Goal: Task Accomplishment & Management: Manage account settings

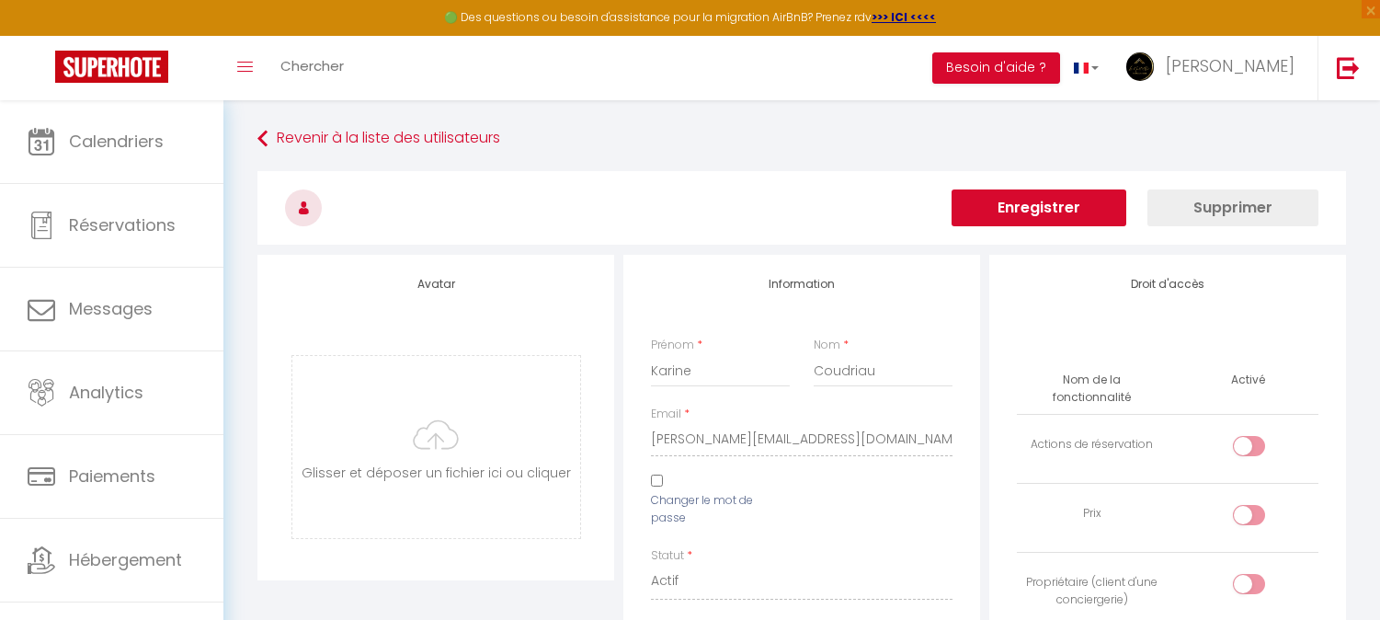
select select
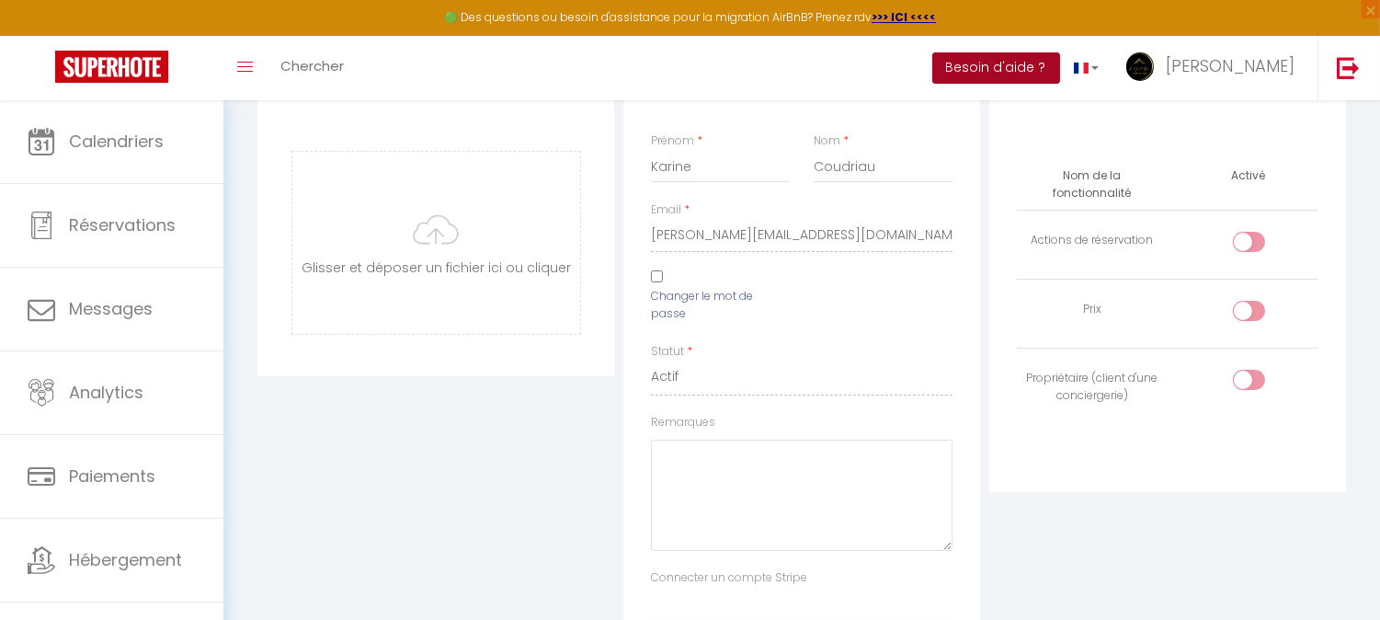
drag, startPoint x: 0, startPoint y: 0, endPoint x: 1088, endPoint y: 55, distance: 1089.0
click at [1060, 55] on button "Besoin d'aide ?" at bounding box center [996, 67] width 128 height 31
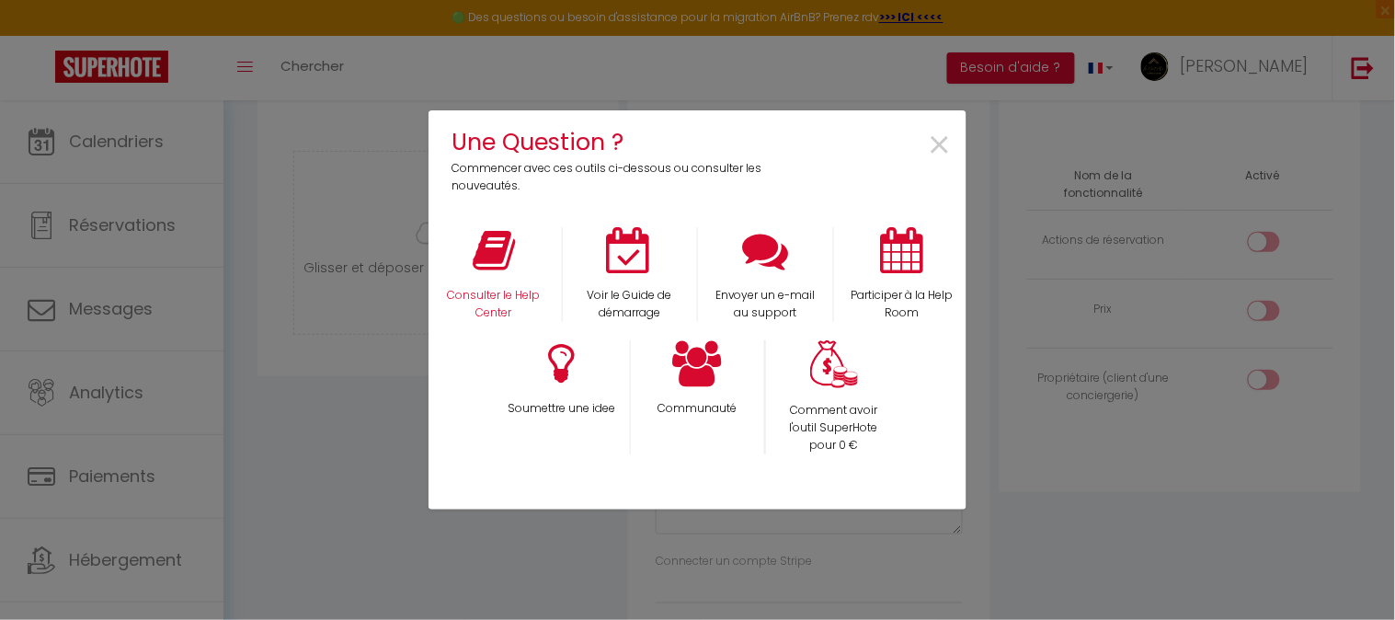
click at [457, 259] on div "Consulter le Help Center" at bounding box center [494, 274] width 136 height 95
click at [489, 288] on p "Consulter le Help Center" at bounding box center [494, 304] width 112 height 35
click at [941, 140] on span "×" at bounding box center [940, 146] width 25 height 58
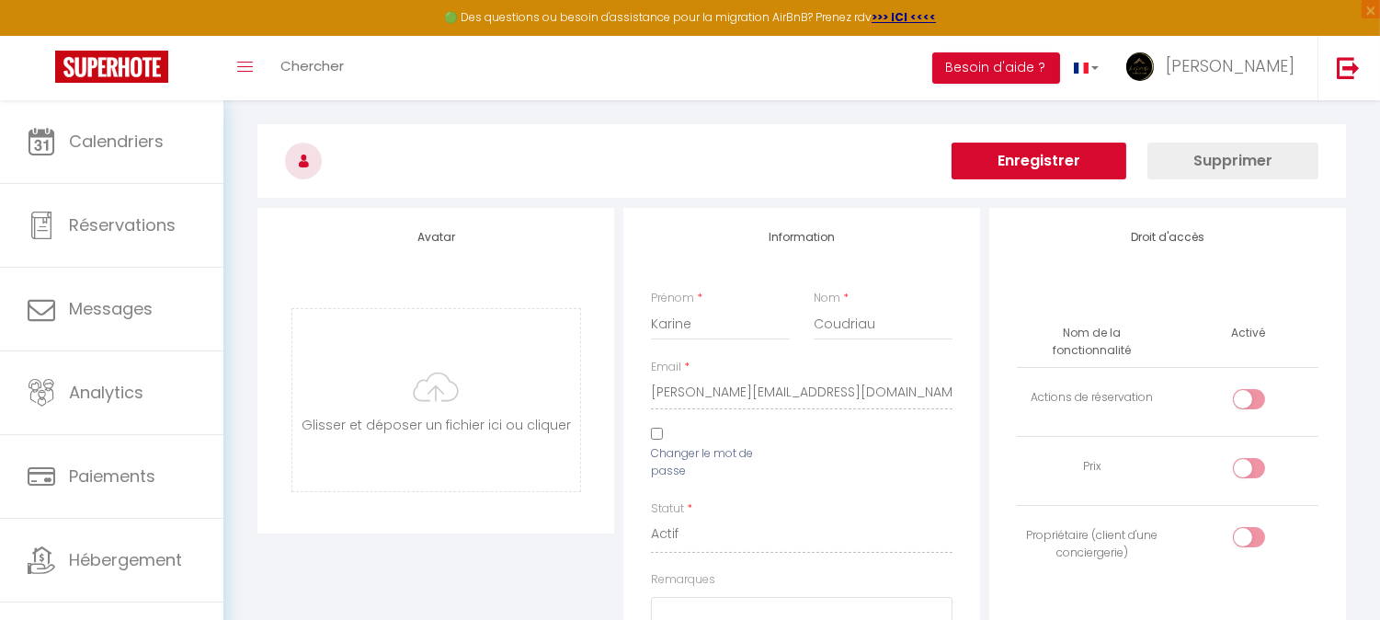
scroll to position [0, 0]
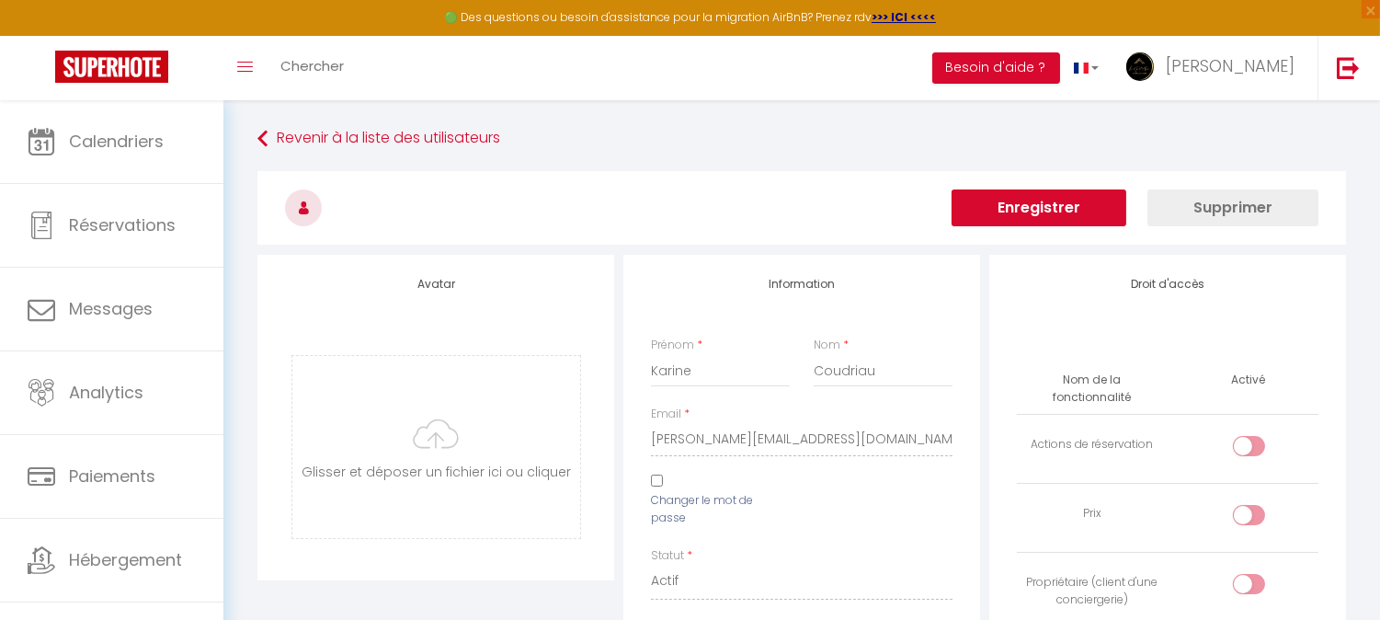
click at [1199, 210] on button "Supprimer" at bounding box center [1232, 207] width 171 height 37
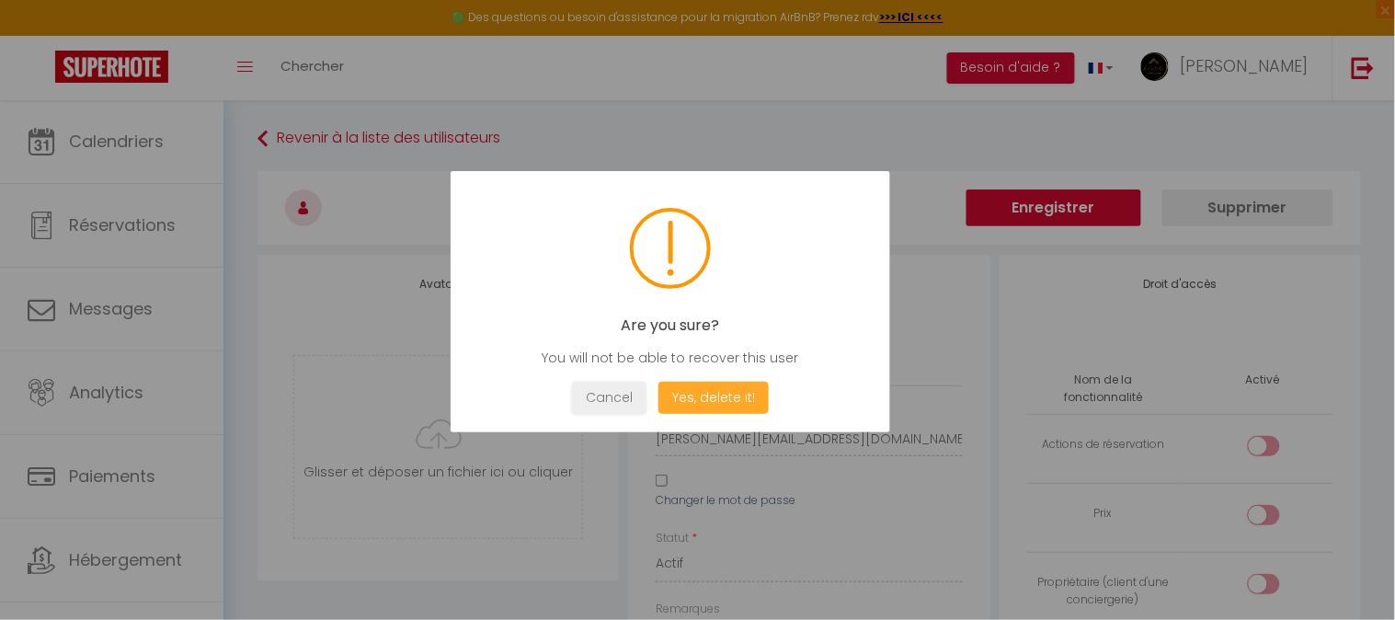
click at [696, 391] on button "Yes, delete it!" at bounding box center [713, 398] width 110 height 32
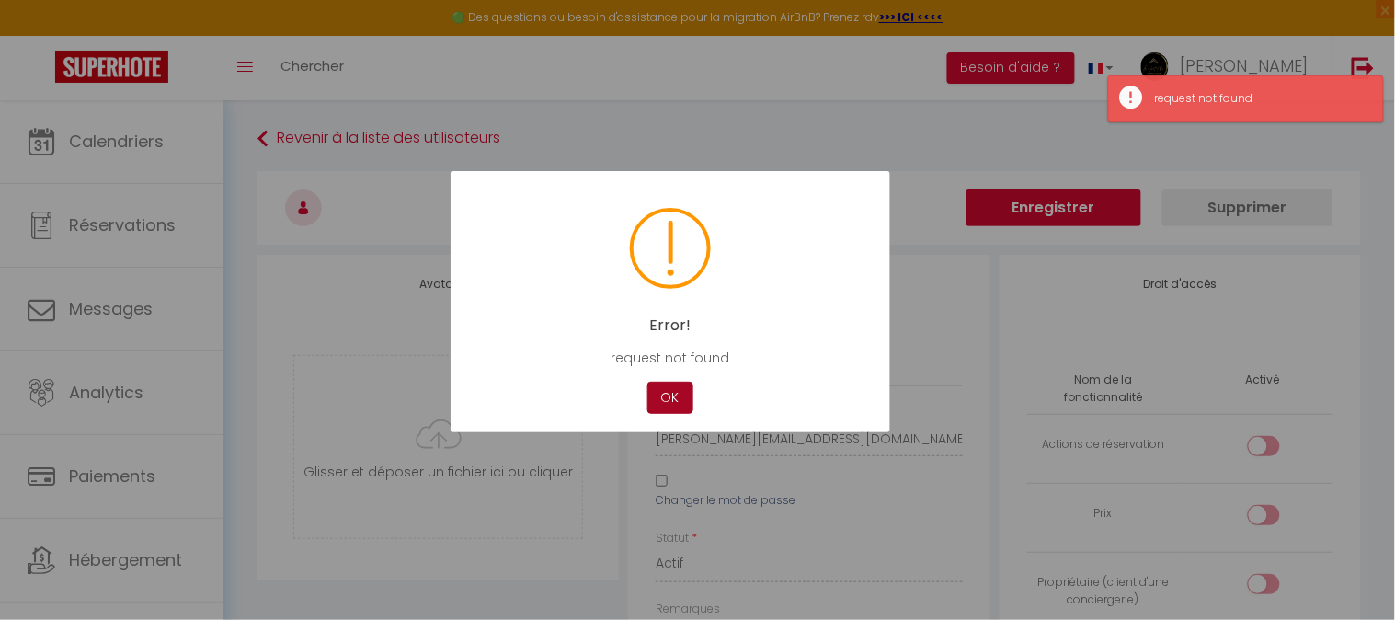
click at [678, 389] on button "OK" at bounding box center [670, 398] width 46 height 32
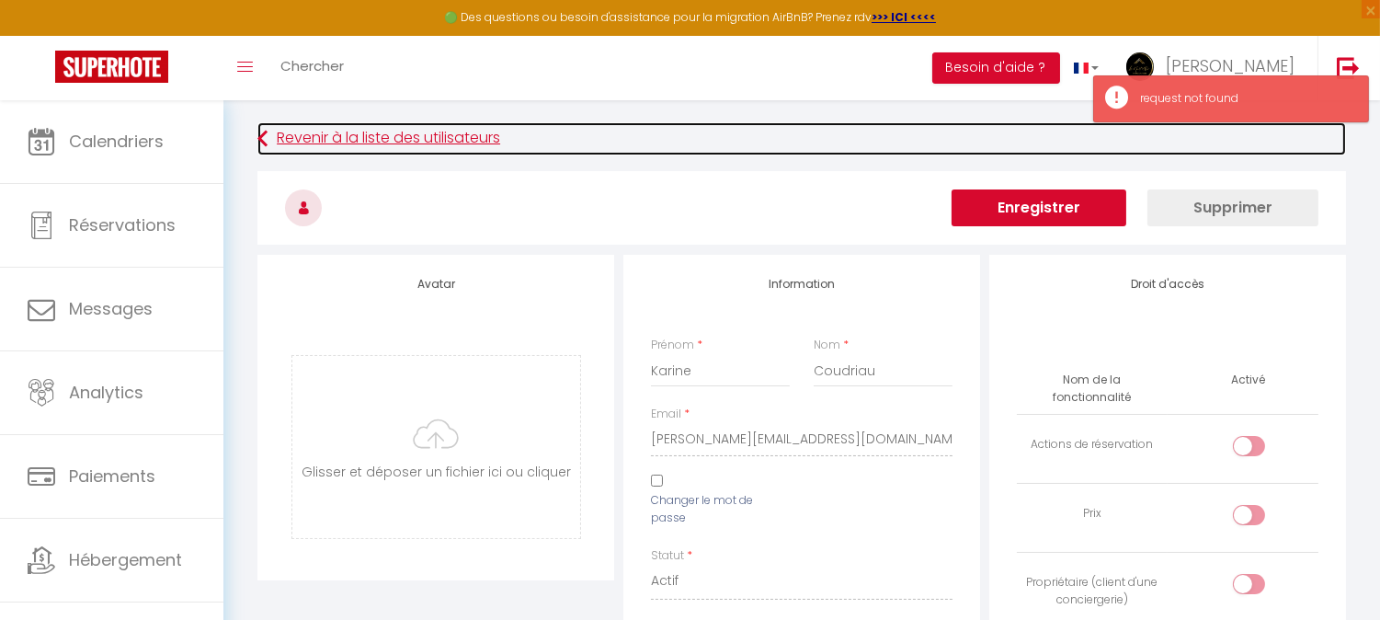
click at [307, 131] on link "Revenir à la liste des utilisateurs" at bounding box center [801, 138] width 1088 height 33
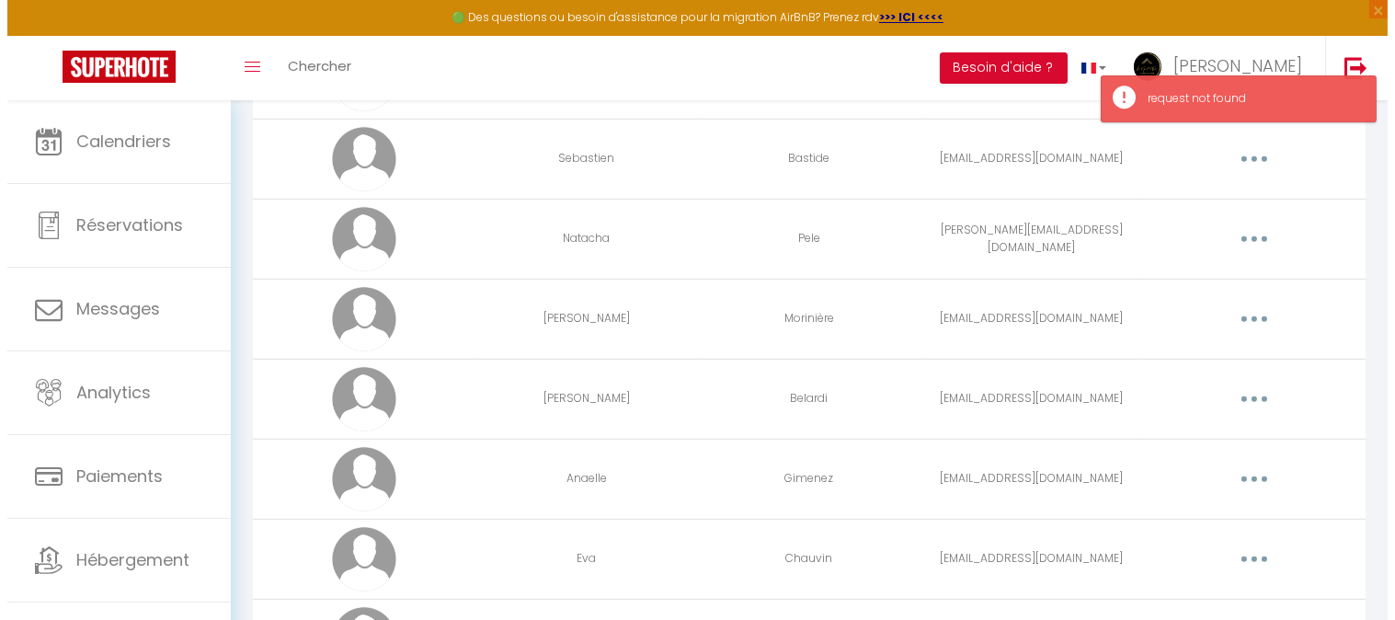
scroll to position [1776, 0]
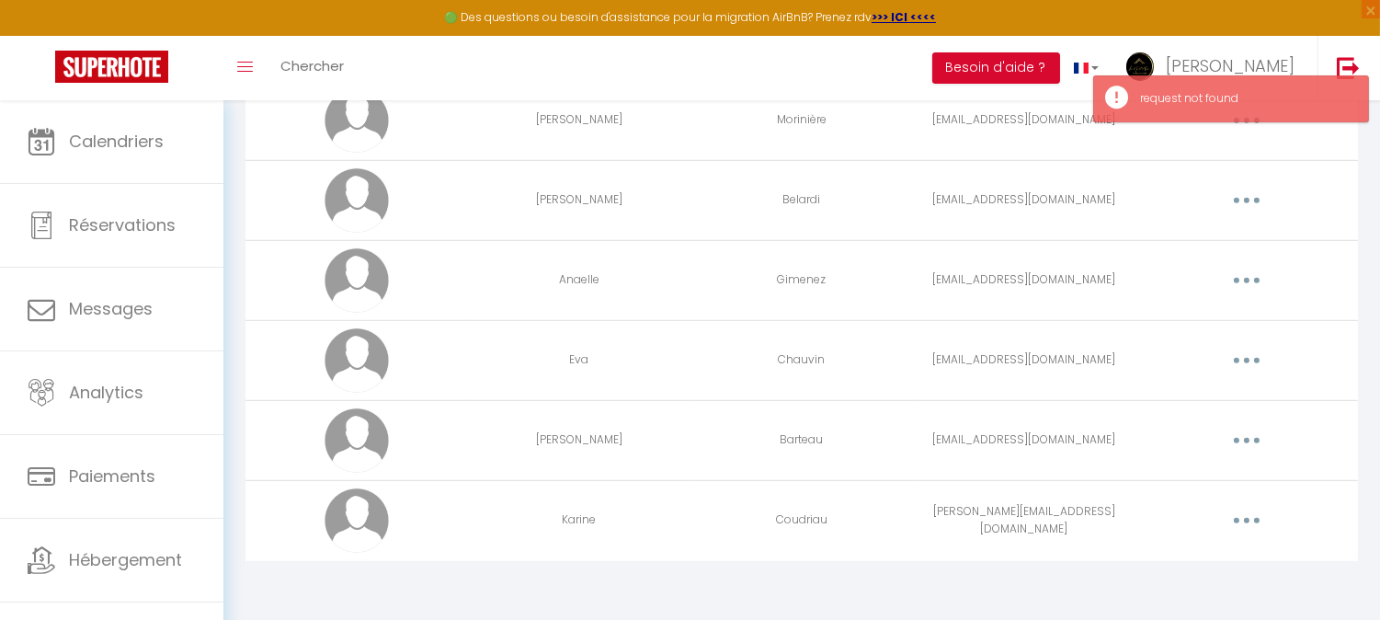
click at [1234, 518] on button "button" at bounding box center [1246, 520] width 51 height 29
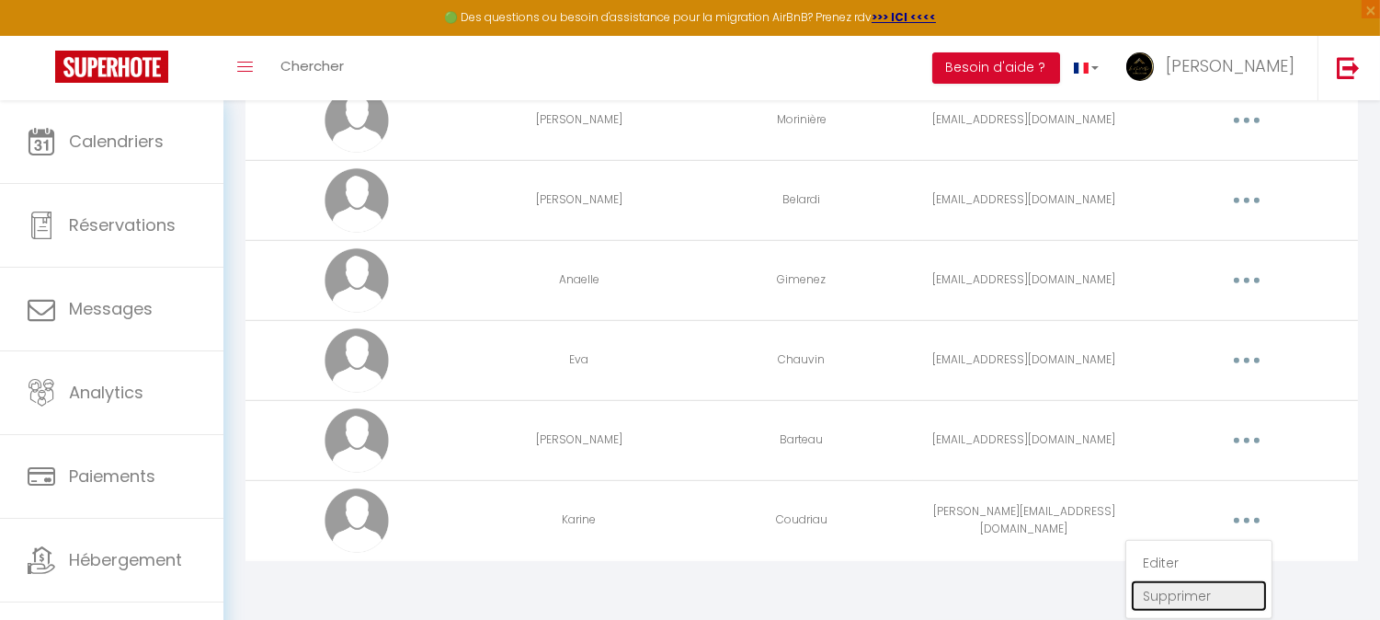
click at [1157, 592] on link "Supprimer" at bounding box center [1199, 595] width 136 height 31
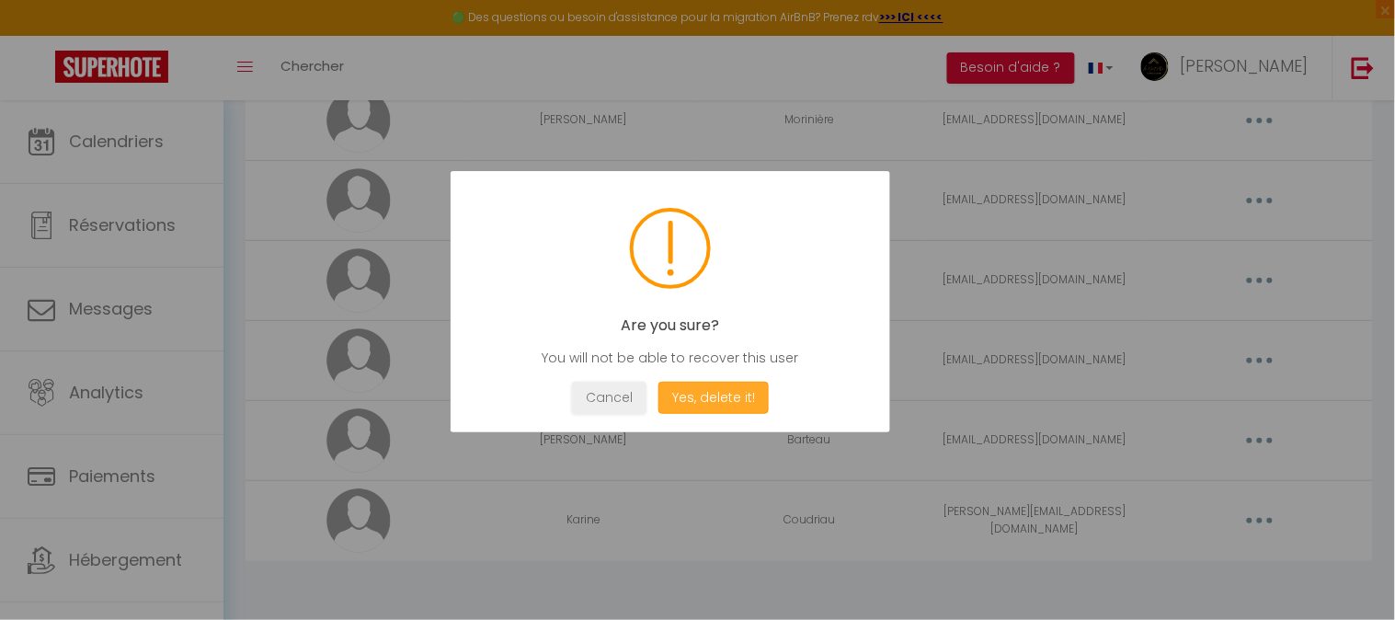
click at [722, 382] on button "Yes, delete it!" at bounding box center [713, 398] width 110 height 32
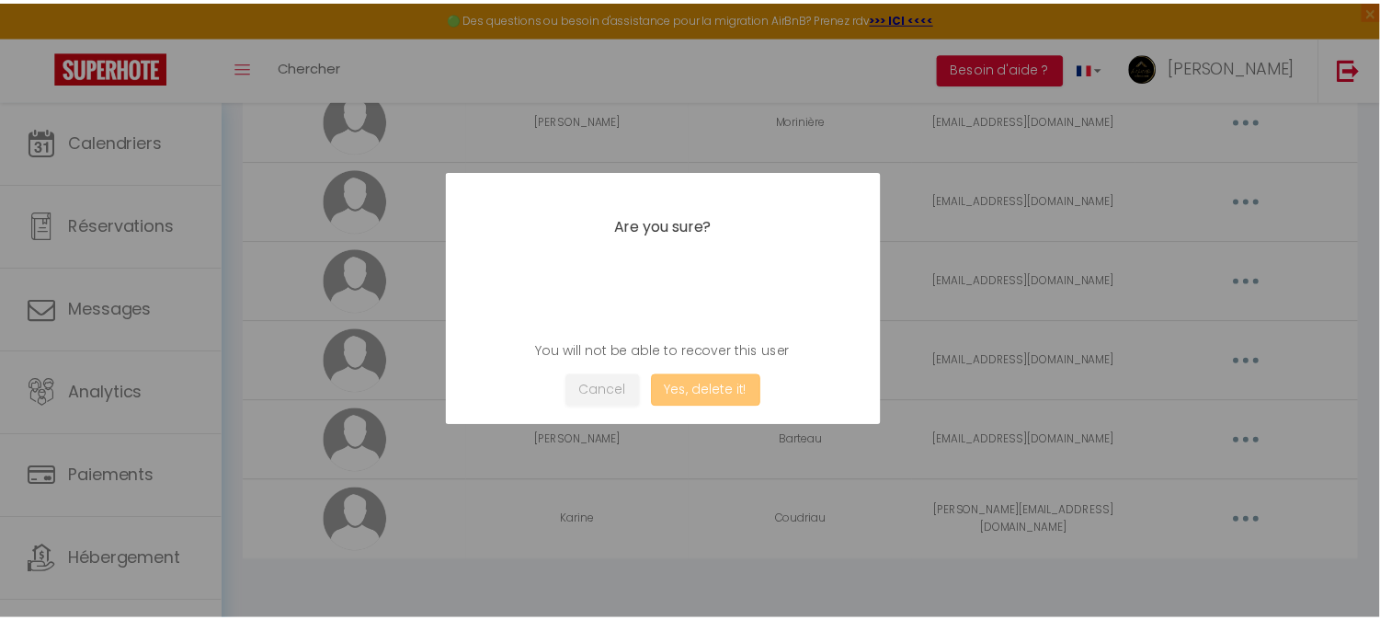
scroll to position [1695, 0]
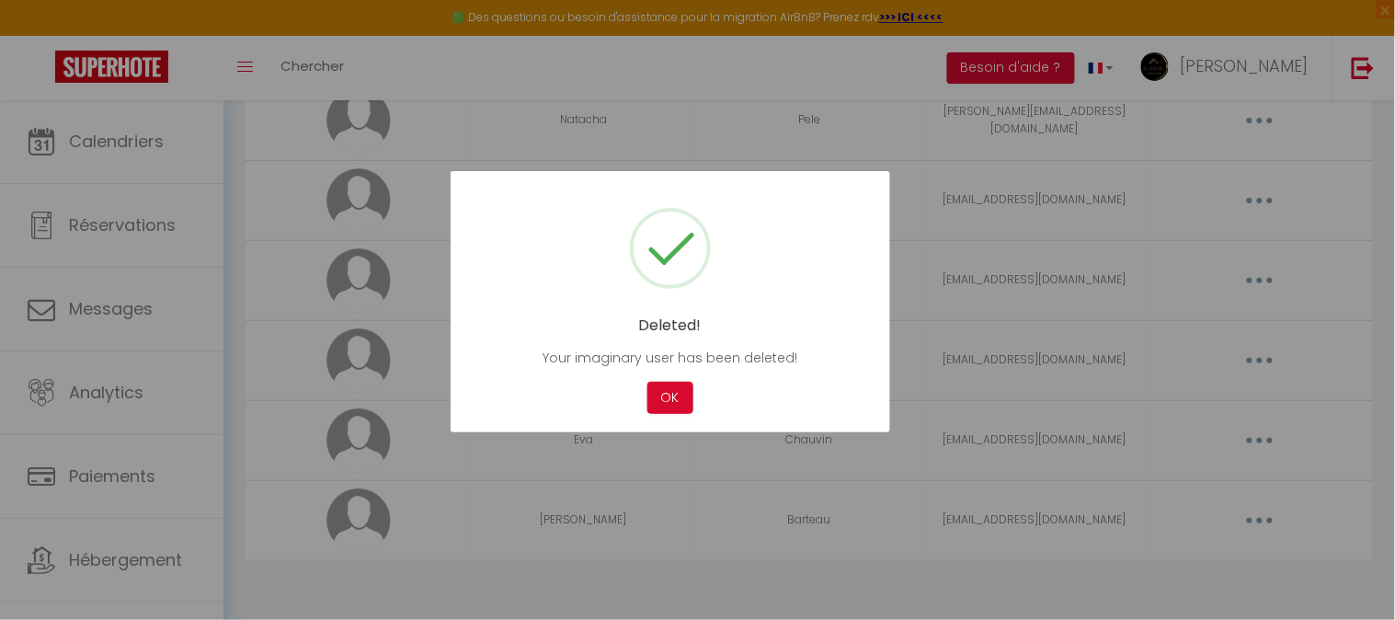
click at [640, 414] on div "Deleted! Your imaginary user has been deleted! Not valid Cancel OK" at bounding box center [669, 301] width 439 height 261
click at [664, 397] on button "OK" at bounding box center [670, 398] width 46 height 32
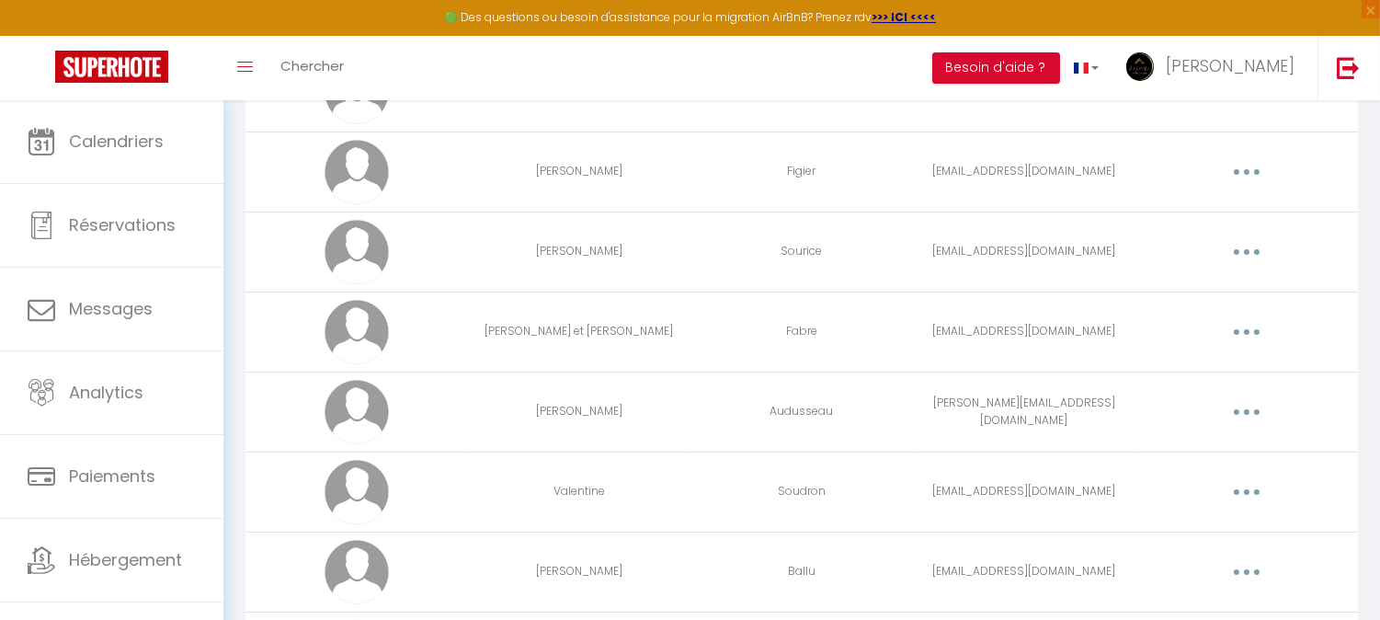
scroll to position [0, 0]
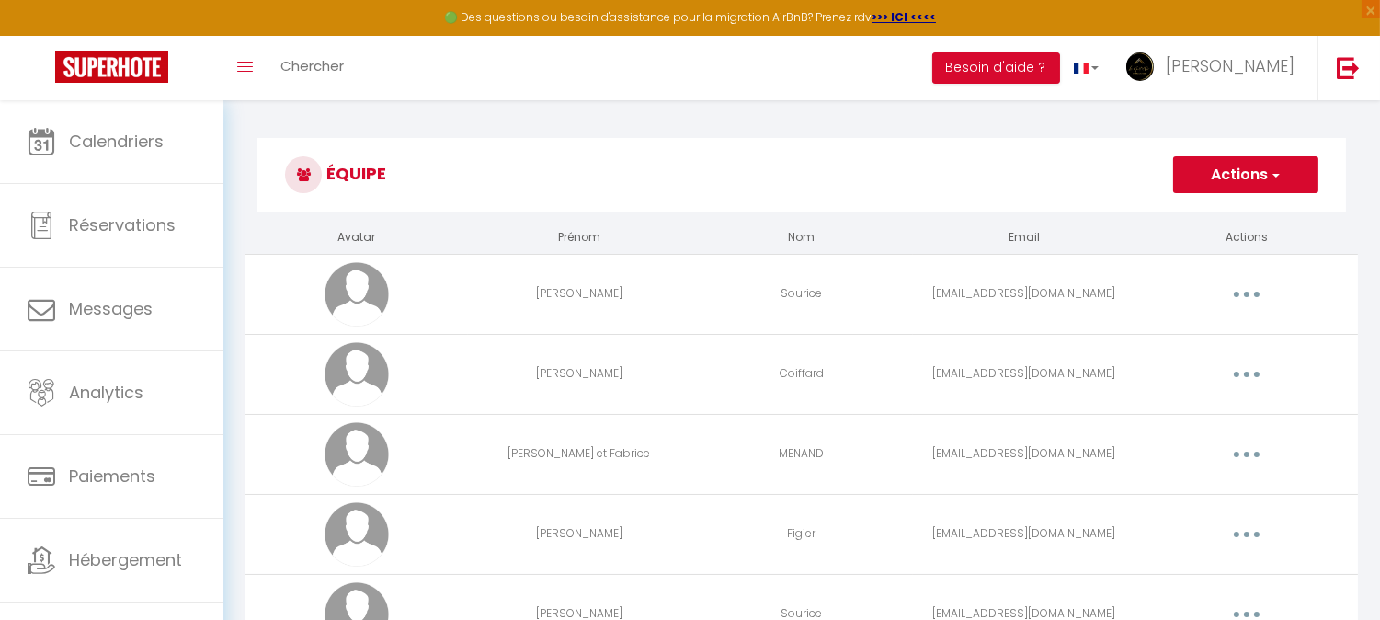
click at [1264, 172] on button "Actions" at bounding box center [1245, 174] width 145 height 37
click at [1182, 211] on link "Ajouter un nouvel utilisateur" at bounding box center [1208, 215] width 217 height 24
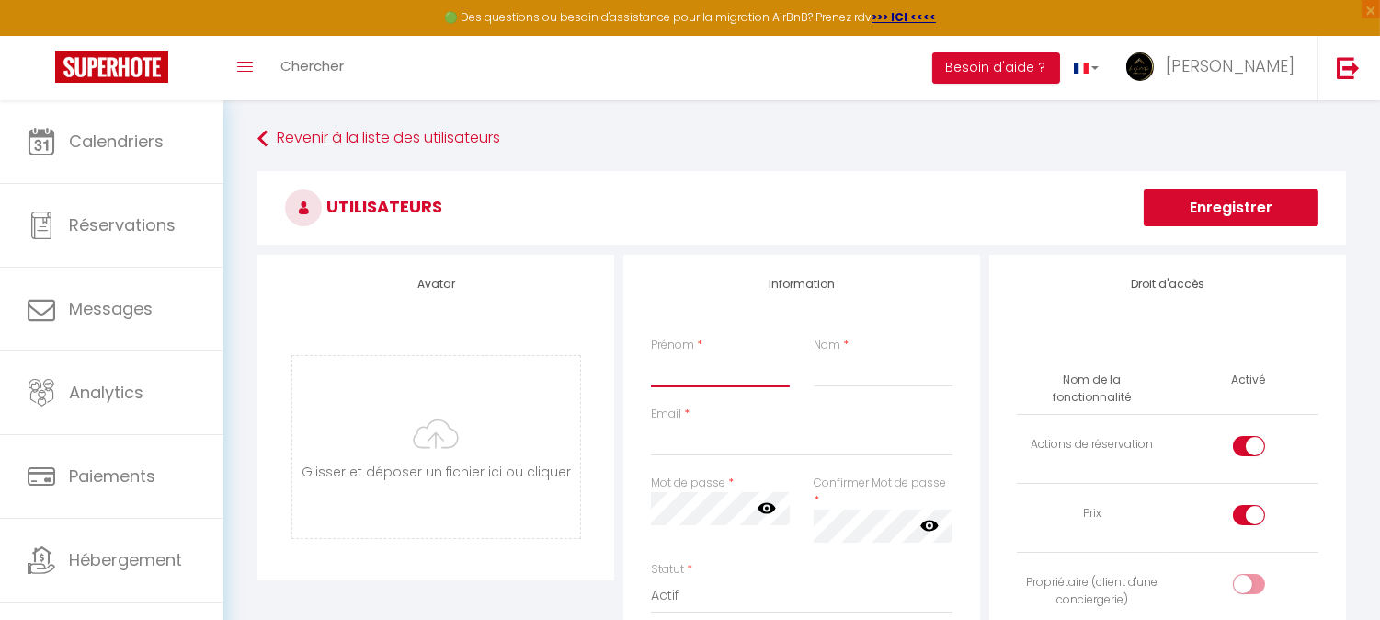
click at [743, 371] on input "Prénom" at bounding box center [720, 370] width 139 height 33
type input "Karine"
click at [848, 408] on div "Email *" at bounding box center [802, 430] width 302 height 51
click at [862, 371] on input "Nom" at bounding box center [883, 370] width 139 height 33
click at [694, 437] on input "Email" at bounding box center [802, 439] width 302 height 33
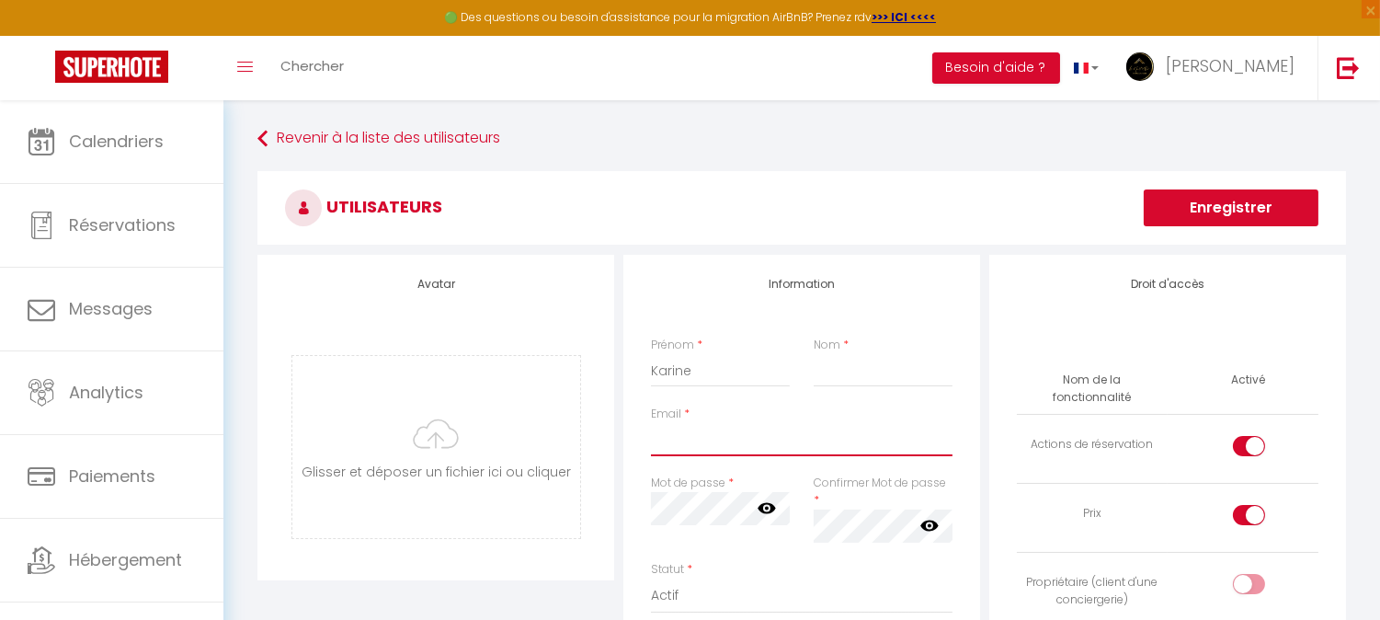
paste input "karine.coudriau@gmail.com"
click at [756, 438] on input "karine.coudriau@gmail.com" at bounding box center [802, 439] width 302 height 33
type input "karine.coudriau+team@gmail.com"
click at [976, 419] on div "Information Prénom * Karine Nom * Email * karine.coudriau+team@gmail.com Mot de…" at bounding box center [801, 581] width 357 height 652
click at [840, 370] on input "Nom" at bounding box center [883, 370] width 139 height 33
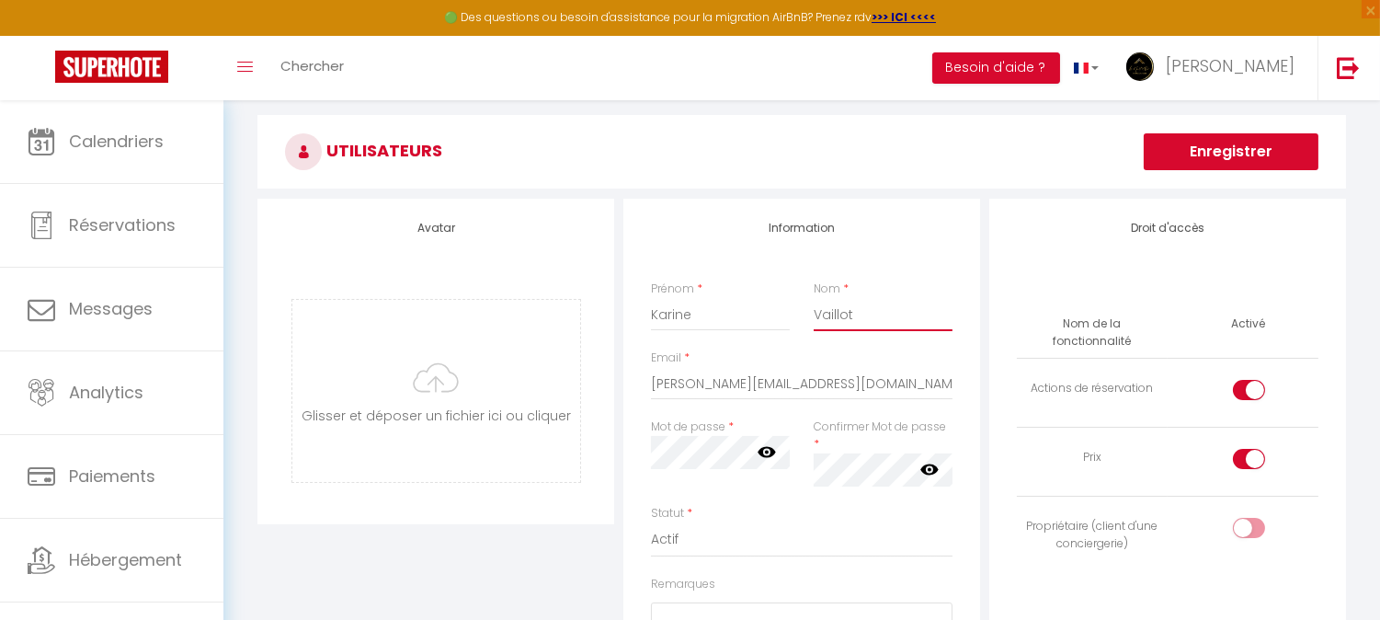
scroll to position [102, 0]
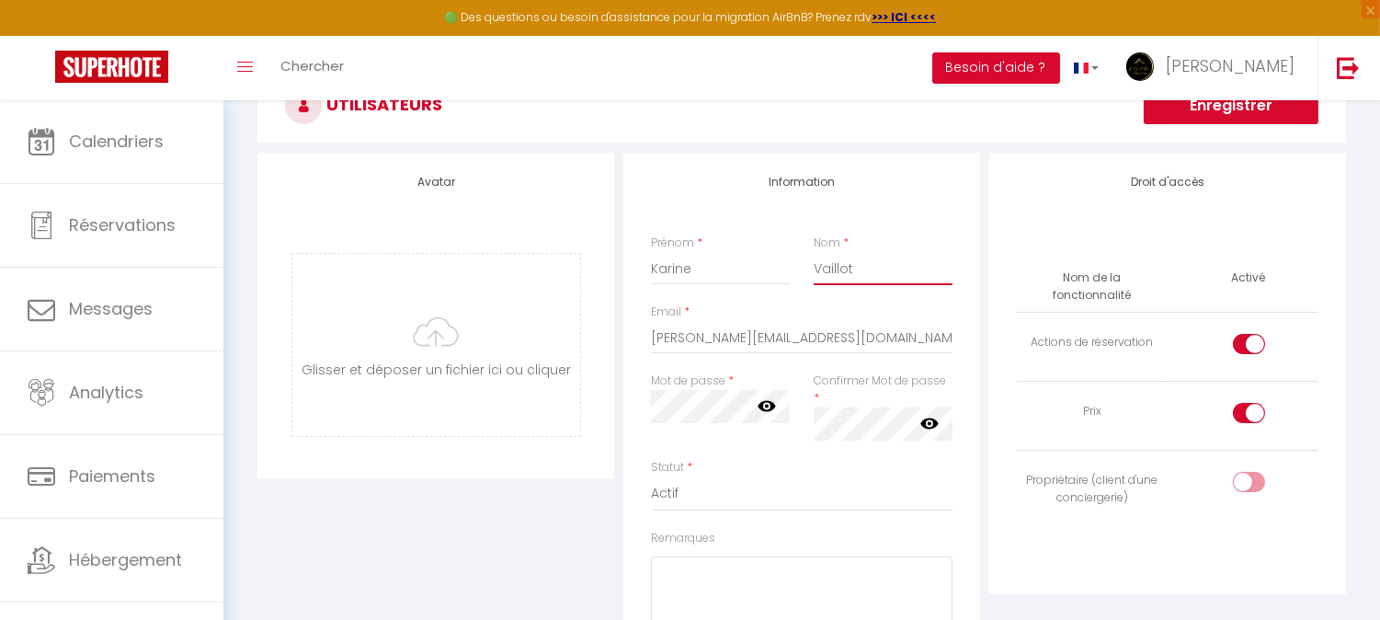
type input "Vaillot"
click at [768, 409] on icon at bounding box center [767, 406] width 18 height 11
click at [637, 405] on div "Information Prénom * Karine Nom * Vaillot Email * karine.coudriau+team@gmail.co…" at bounding box center [801, 479] width 357 height 652
click at [938, 414] on icon at bounding box center [929, 423] width 18 height 18
click at [1250, 334] on input "checkbox" at bounding box center [1264, 348] width 32 height 28
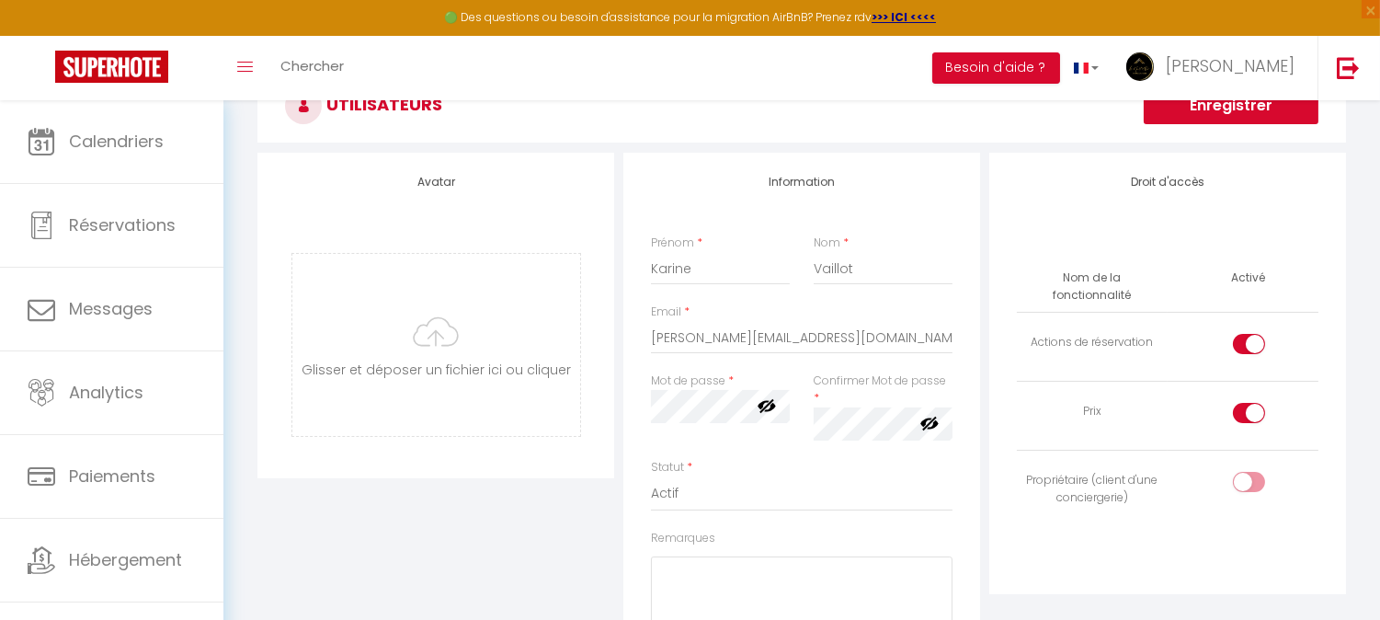
checkbox input "false"
click at [1251, 403] on input "checkbox" at bounding box center [1264, 417] width 32 height 28
checkbox input "false"
click at [1021, 421] on td "Prix" at bounding box center [1092, 415] width 151 height 69
drag, startPoint x: 929, startPoint y: 328, endPoint x: 650, endPoint y: 336, distance: 278.7
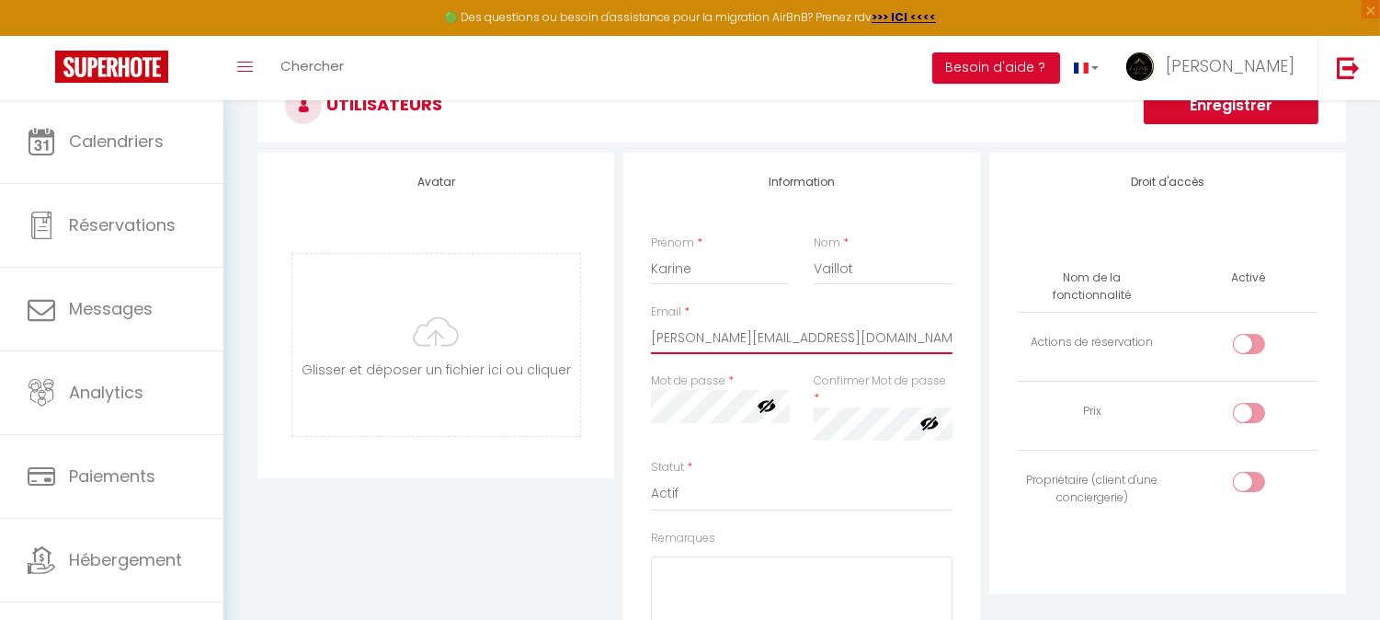
click at [651, 336] on input "karine.coudriau+team@gmail.com" at bounding box center [802, 337] width 302 height 33
click at [953, 465] on div "Statut * Actif Inactif" at bounding box center [801, 494] width 325 height 71
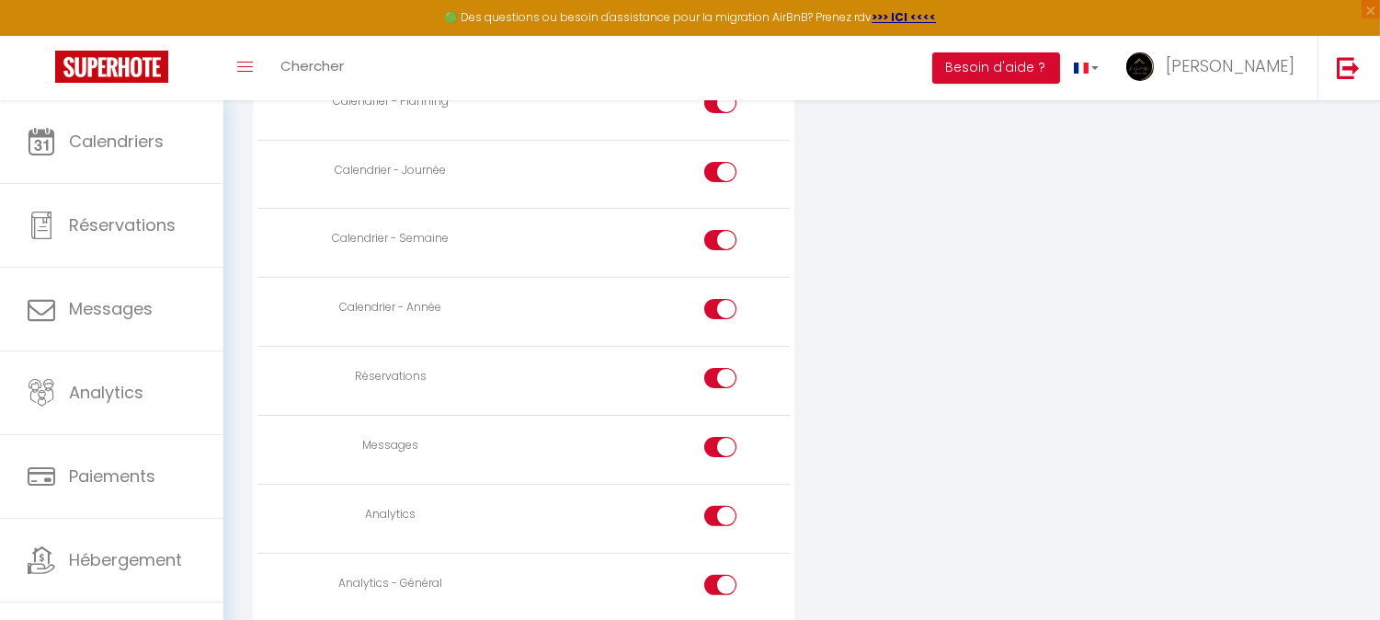
scroll to position [1123, 0]
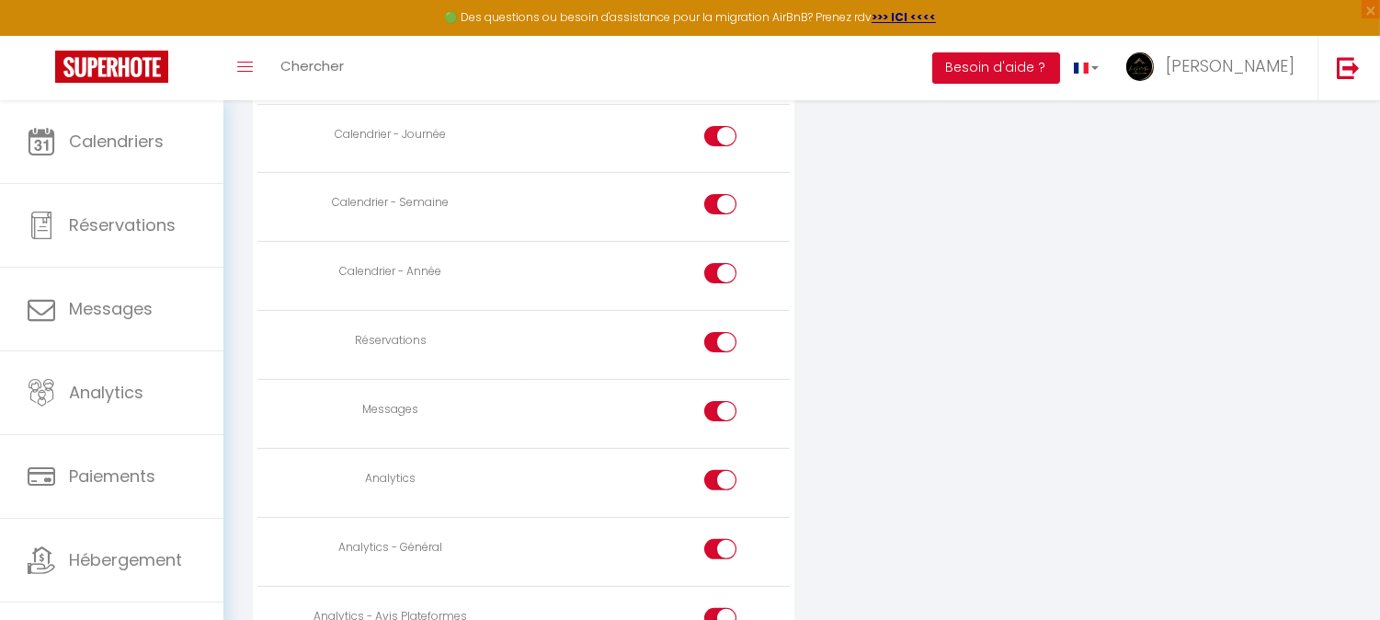
click at [724, 417] on input "checkbox" at bounding box center [736, 415] width 32 height 28
checkbox input "false"
click at [728, 481] on input "checkbox" at bounding box center [736, 484] width 32 height 28
checkbox input "false"
click at [724, 553] on input "checkbox" at bounding box center [736, 553] width 32 height 28
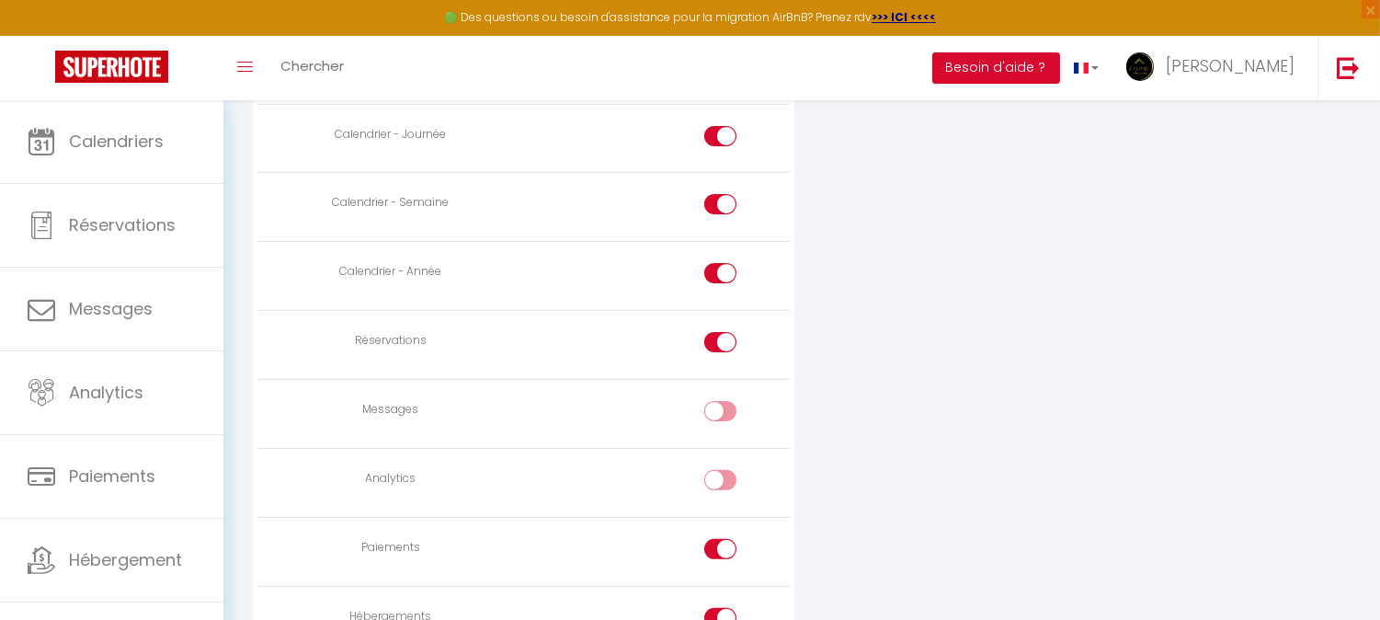
checkbox input "false"
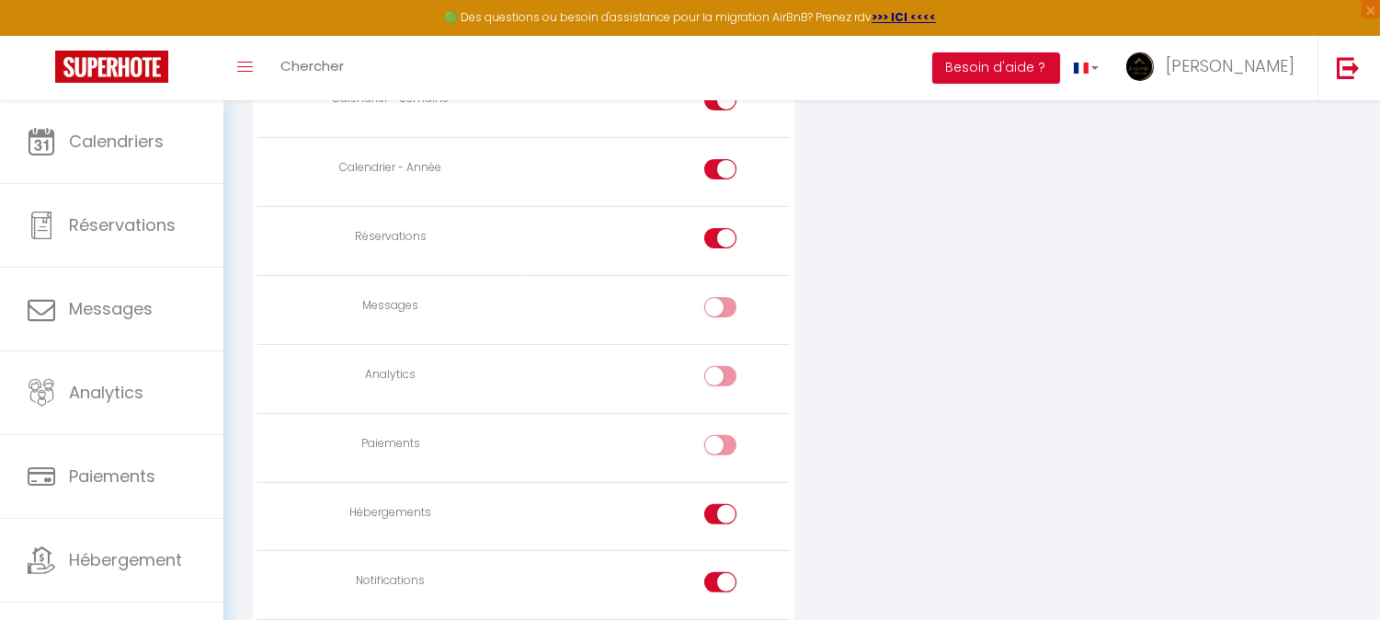
scroll to position [1380, 0]
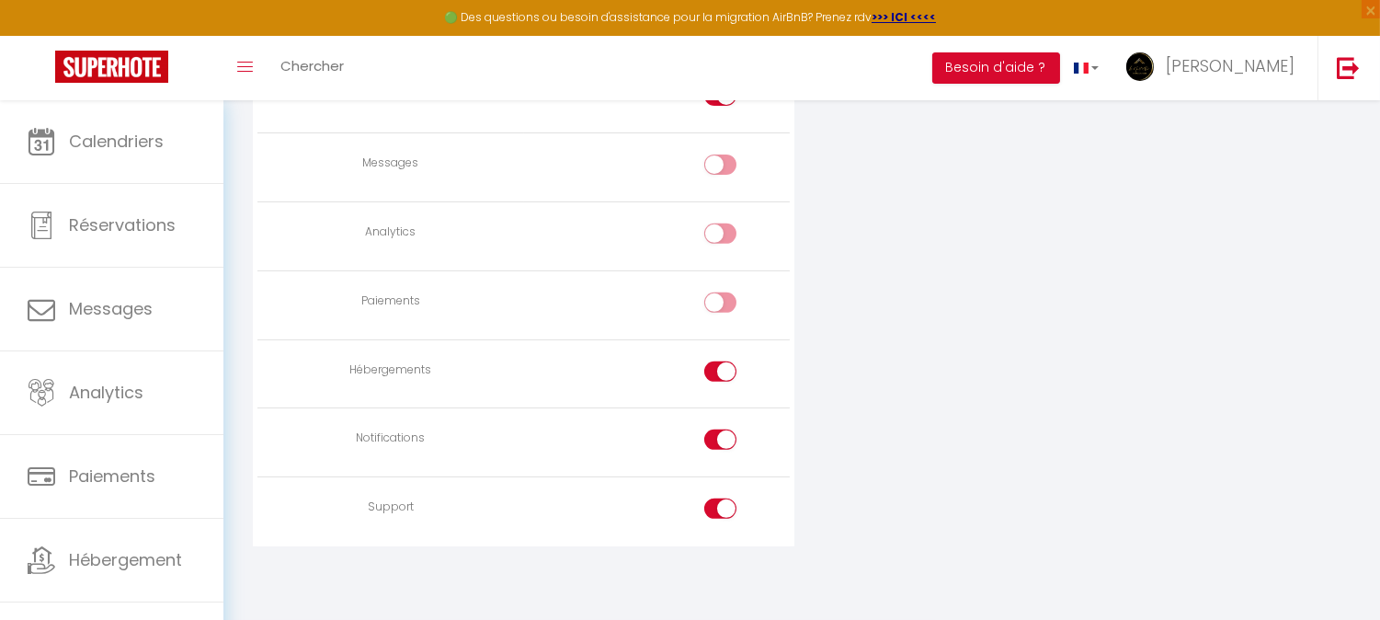
click at [724, 375] on input "checkbox" at bounding box center [736, 375] width 32 height 28
checkbox input "false"
click at [727, 437] on input "checkbox" at bounding box center [736, 443] width 32 height 28
checkbox input "false"
click at [719, 519] on label at bounding box center [720, 512] width 32 height 28
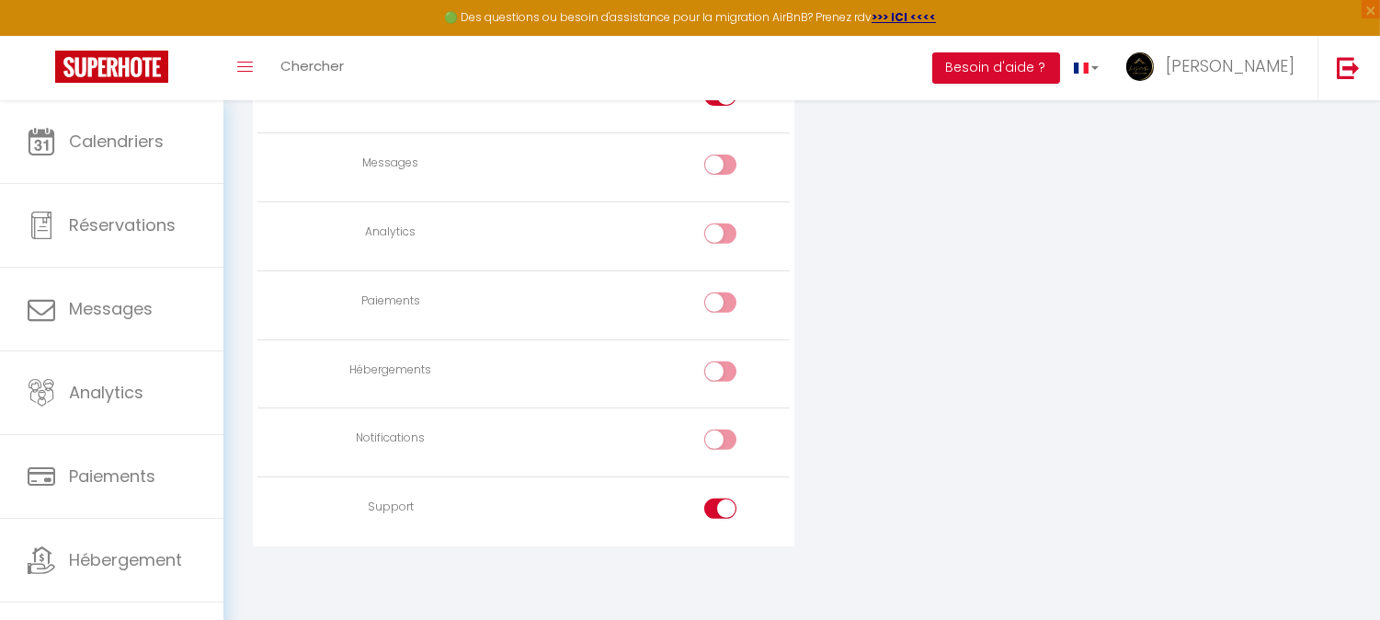
click at [720, 519] on input "checkbox" at bounding box center [736, 512] width 32 height 28
click at [726, 506] on input "checkbox" at bounding box center [736, 512] width 32 height 28
checkbox input "false"
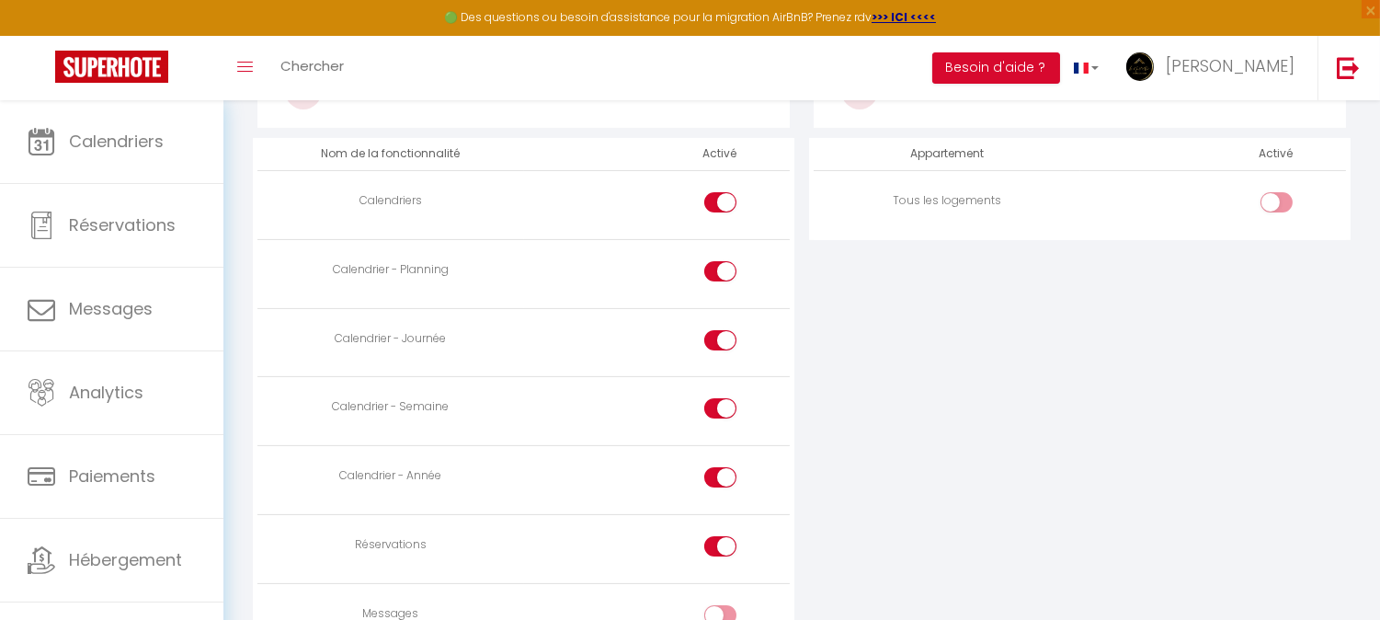
scroll to position [816, 0]
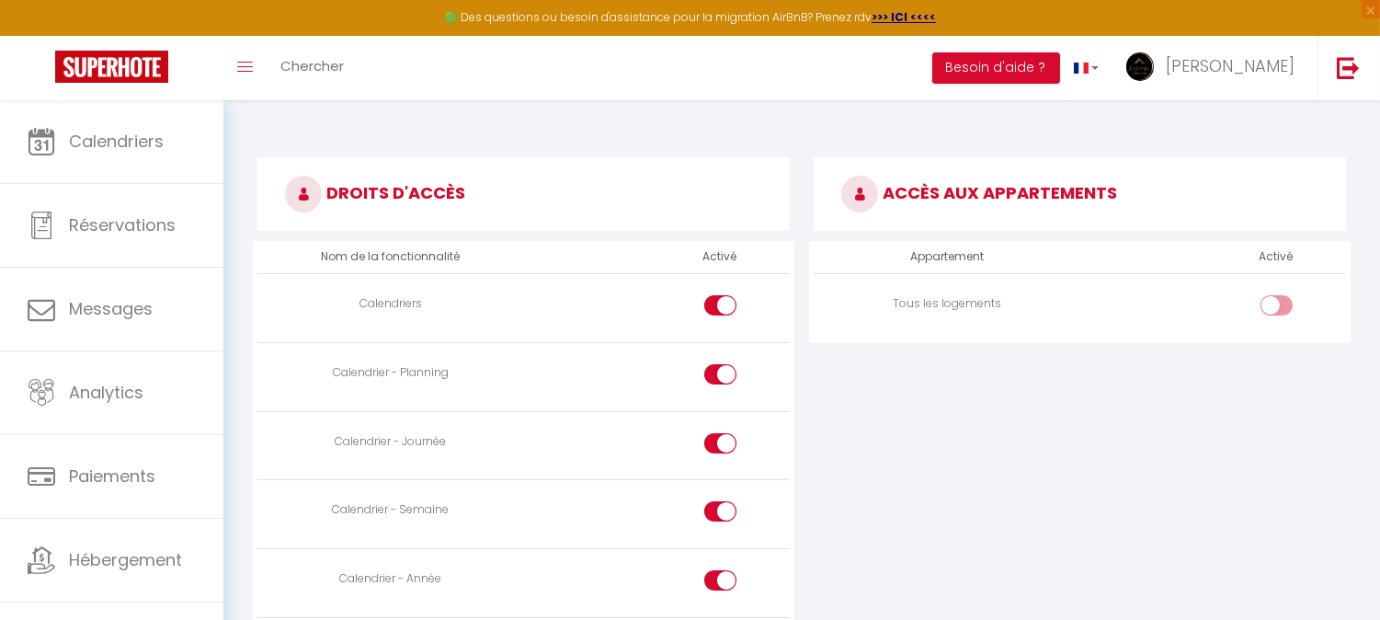
click at [1271, 301] on div at bounding box center [1276, 305] width 32 height 20
click at [1276, 301] on input "checkbox" at bounding box center [1292, 309] width 32 height 28
click at [1271, 301] on div at bounding box center [1276, 305] width 32 height 20
click at [1276, 301] on input "checkbox" at bounding box center [1292, 309] width 32 height 28
checkbox input "false"
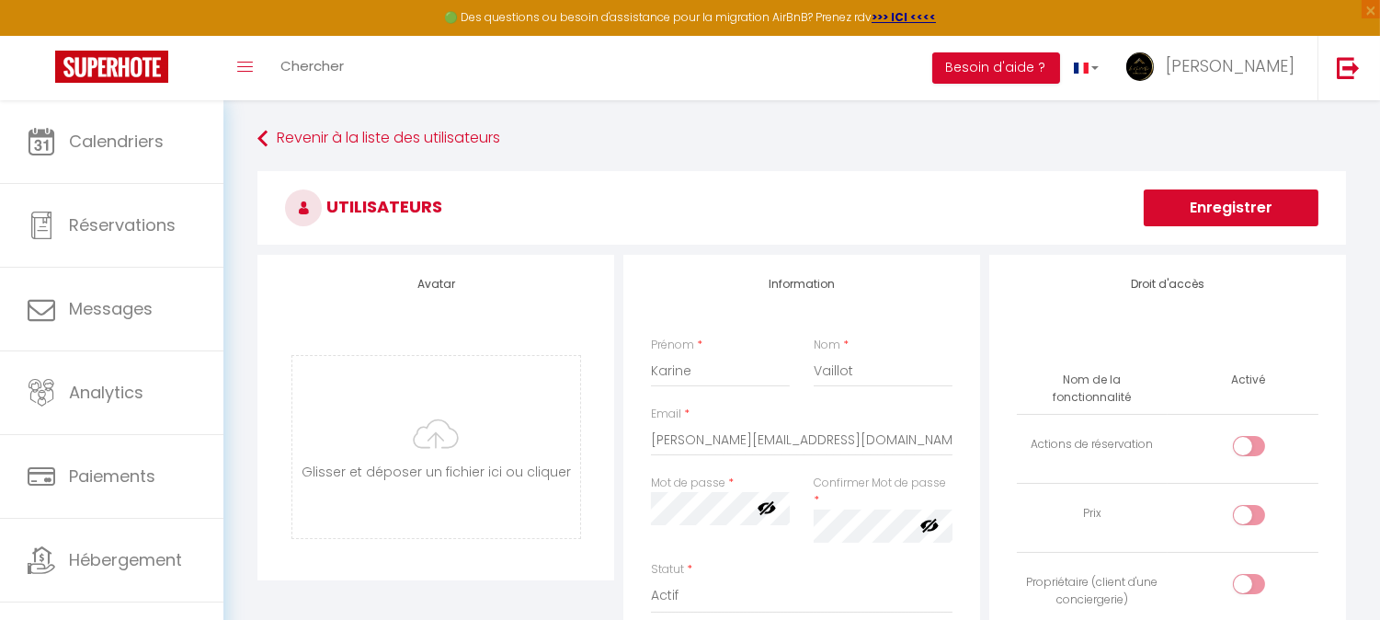
scroll to position [102, 0]
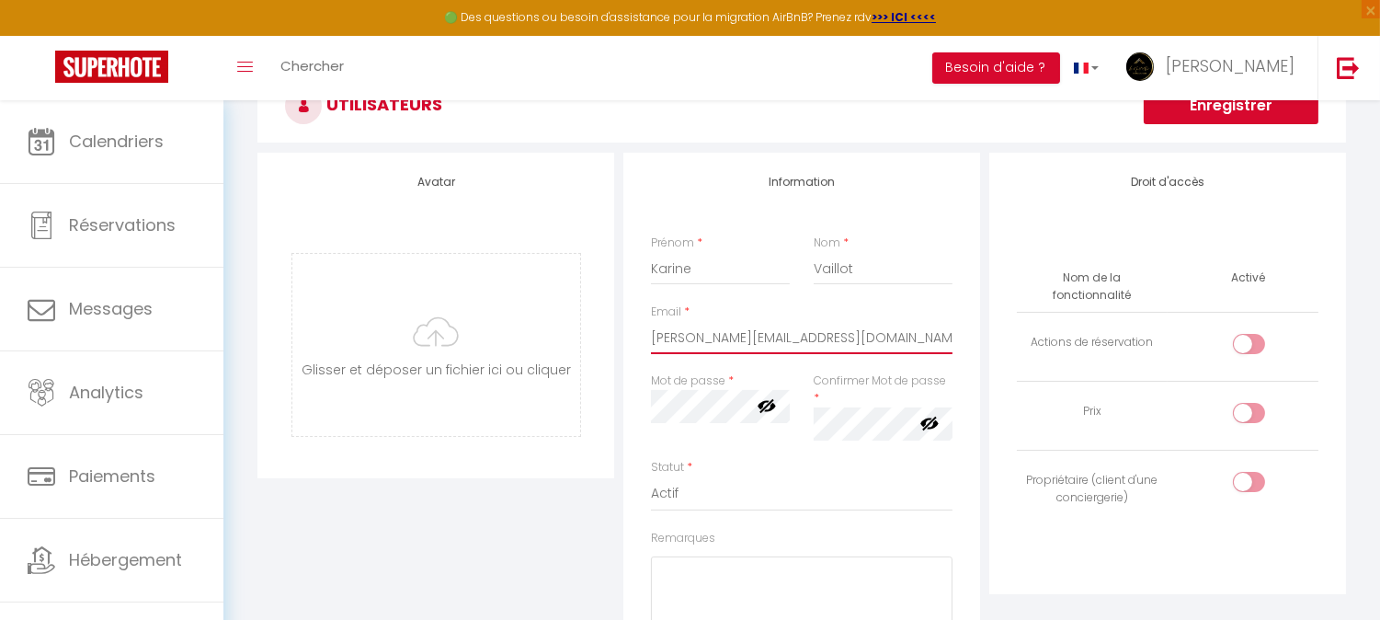
click at [794, 336] on input "karine.coudriau+team@gmail.com" at bounding box center [802, 337] width 302 height 33
type input "karine.coudriau@gmail.com"
click at [974, 395] on div "Information Prénom * Karine Nom * Vaillot Email * karine.coudriau@gmail.com Mot…" at bounding box center [801, 479] width 357 height 652
click at [754, 336] on input "karine.coudriau@gmail.com" at bounding box center [802, 337] width 302 height 33
click button "Enregistrer" at bounding box center [1231, 105] width 175 height 37
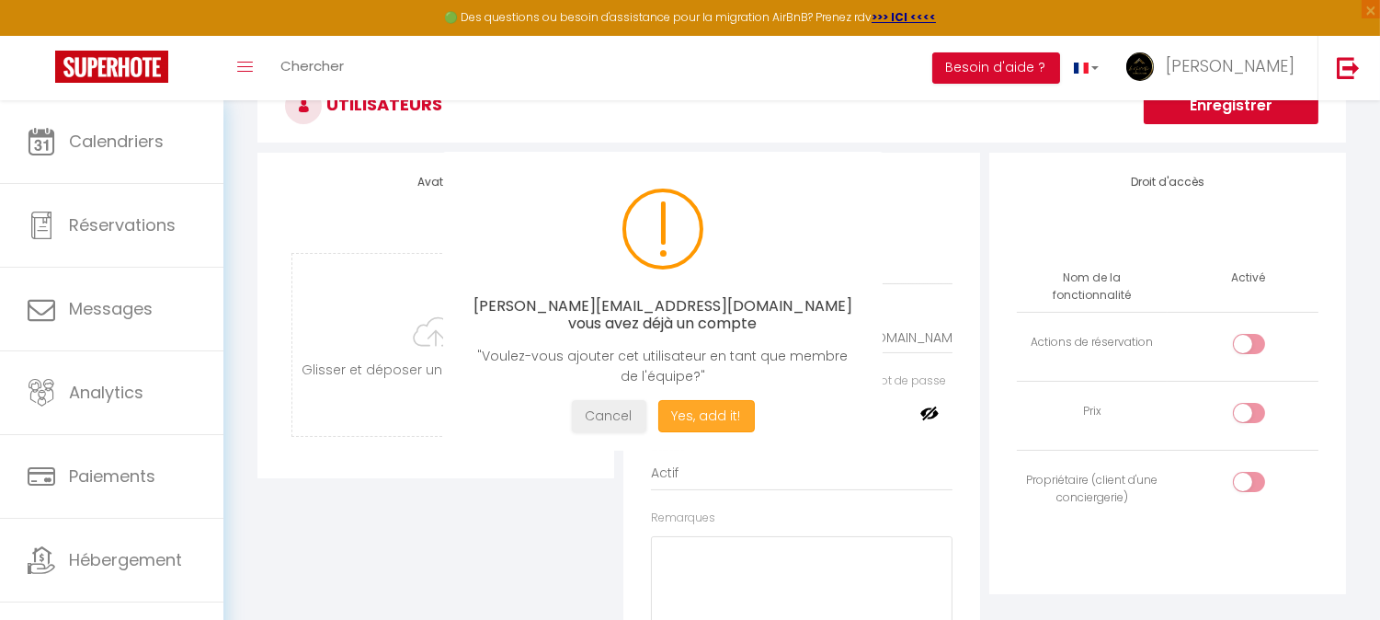
scroll to position [99, 0]
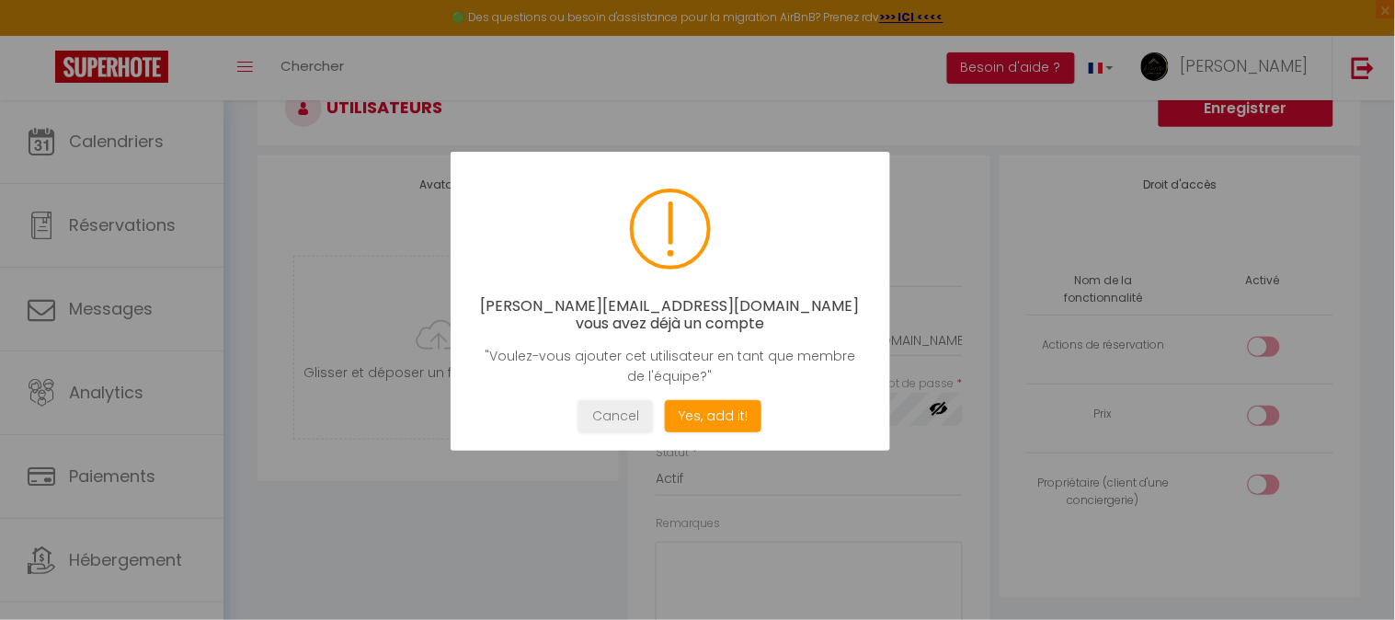
click at [589, 435] on div "karine.coudriau@gmail.com vous avez déjà un compte "Voulez-vous ajouter cet uti…" at bounding box center [669, 301] width 439 height 299
click at [601, 412] on button "Cancel" at bounding box center [615, 416] width 74 height 32
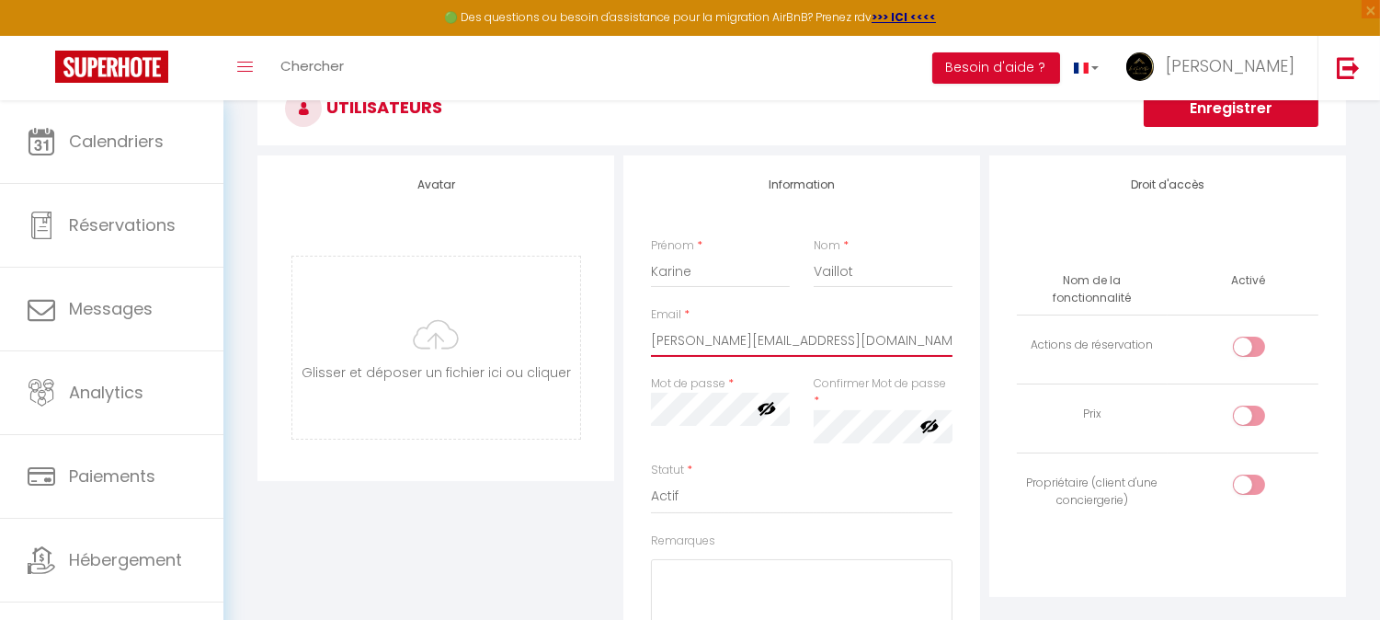
click at [750, 342] on input "karine.coudriau@gmail.com" at bounding box center [802, 340] width 302 height 33
type input "karine.coudriau+team@gmail.com"
drag, startPoint x: 873, startPoint y: 344, endPoint x: 639, endPoint y: 347, distance: 234.4
click at [639, 347] on div "Email * karine.coudriau+team@gmail.com" at bounding box center [801, 340] width 325 height 69
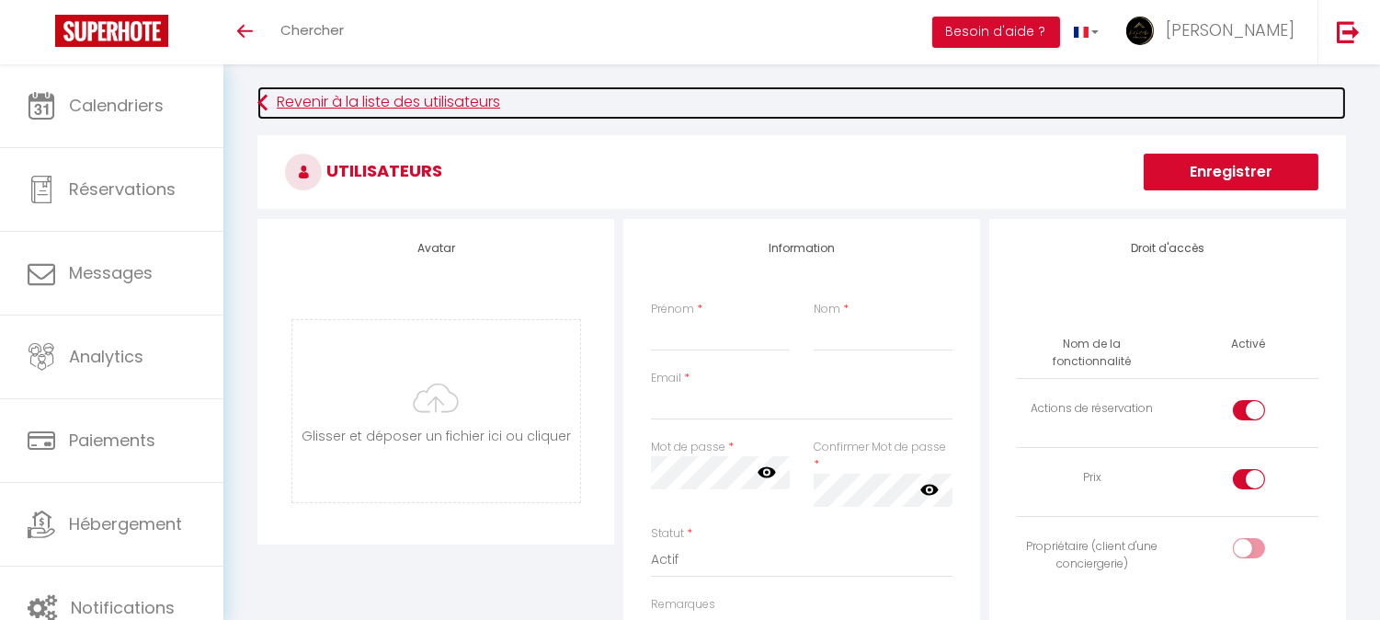
click at [405, 97] on link "Revenir à la liste des utilisateurs" at bounding box center [801, 102] width 1088 height 33
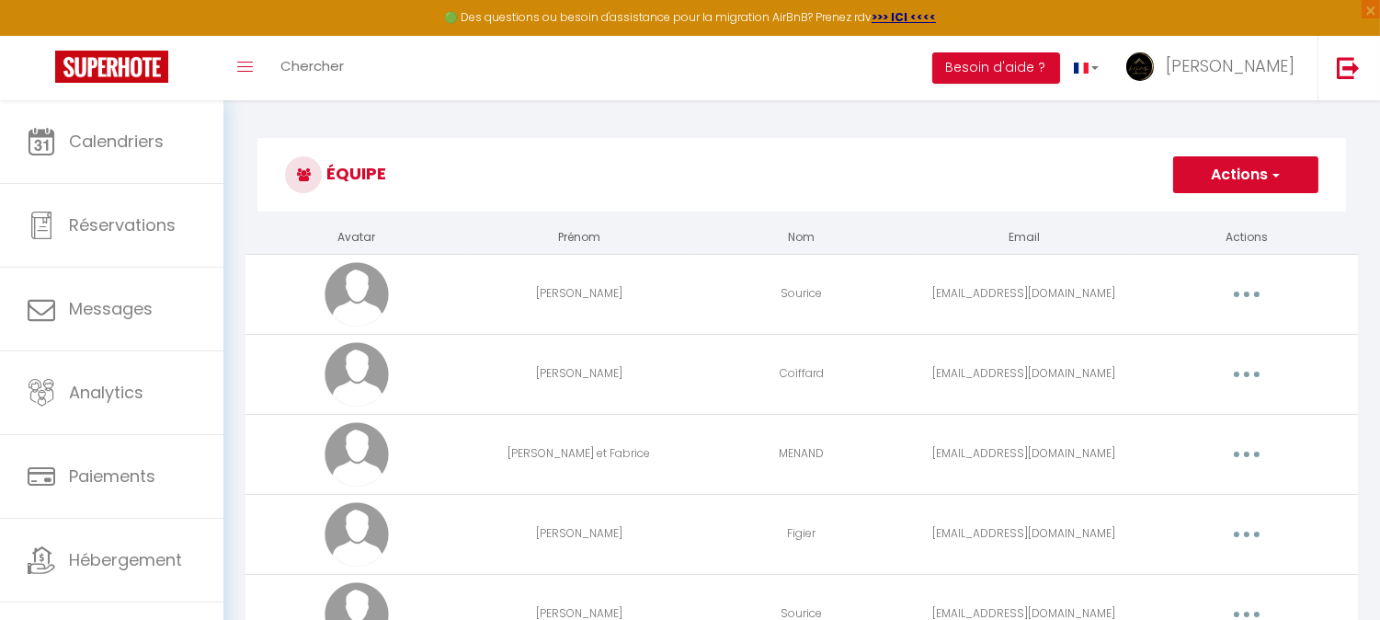
click at [1239, 172] on button "Actions" at bounding box center [1245, 174] width 145 height 37
click at [1218, 203] on link "Ajouter un nouvel utilisateur" at bounding box center [1208, 215] width 217 height 24
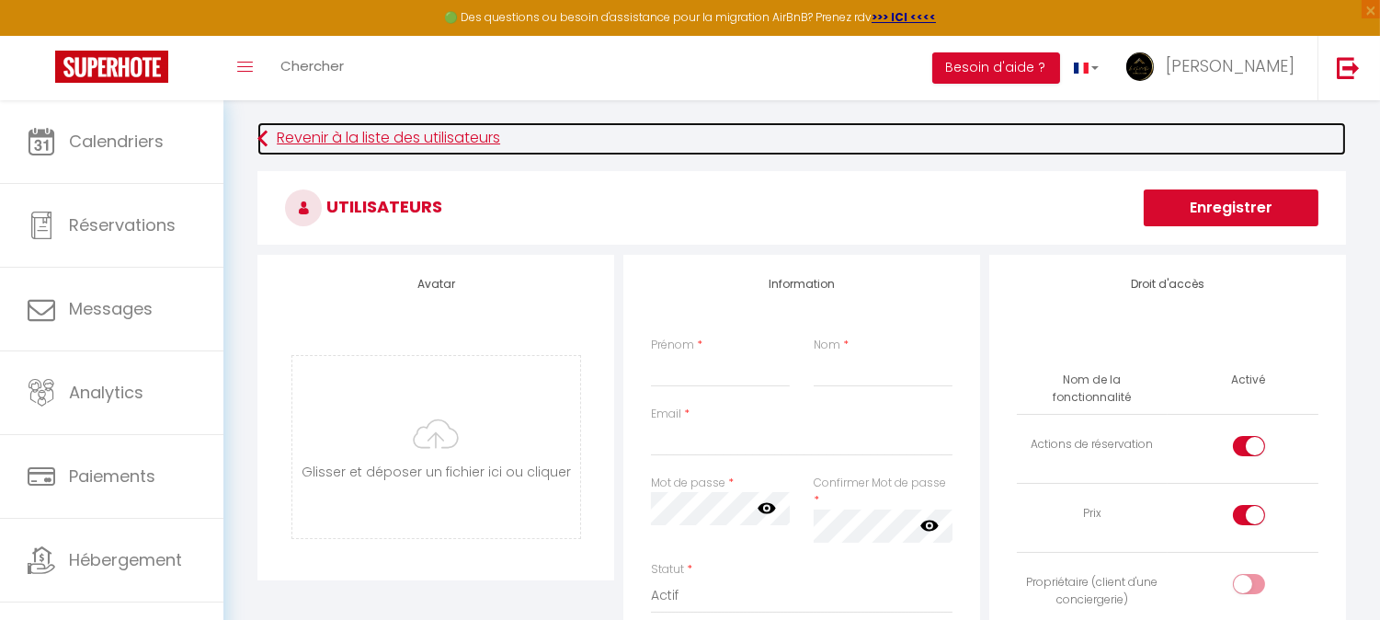
click at [398, 125] on link "Revenir à la liste des utilisateurs" at bounding box center [801, 138] width 1088 height 33
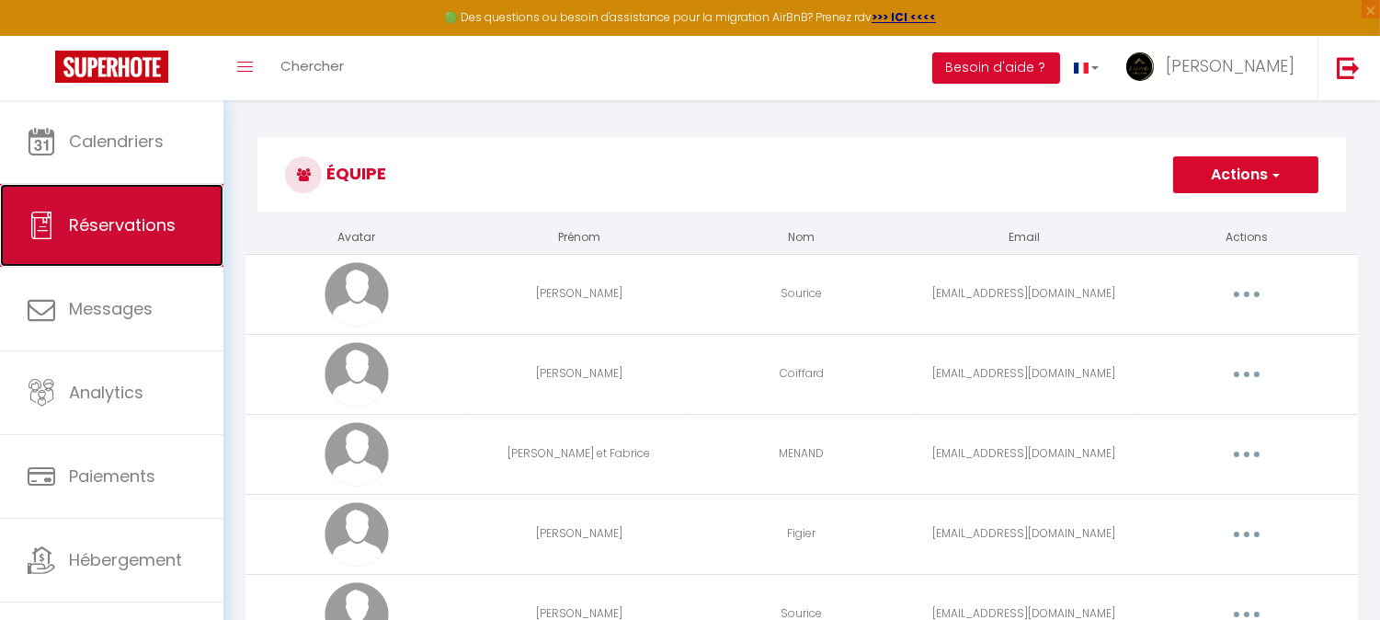
click at [177, 210] on link "Réservations" at bounding box center [111, 225] width 223 height 83
select select "not_cancelled"
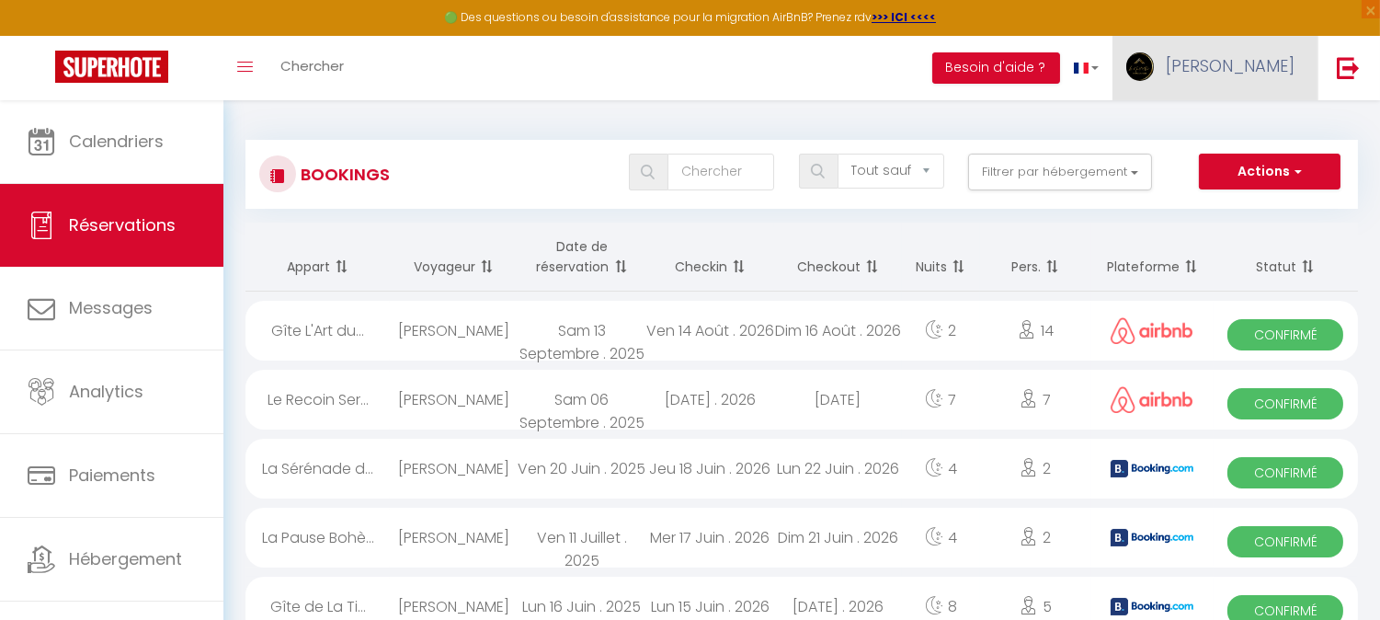
click at [1233, 74] on link "[PERSON_NAME]" at bounding box center [1214, 68] width 205 height 64
click at [1236, 154] on link "Équipe" at bounding box center [1244, 160] width 136 height 31
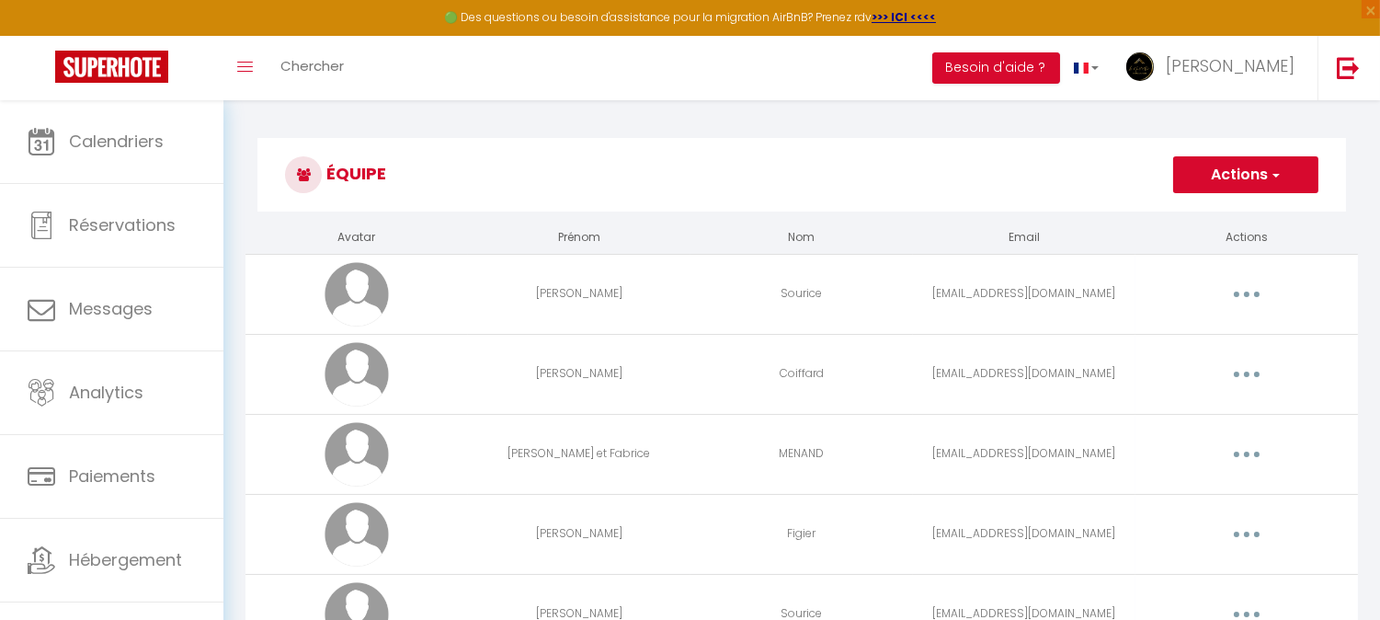
click at [1236, 156] on button "Actions" at bounding box center [1245, 174] width 145 height 37
click at [1146, 199] on ul "Ajouter un nouvel utilisateur" at bounding box center [1209, 215] width 219 height 35
click at [1186, 168] on button "Actions" at bounding box center [1245, 174] width 145 height 37
click at [1149, 213] on link "Ajouter un nouvel utilisateur" at bounding box center [1208, 215] width 217 height 24
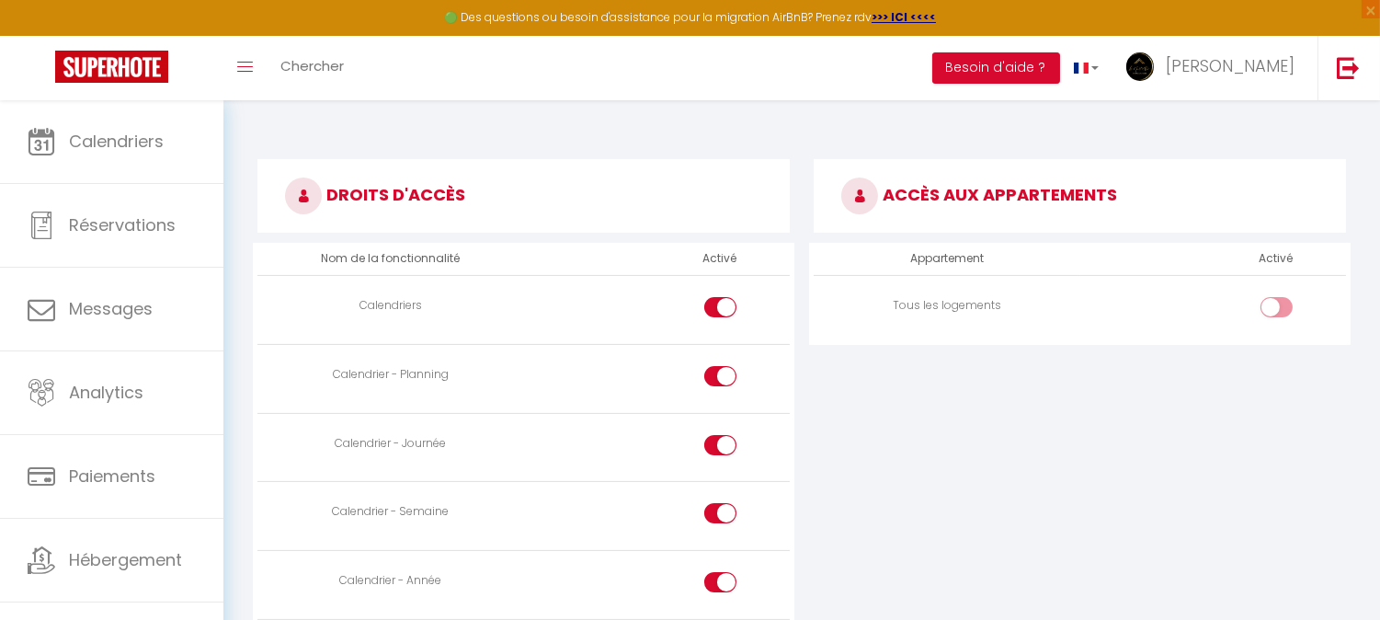
scroll to position [919, 0]
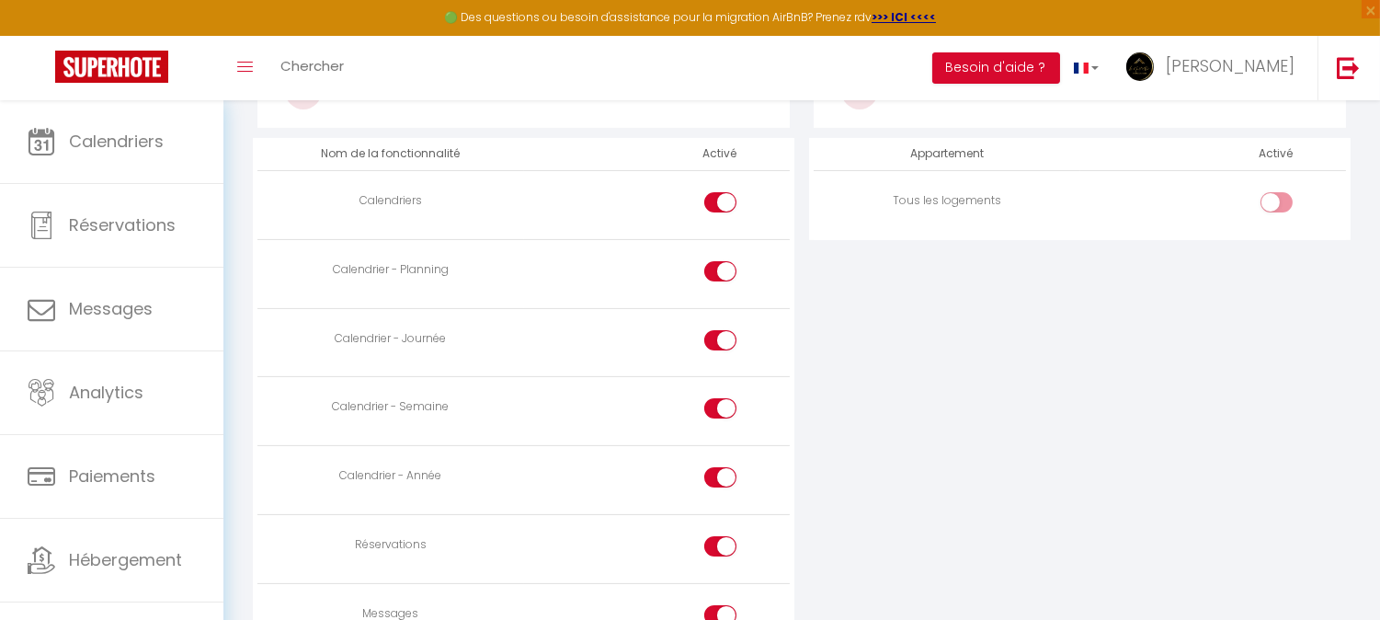
click at [1149, 212] on td at bounding box center [1213, 204] width 266 height 69
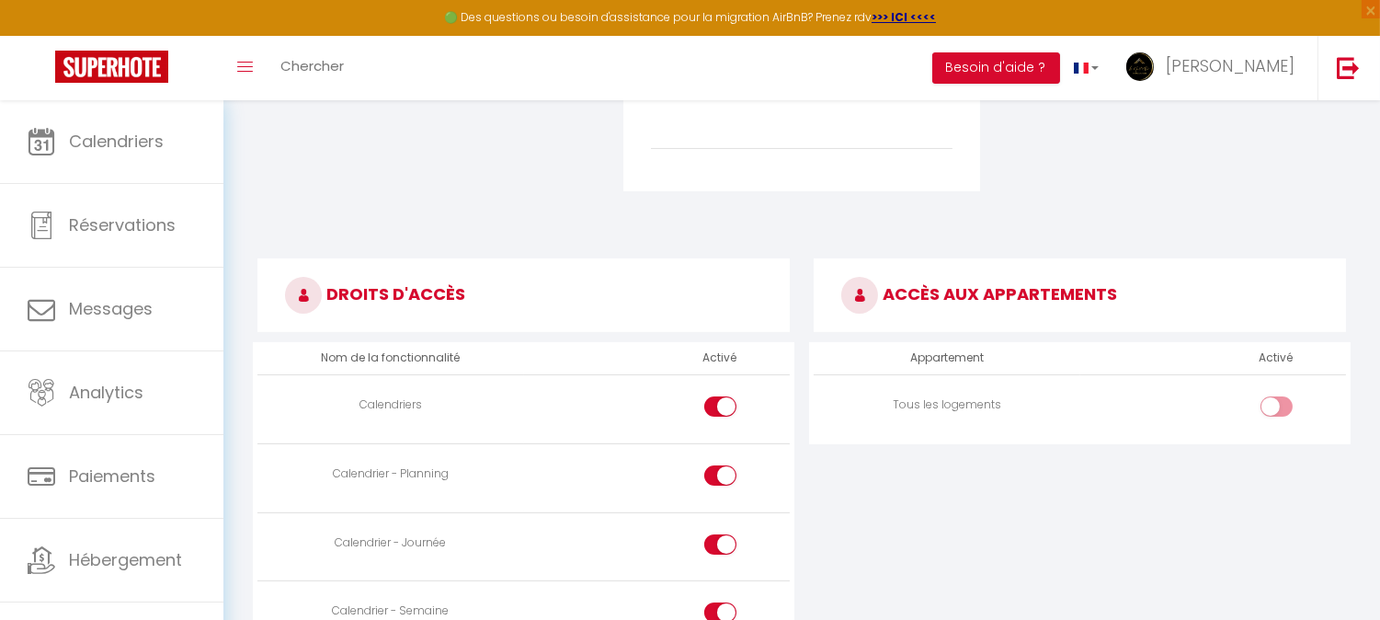
scroll to position [714, 0]
click at [1267, 414] on div at bounding box center [1276, 407] width 32 height 20
click at [1276, 414] on input "checkbox" at bounding box center [1292, 411] width 32 height 28
click at [1267, 414] on div at bounding box center [1276, 407] width 32 height 20
click at [1276, 414] on input "checkbox" at bounding box center [1292, 411] width 32 height 28
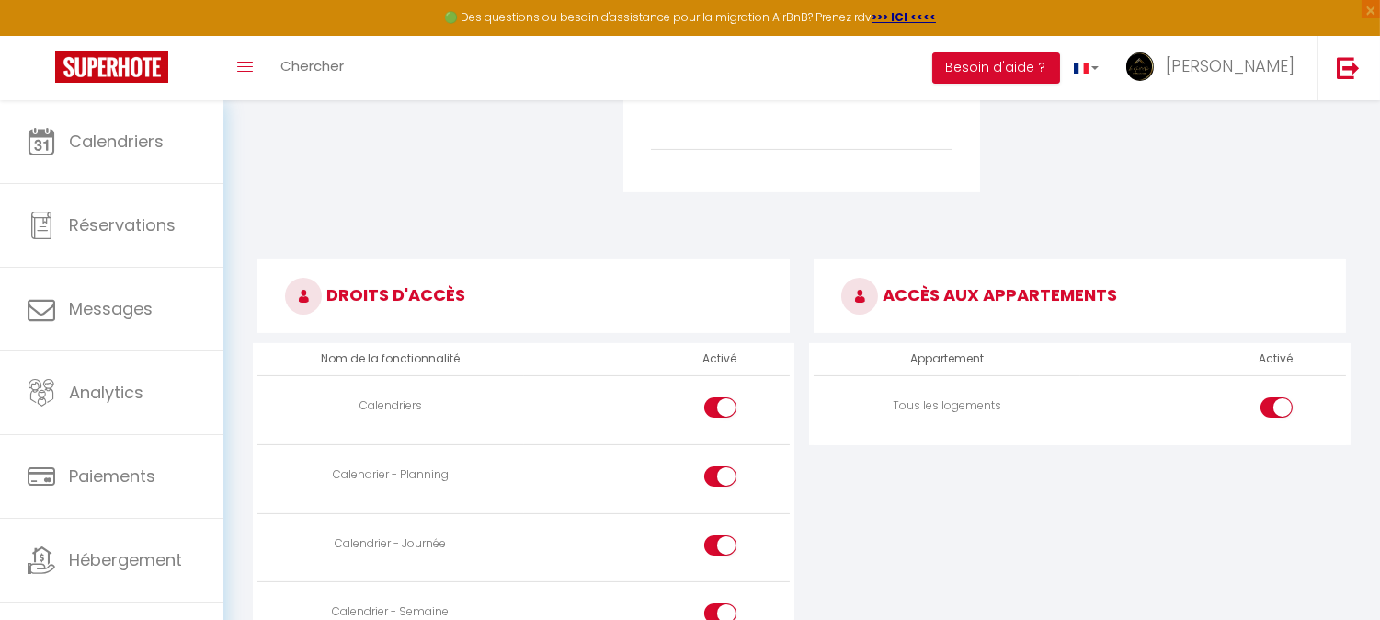
checkbox input "false"
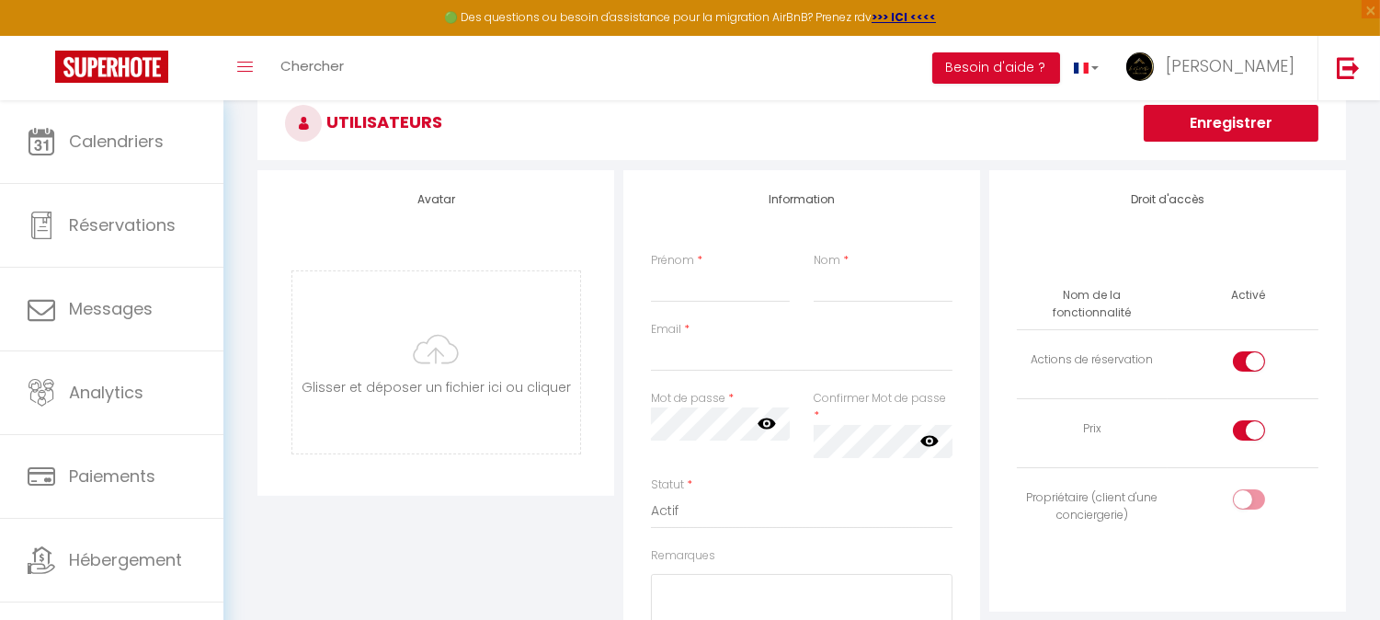
scroll to position [0, 0]
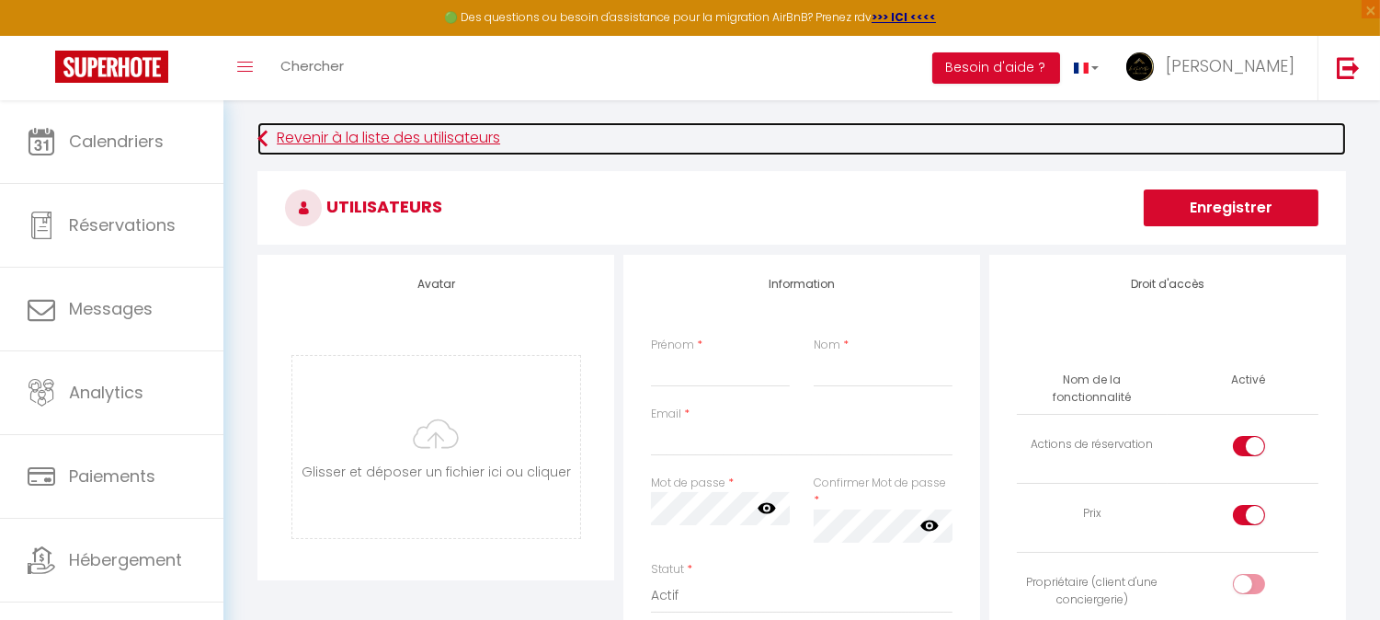
click at [347, 142] on link "Revenir à la liste des utilisateurs" at bounding box center [801, 138] width 1088 height 33
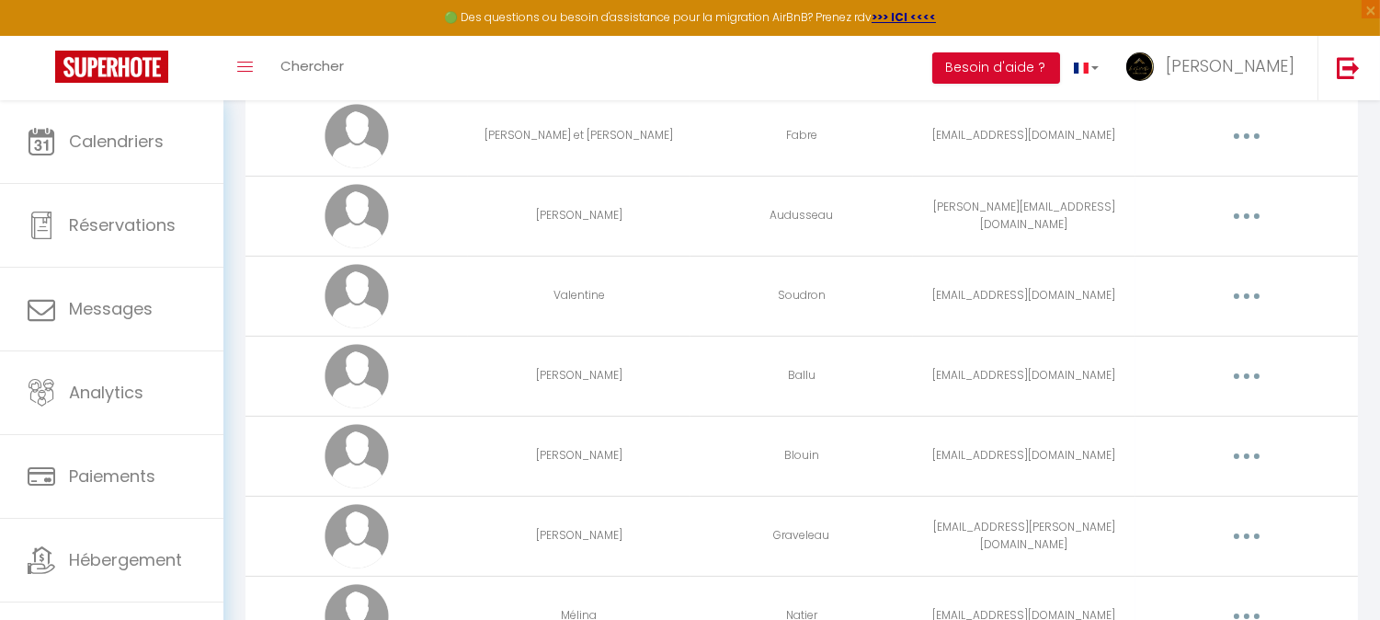
scroll to position [470, 0]
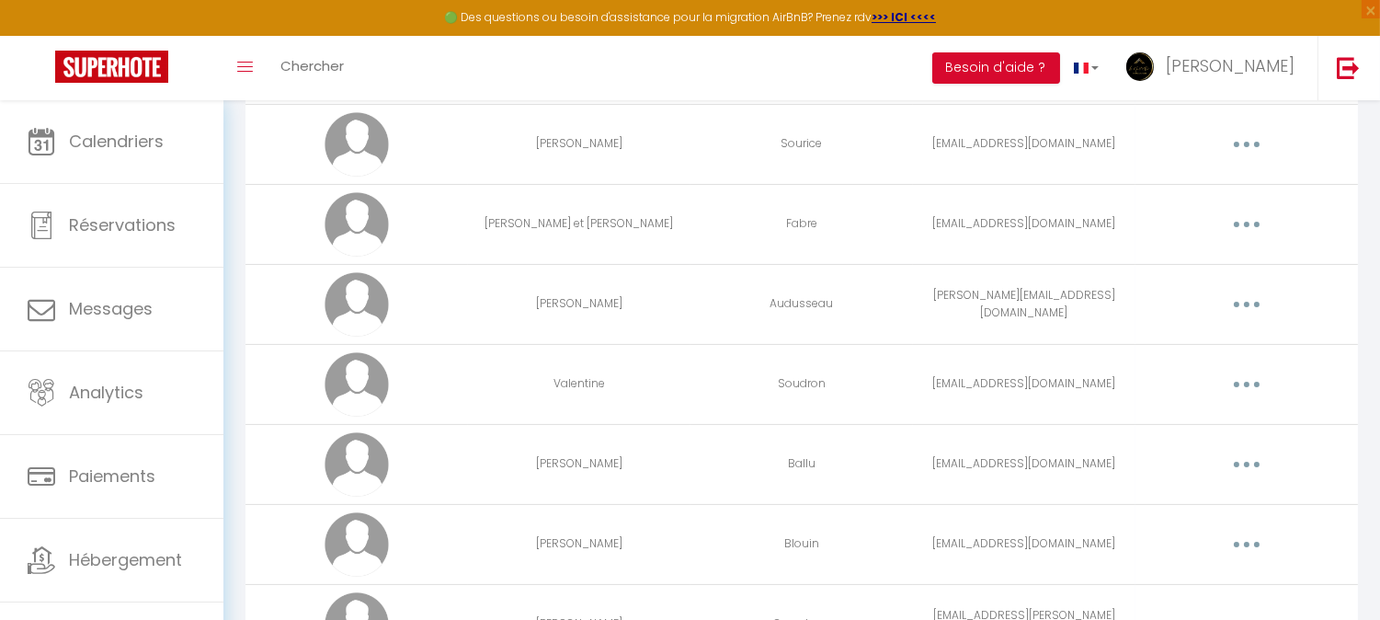
click at [1242, 142] on button "button" at bounding box center [1246, 144] width 51 height 29
click at [1168, 193] on link "Editer" at bounding box center [1199, 186] width 136 height 31
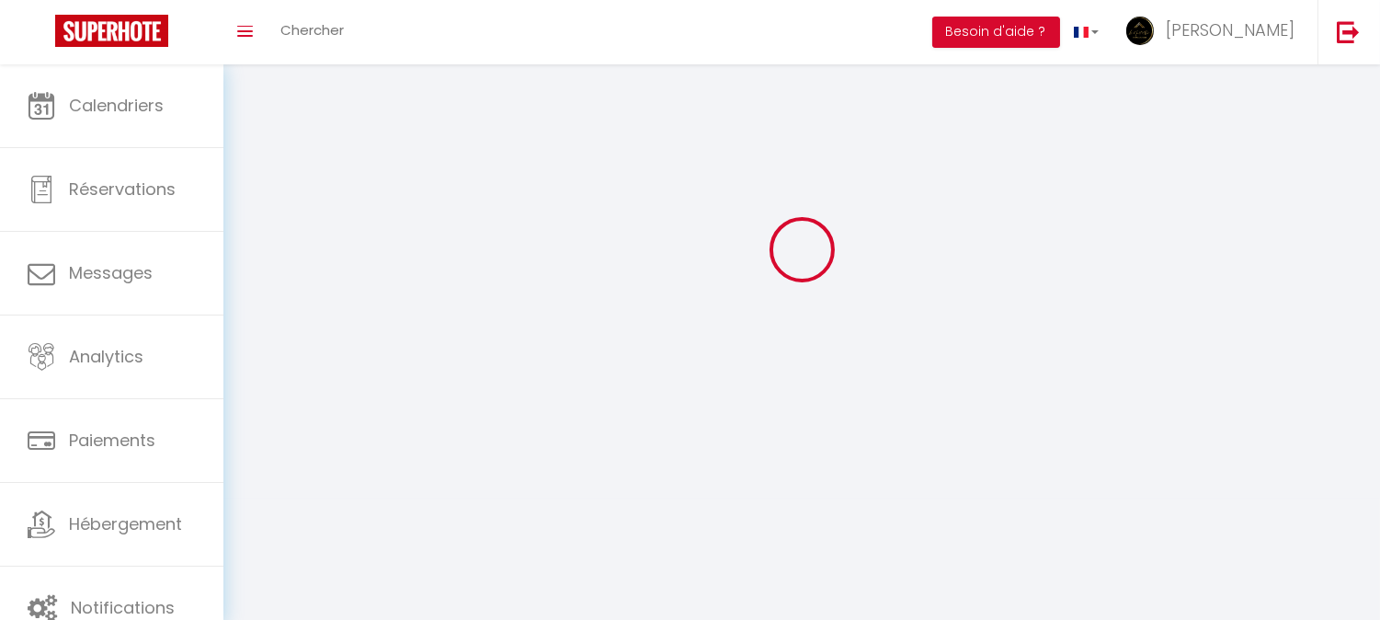
type input "[PERSON_NAME]"
type input "Sourice"
type input "[EMAIL_ADDRESS][DOMAIN_NAME]"
type textarea "[URL][DOMAIN_NAME]"
checkbox input "true"
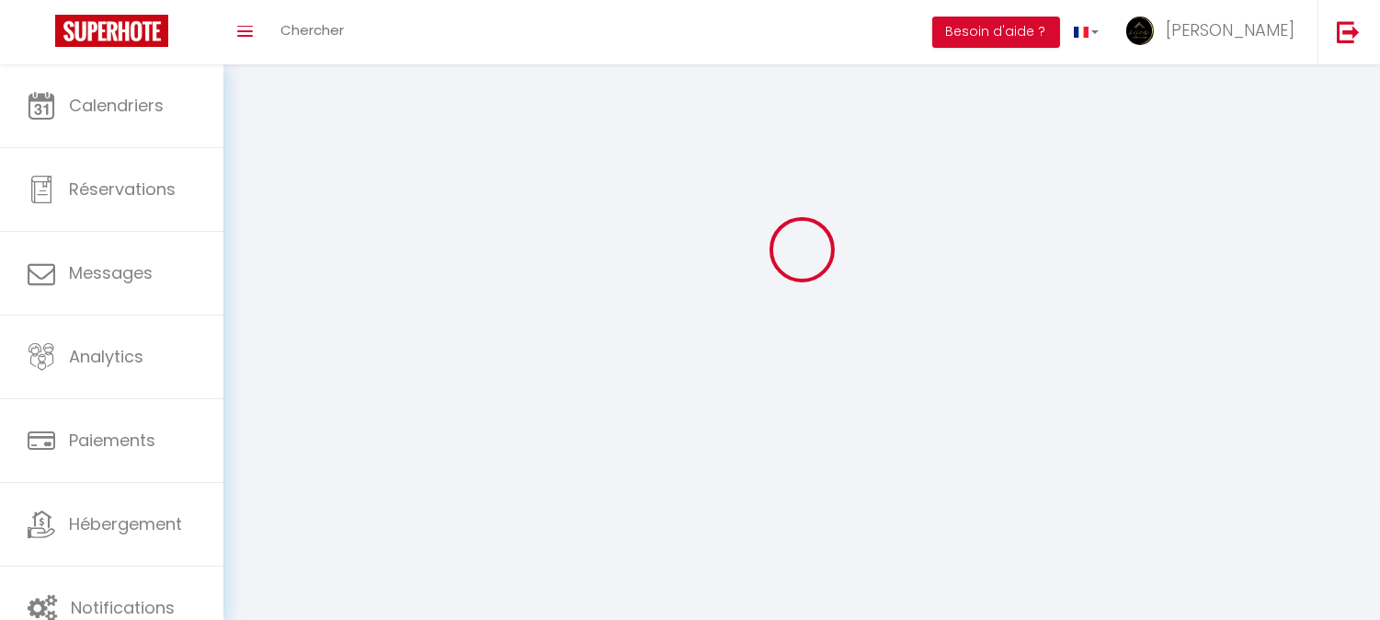
checkbox input "true"
checkbox input "false"
checkbox input "true"
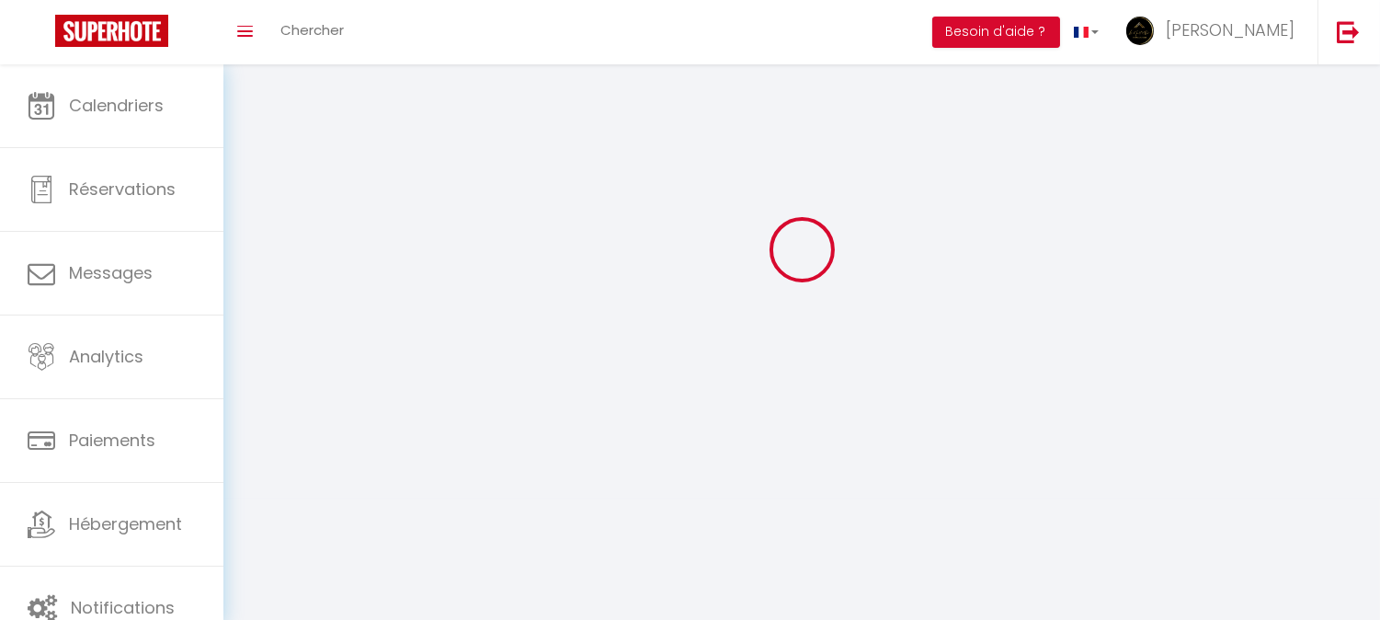
checkbox input "true"
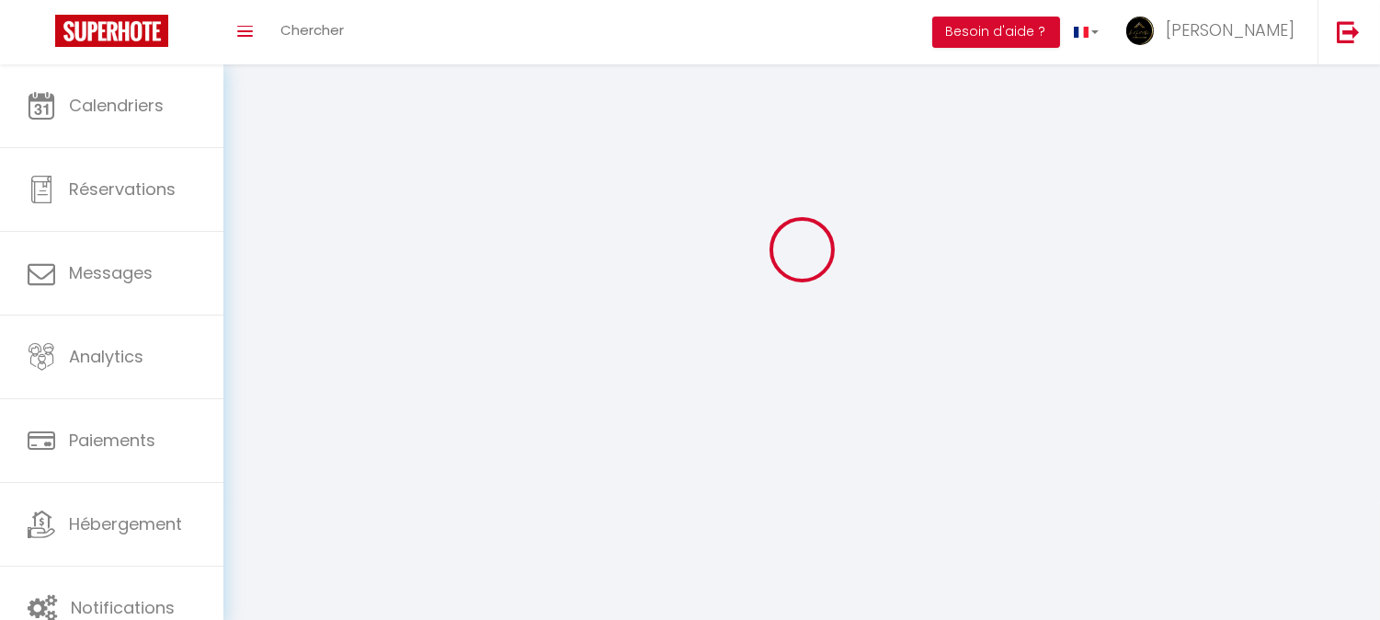
checkbox input "true"
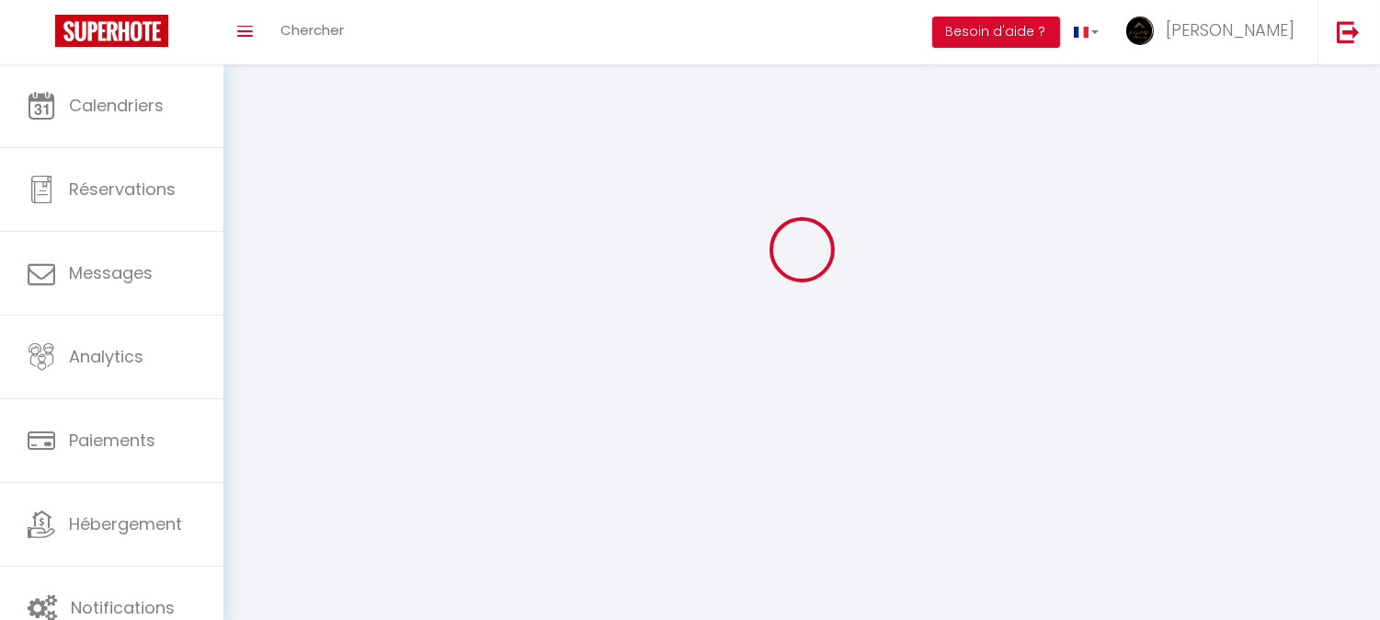
checkbox input "true"
select select
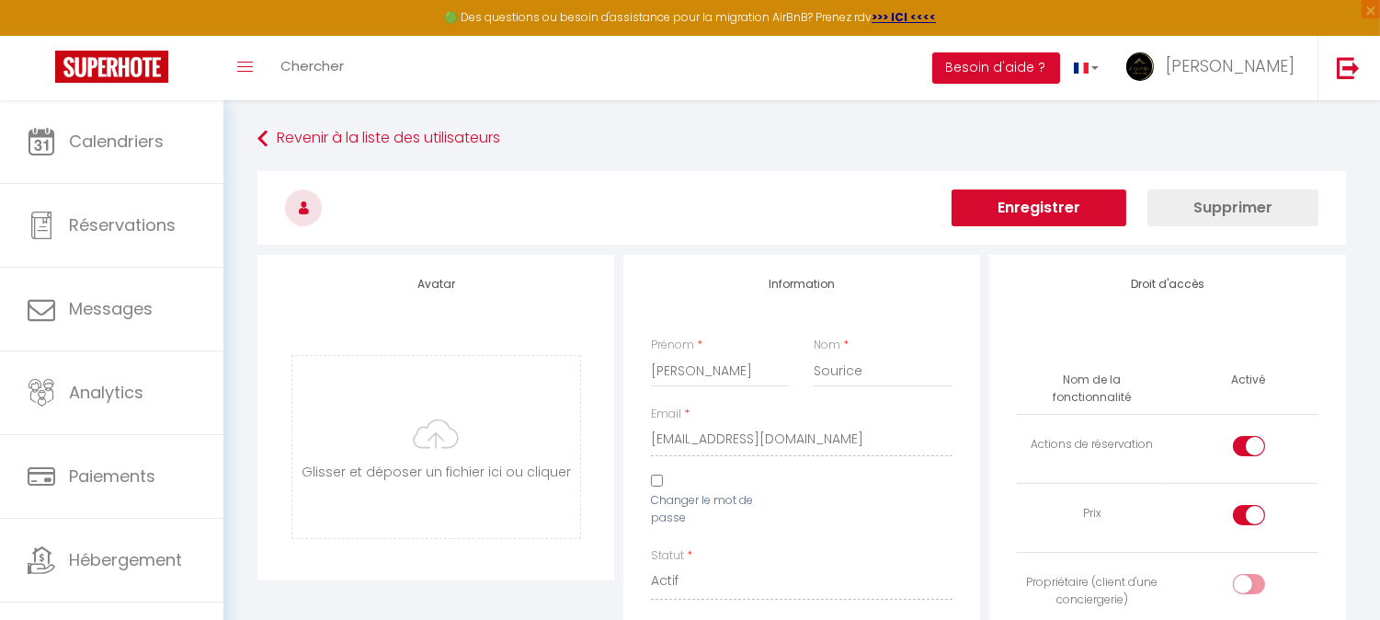
click at [1044, 228] on h3 at bounding box center [801, 208] width 1088 height 74
click at [1044, 209] on button "Enregistrer" at bounding box center [1038, 207] width 175 height 37
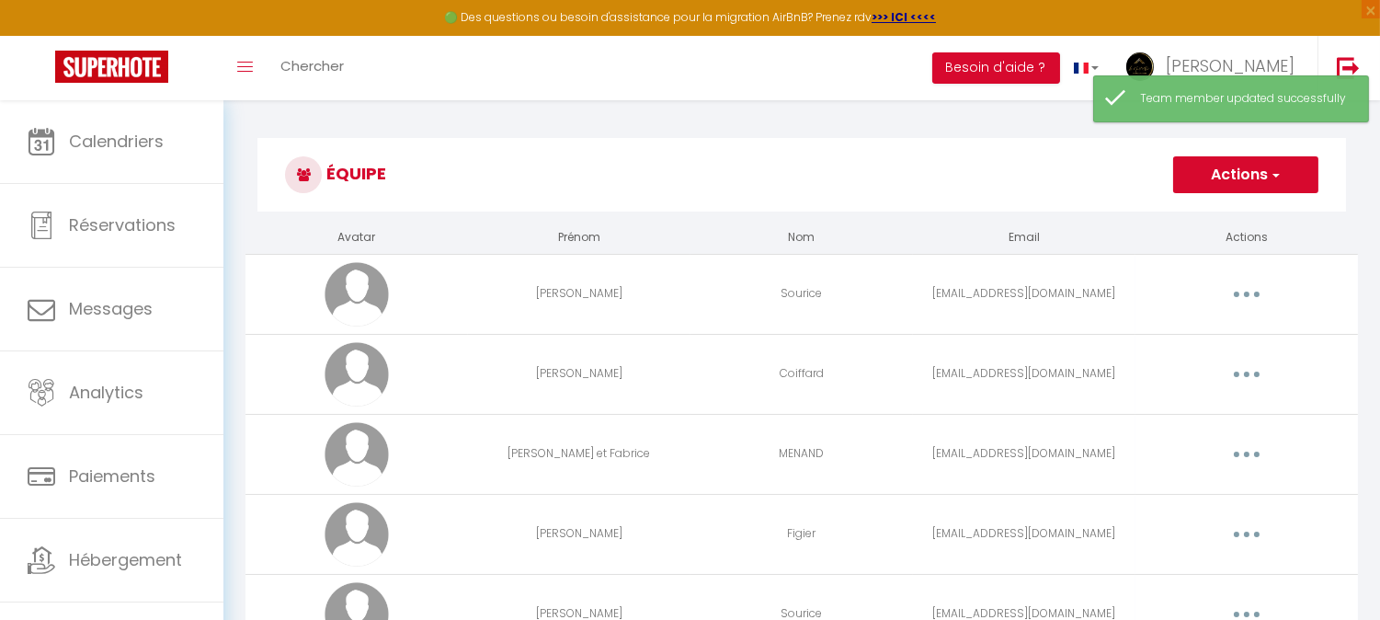
click at [1232, 158] on button "Actions" at bounding box center [1245, 174] width 145 height 37
click at [1191, 225] on link "Ajouter un nouvel utilisateur" at bounding box center [1208, 215] width 217 height 24
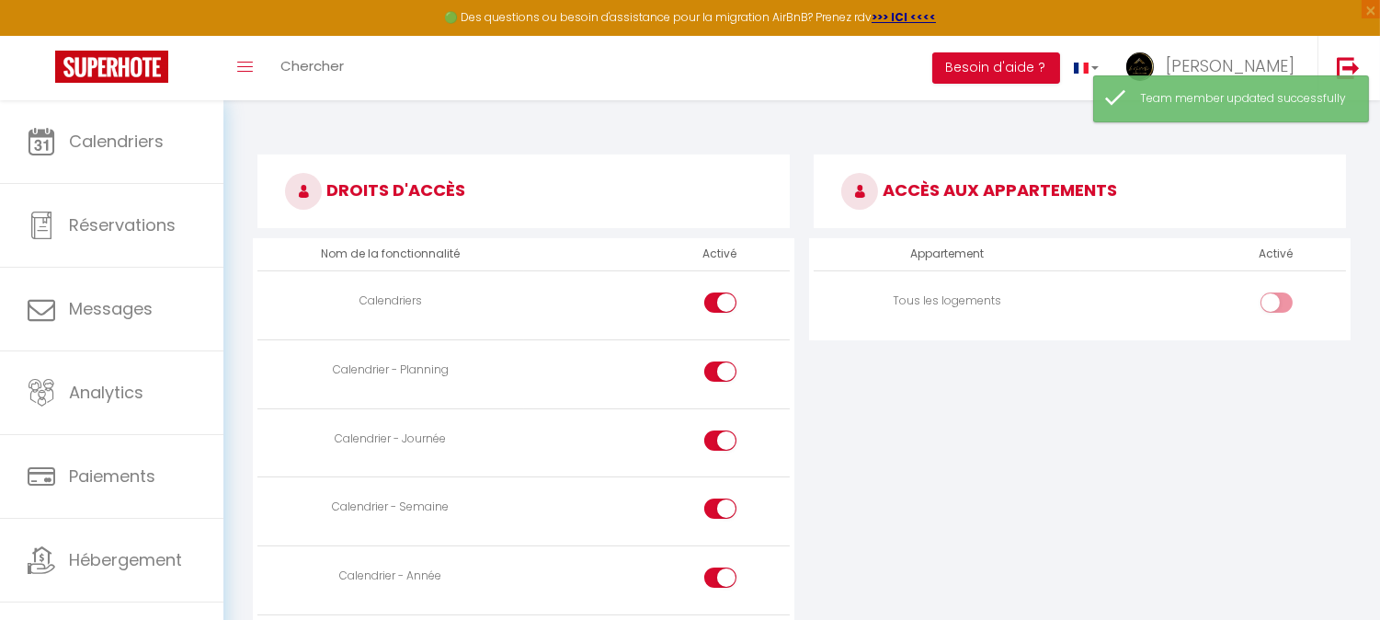
scroll to position [816, 0]
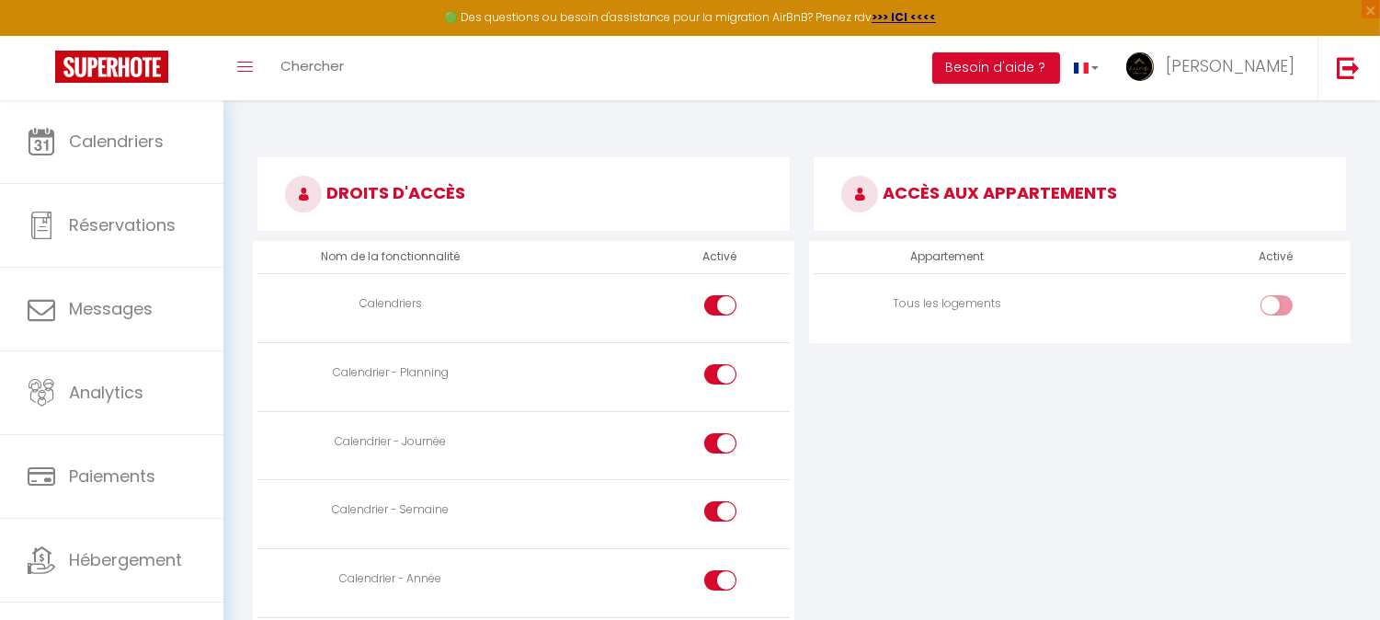
click at [1271, 304] on div at bounding box center [1276, 305] width 32 height 20
click at [1276, 304] on input "checkbox" at bounding box center [1292, 309] width 32 height 28
click at [1270, 301] on div at bounding box center [1276, 305] width 32 height 20
click at [1276, 301] on input "checkbox" at bounding box center [1292, 309] width 32 height 28
checkbox input "false"
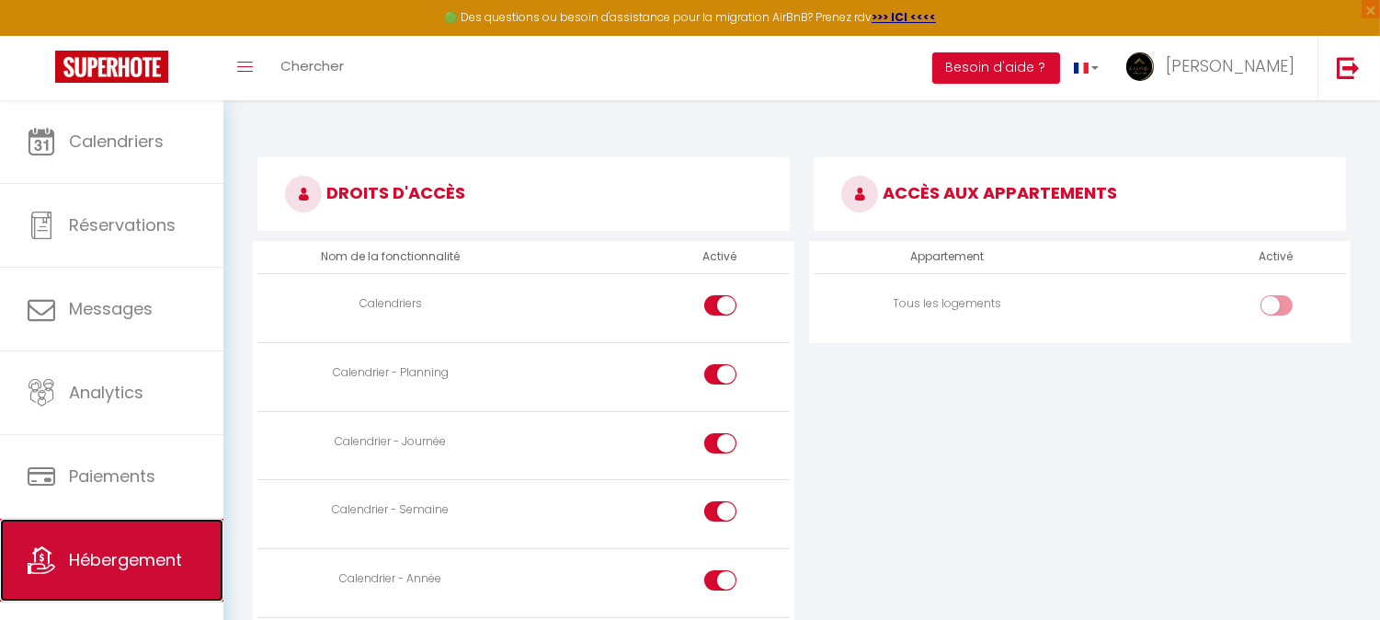
click at [85, 558] on span "Hébergement" at bounding box center [125, 559] width 113 height 23
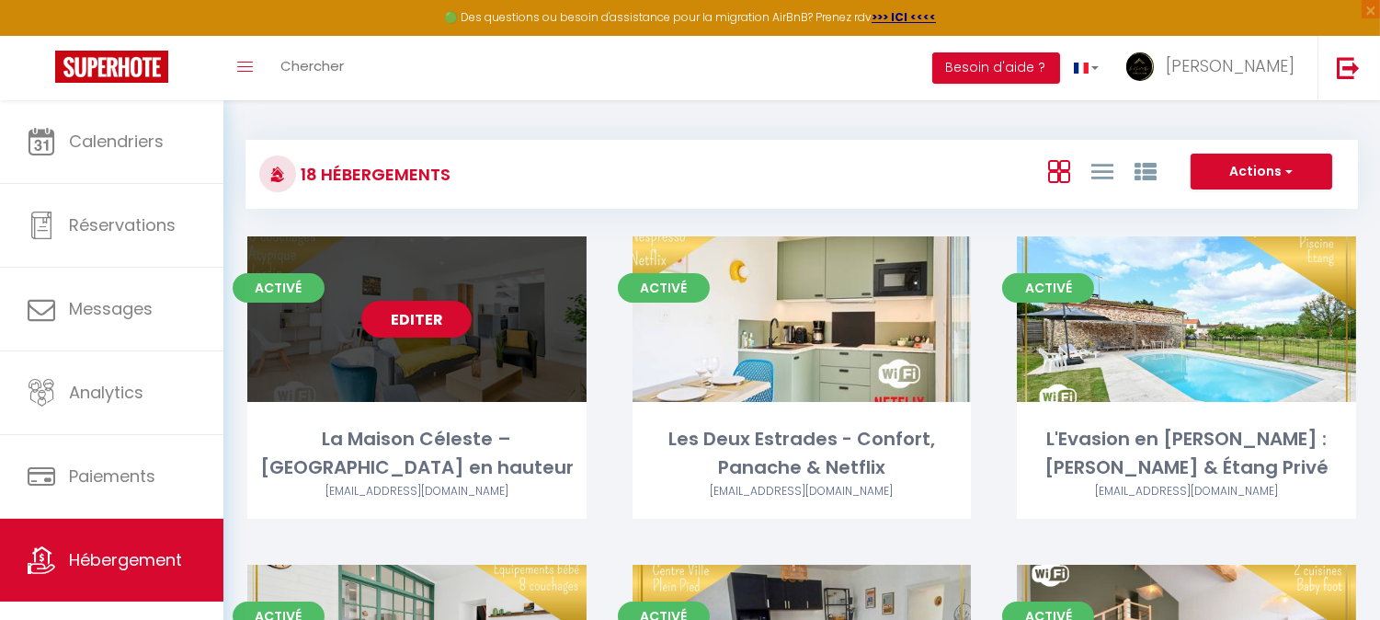
click at [522, 316] on div "Editer" at bounding box center [416, 318] width 339 height 165
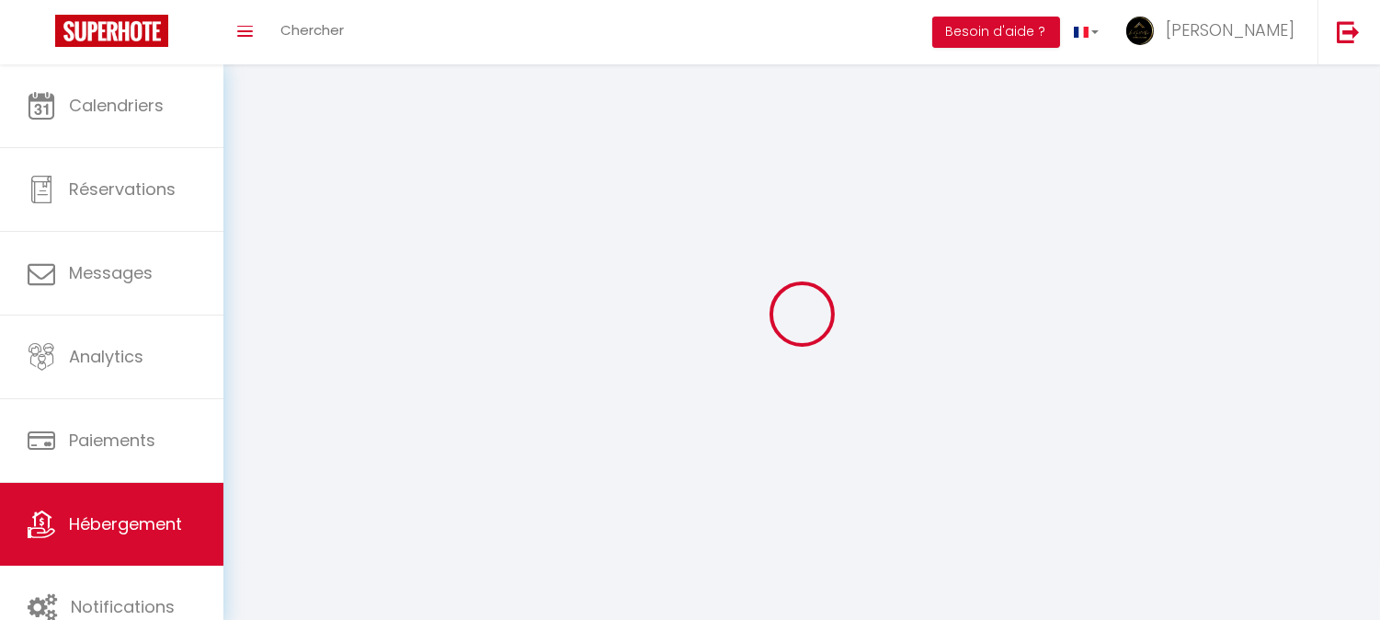
select select "1"
select select
select select "28"
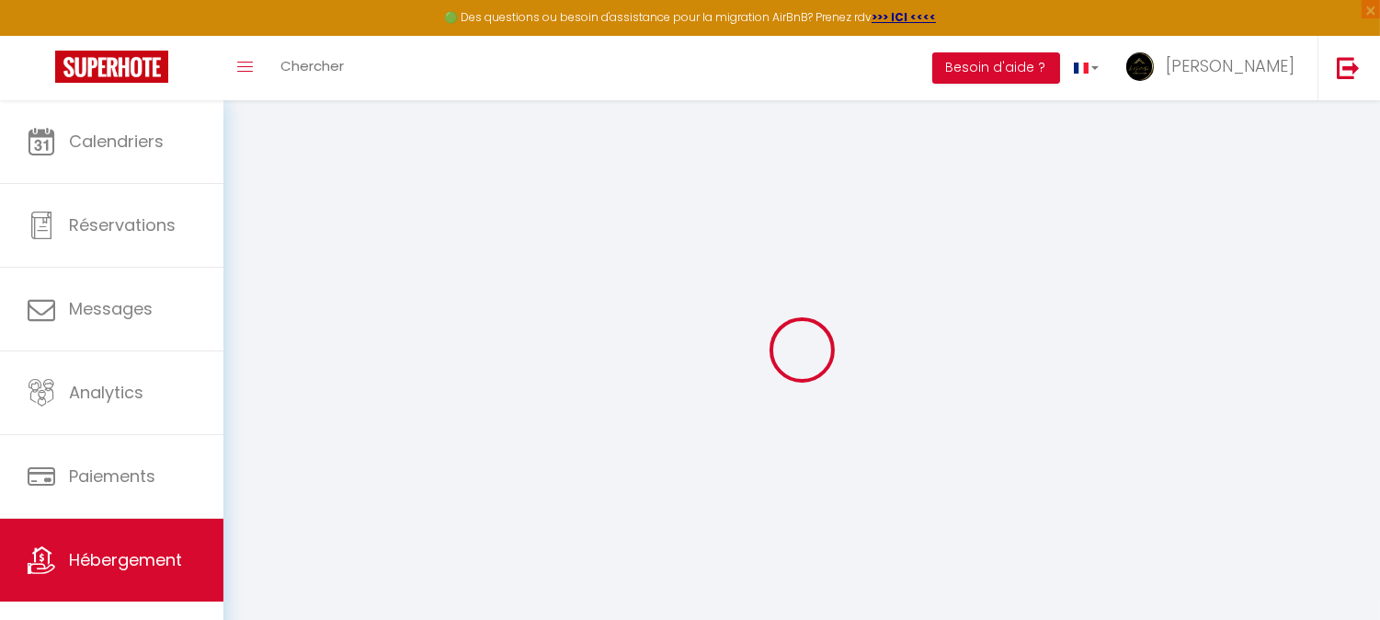
select select
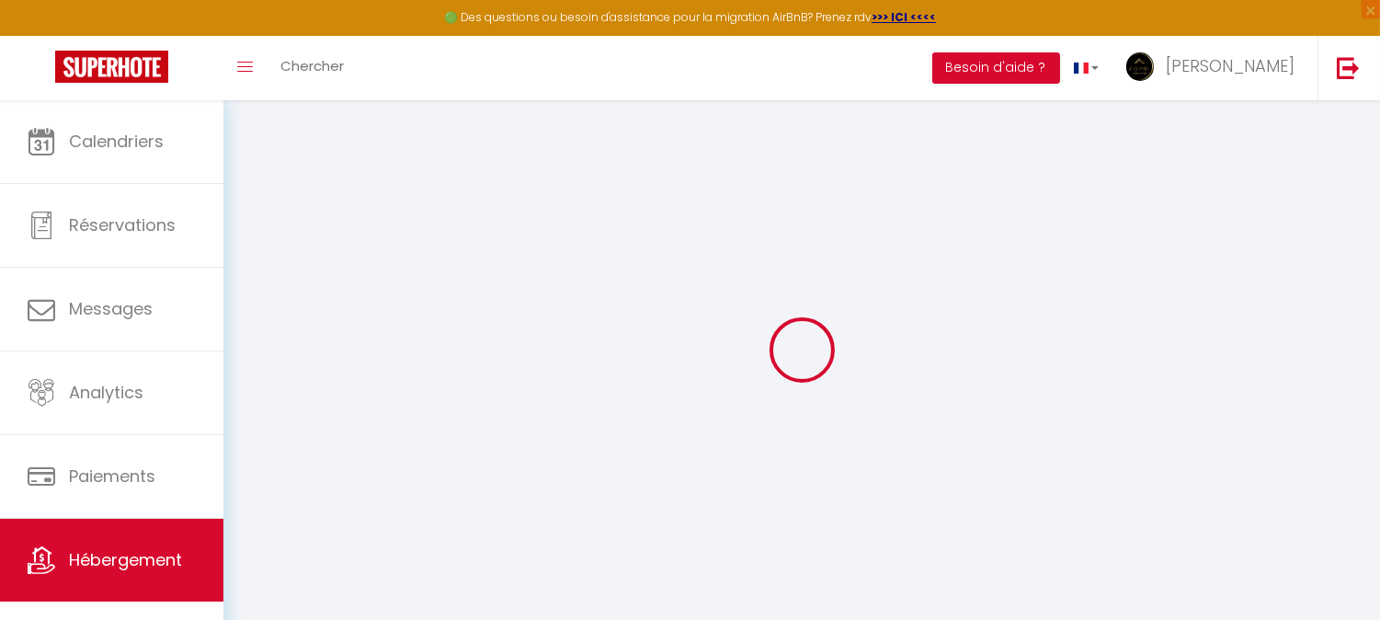
select select
checkbox input "false"
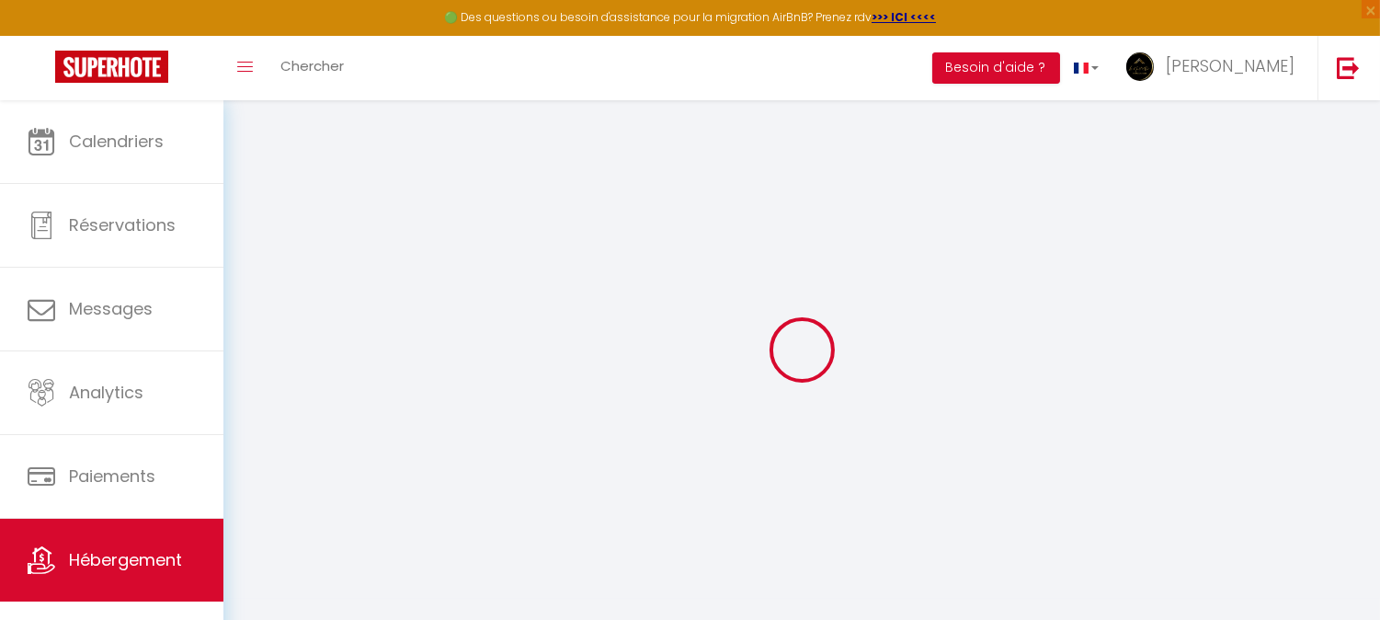
select select
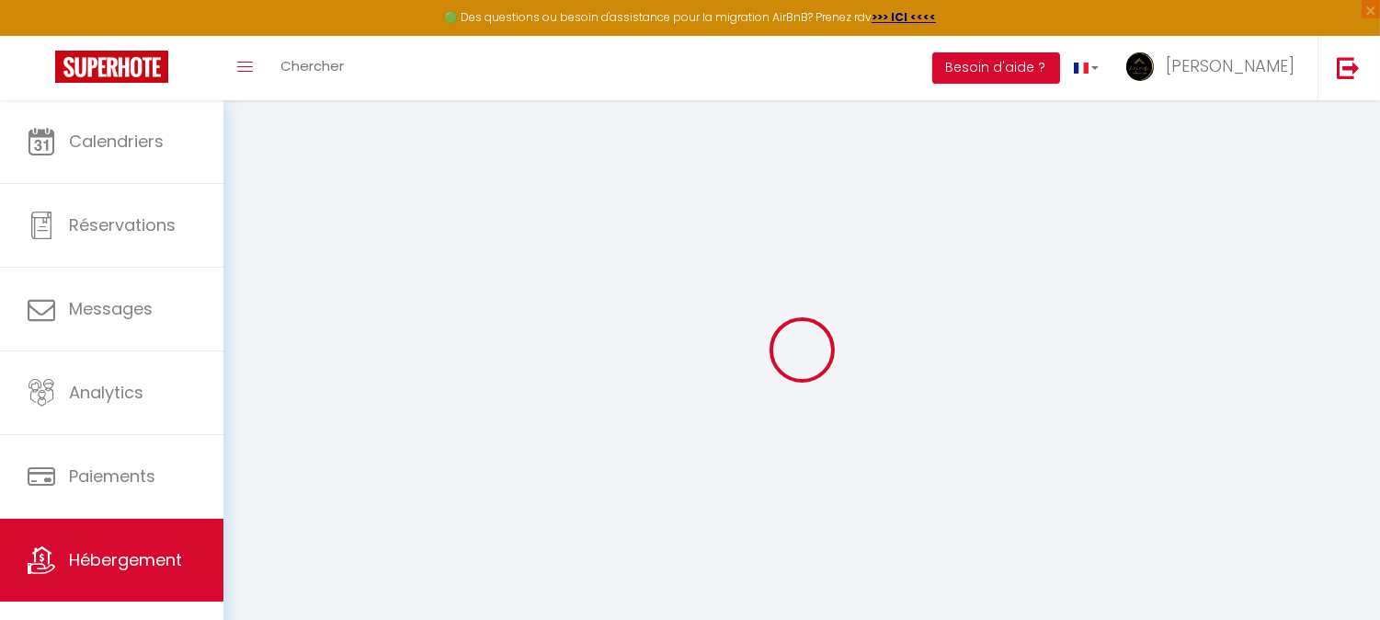
select select
checkbox input "false"
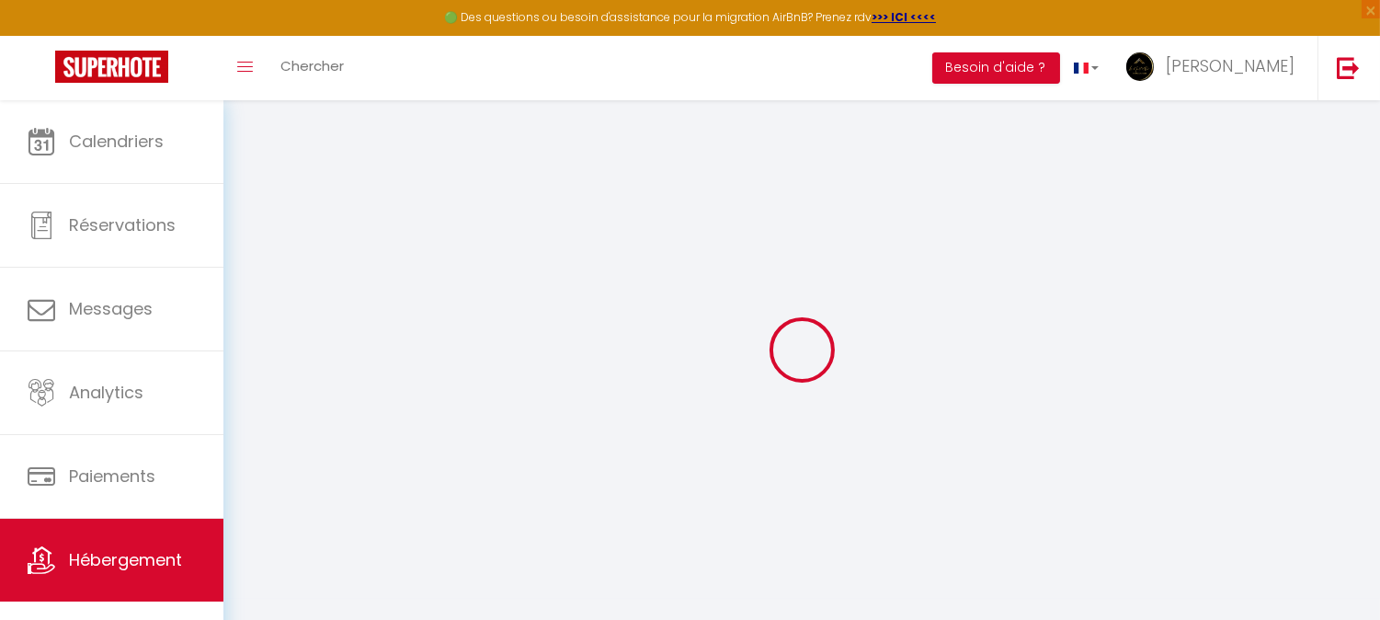
checkbox input "false"
select select
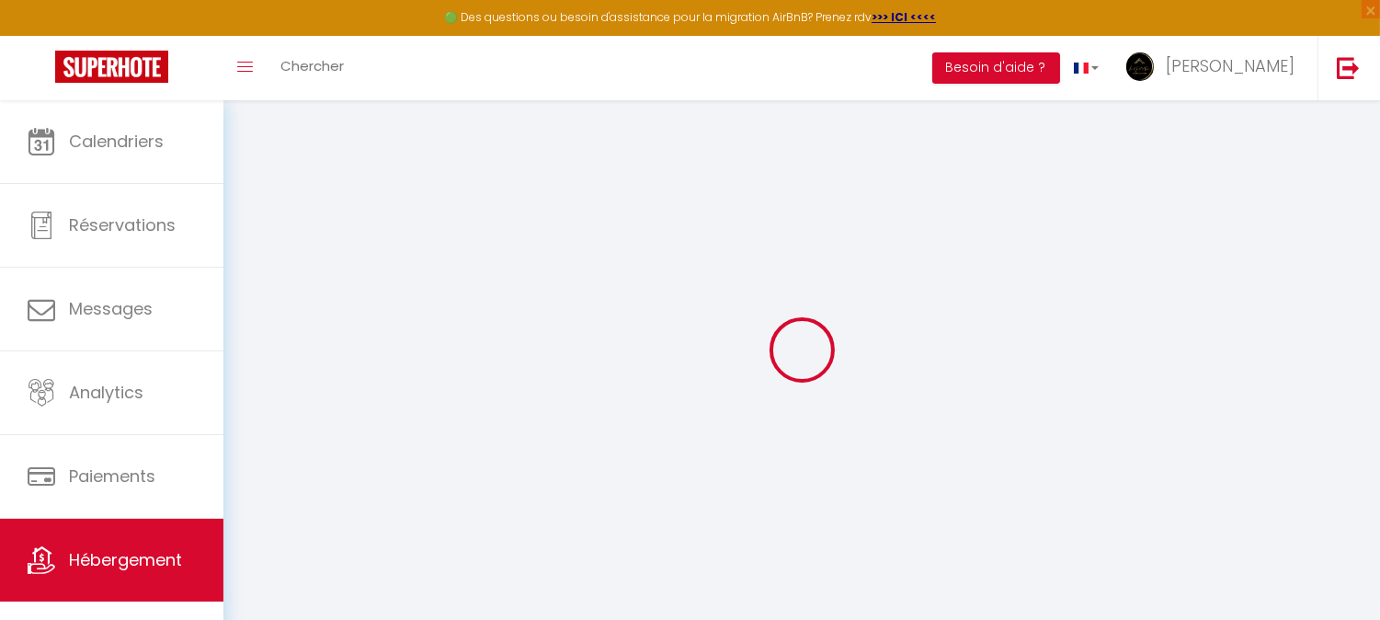
select select
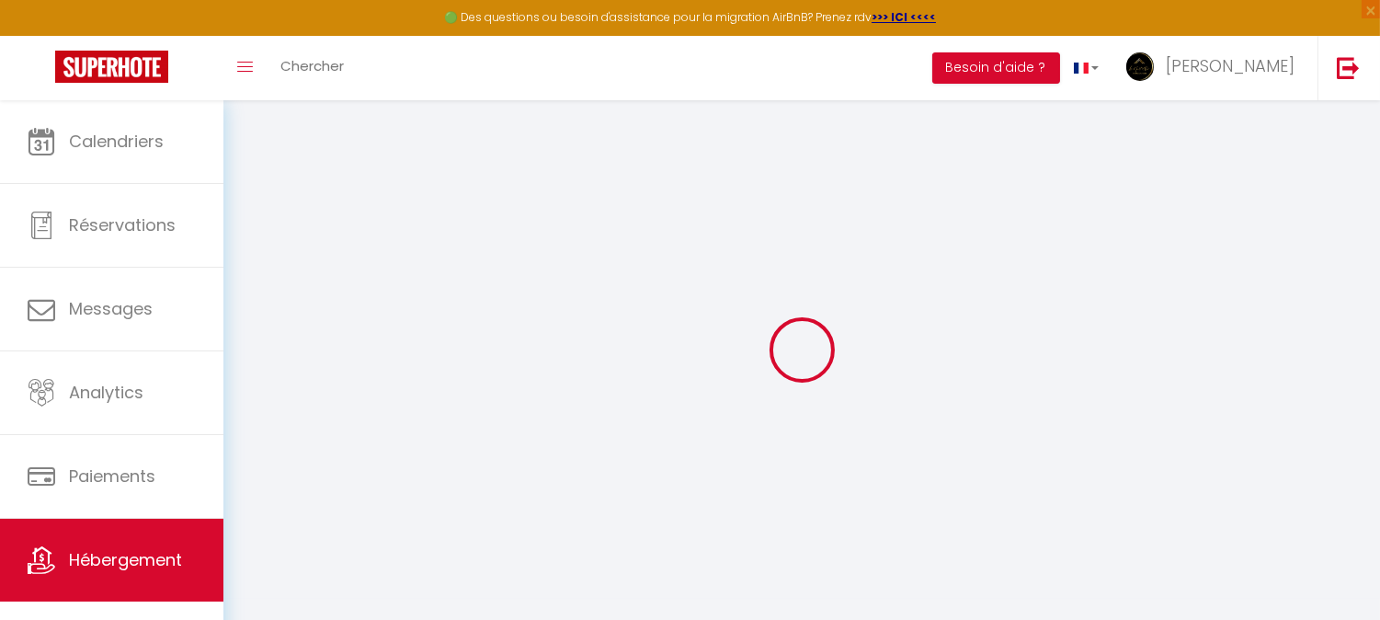
checkbox input "false"
select select
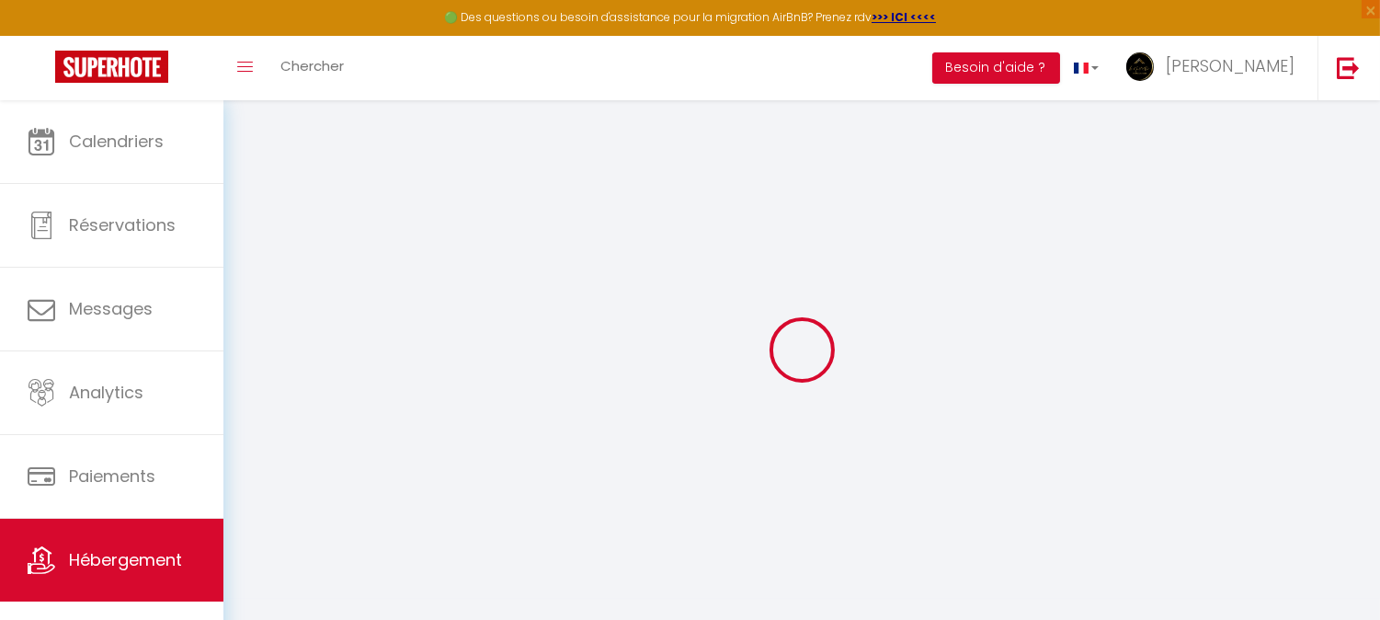
select select
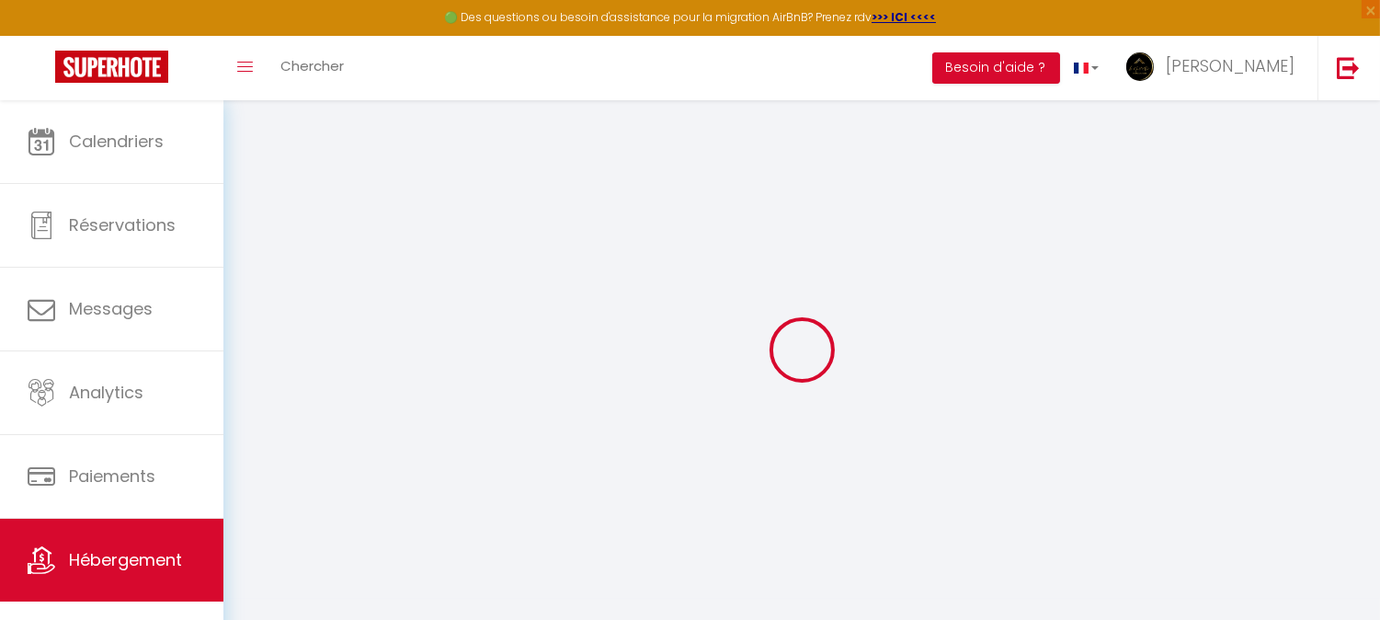
select select
checkbox input "false"
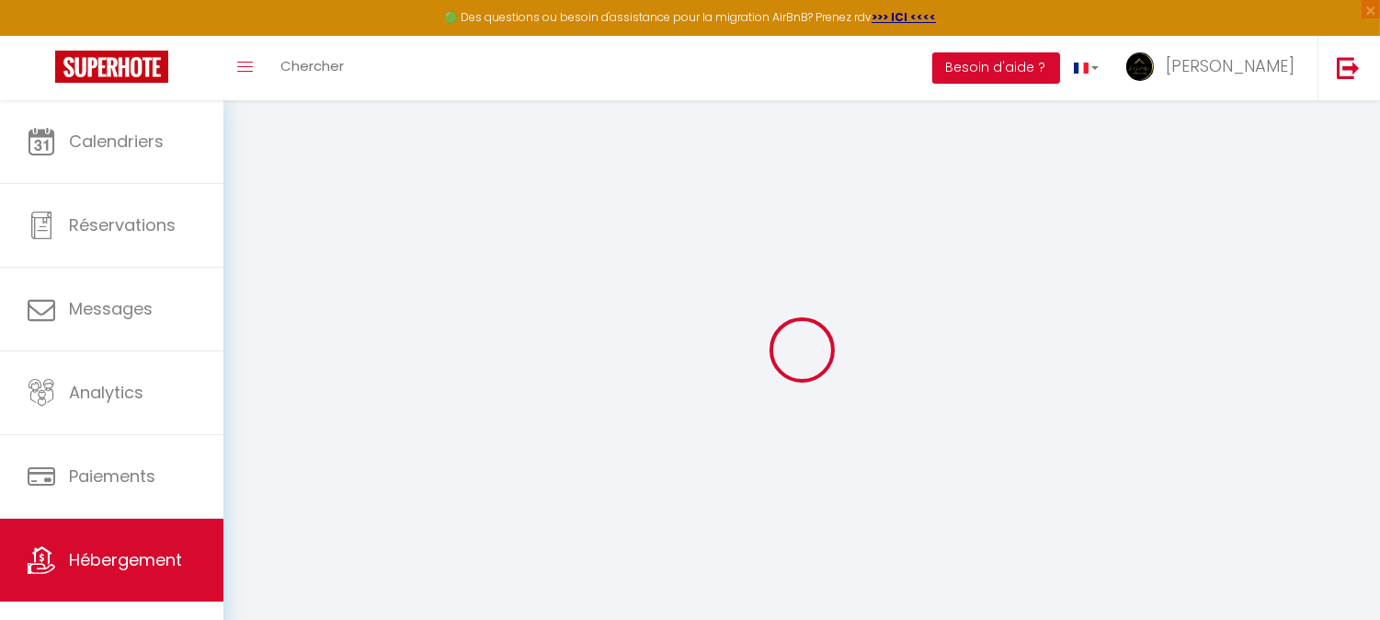
checkbox input "false"
select select
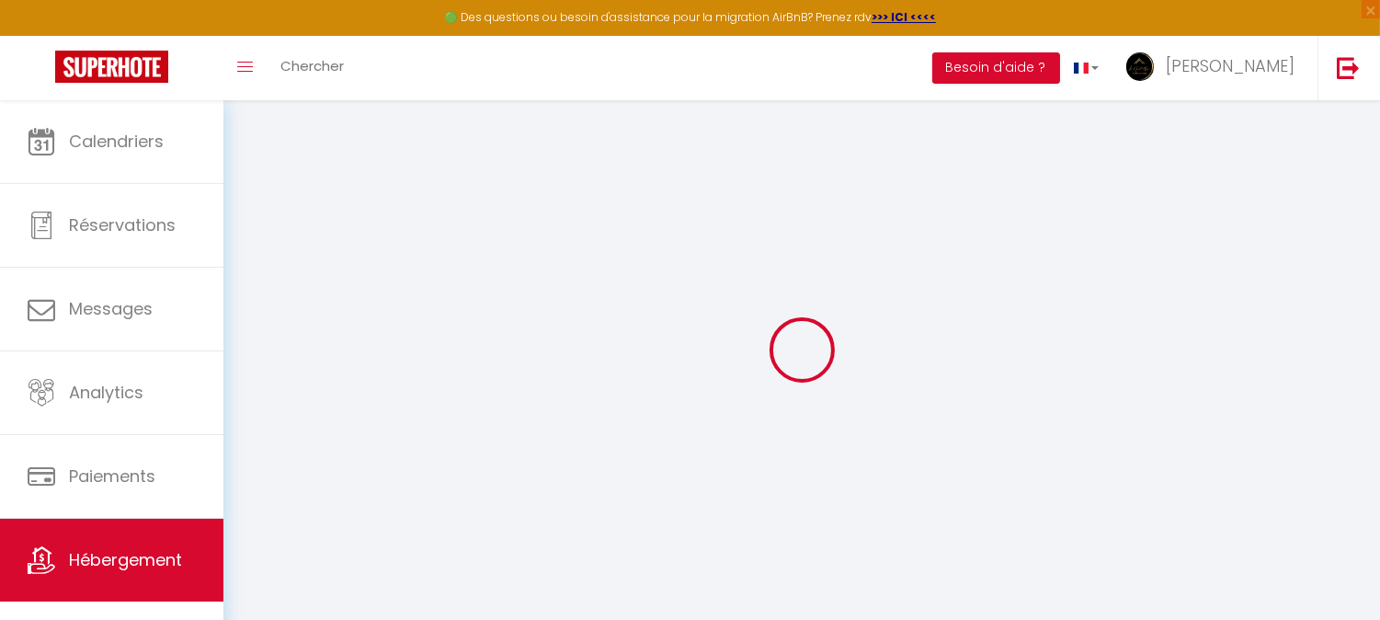
select select
checkbox input "false"
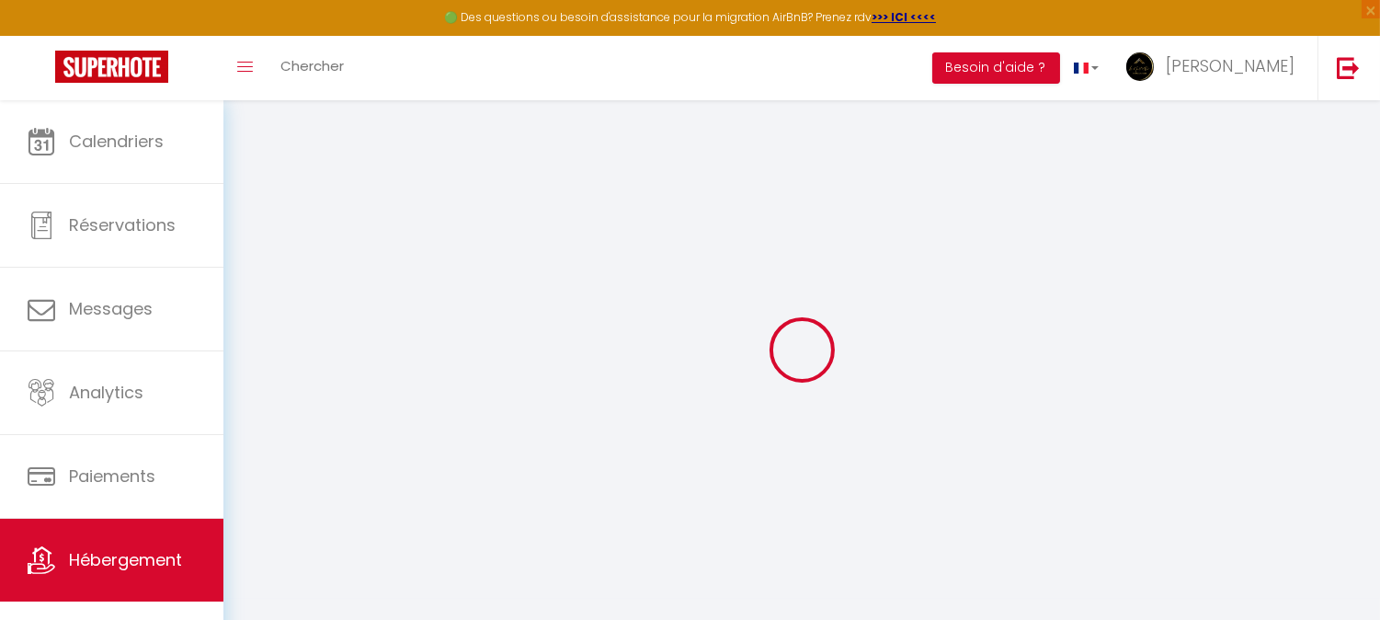
checkbox input "false"
select select
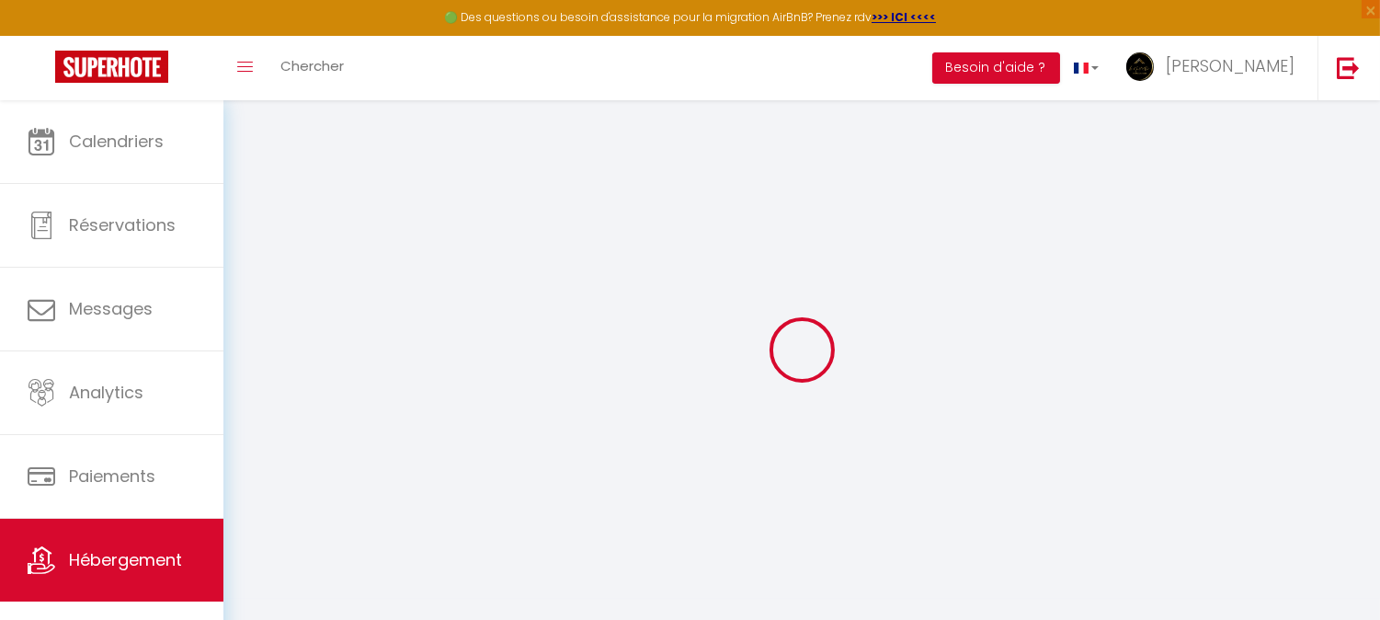
type input "La Maison Céleste – [GEOGRAPHIC_DATA] en hauteur"
type input "[PERSON_NAME]"
type input "Belardi"
type input "[STREET_ADDRESS][PERSON_NAME]"
type input "49300"
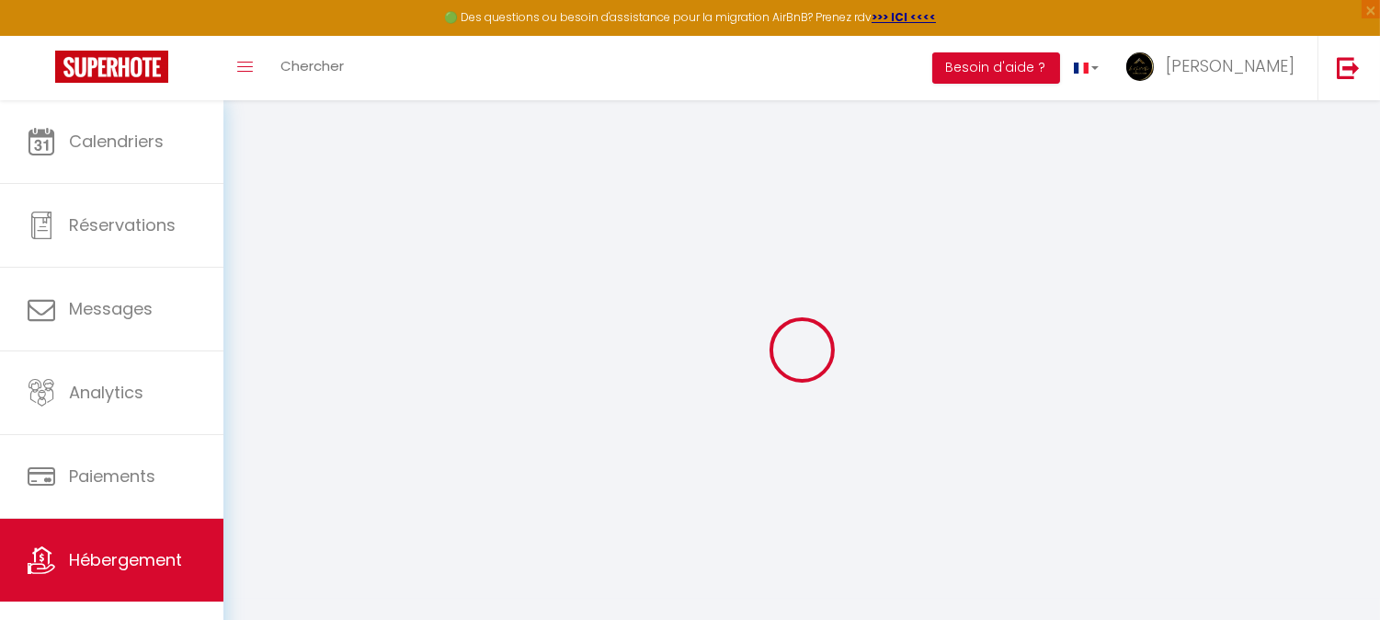
type input "Cholet"
select select "6"
select select "3"
type input "40"
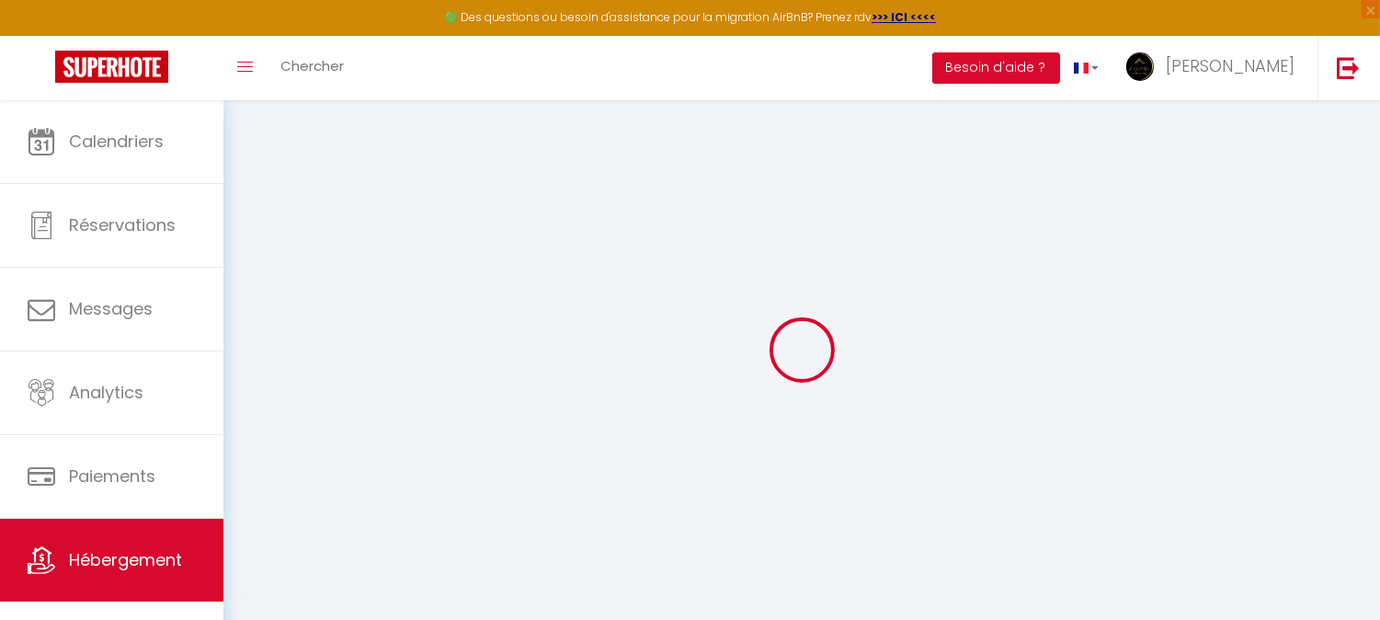
type input "73"
type input "3"
type input "0"
type input "300"
select select
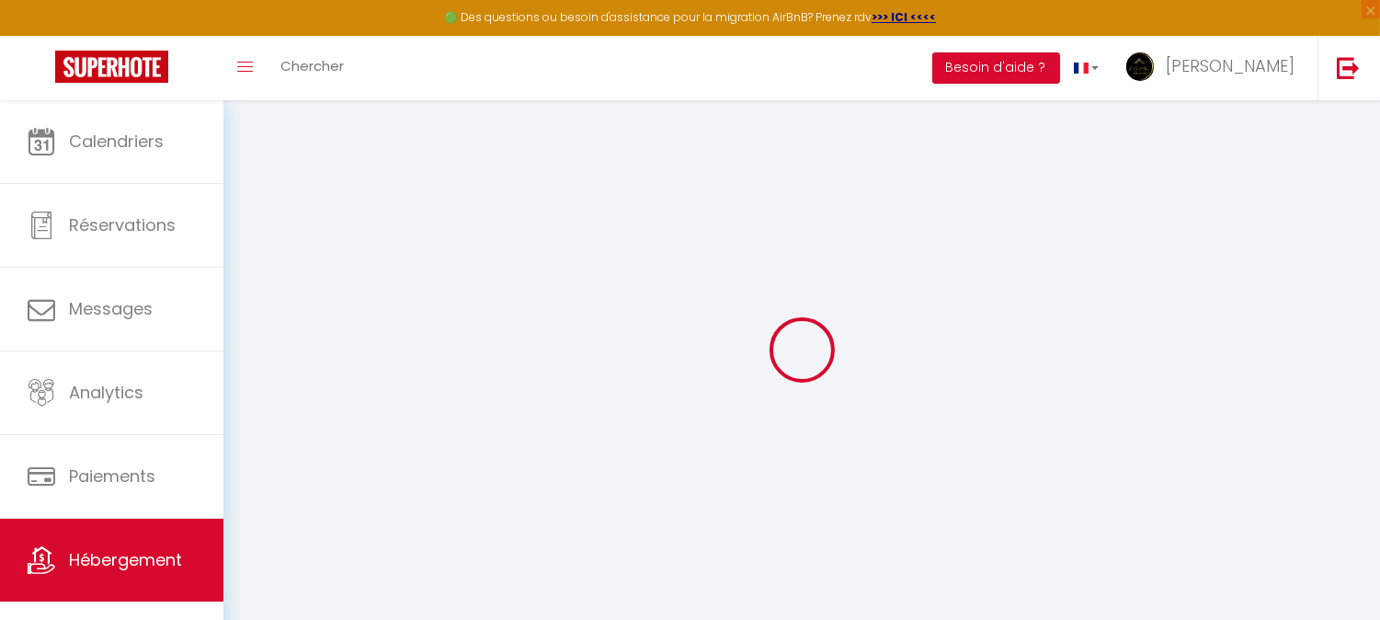
select select
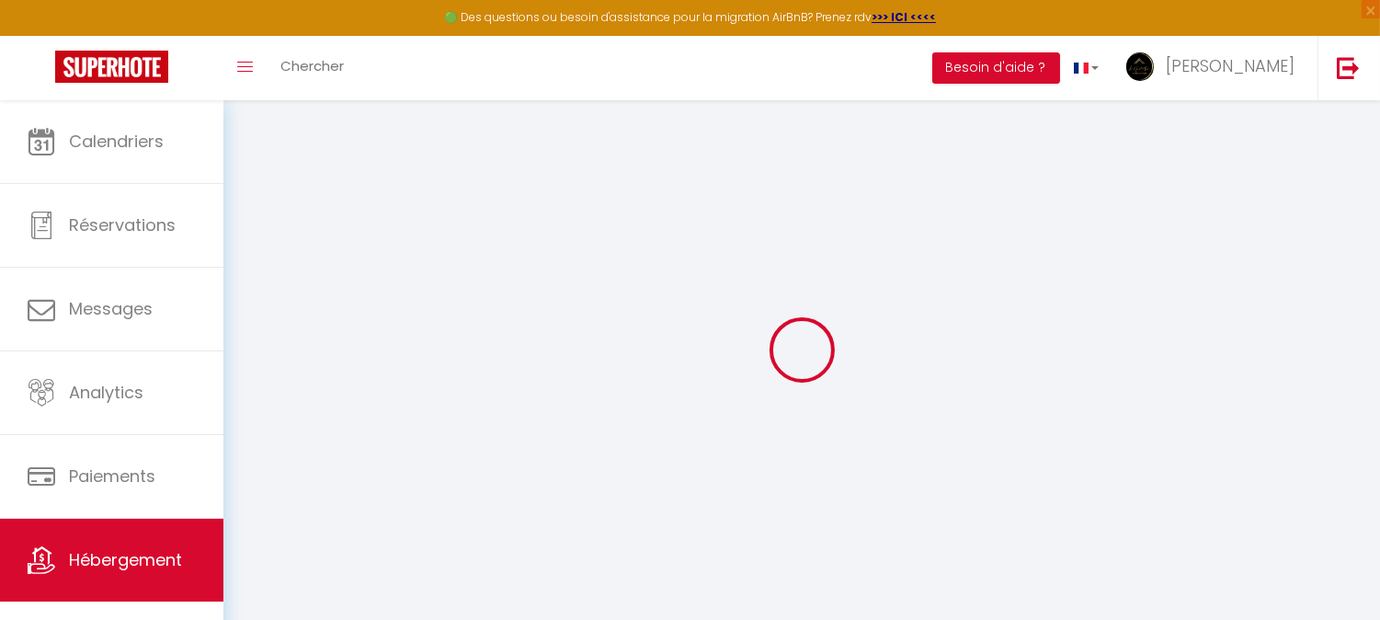
type input "[STREET_ADDRESS]"
type input "49300"
type input "Cholet"
type input "[EMAIL_ADDRESS][DOMAIN_NAME]"
select select "15961"
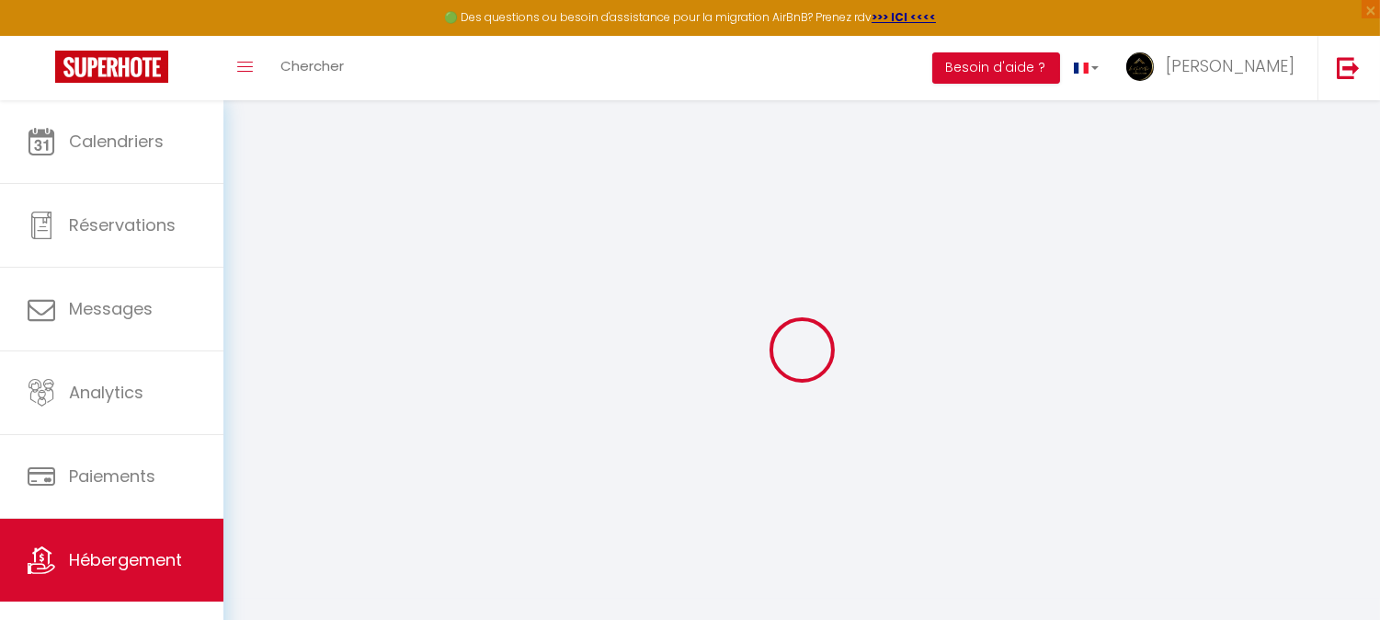
checkbox input "false"
checkbox input "true"
radio input "true"
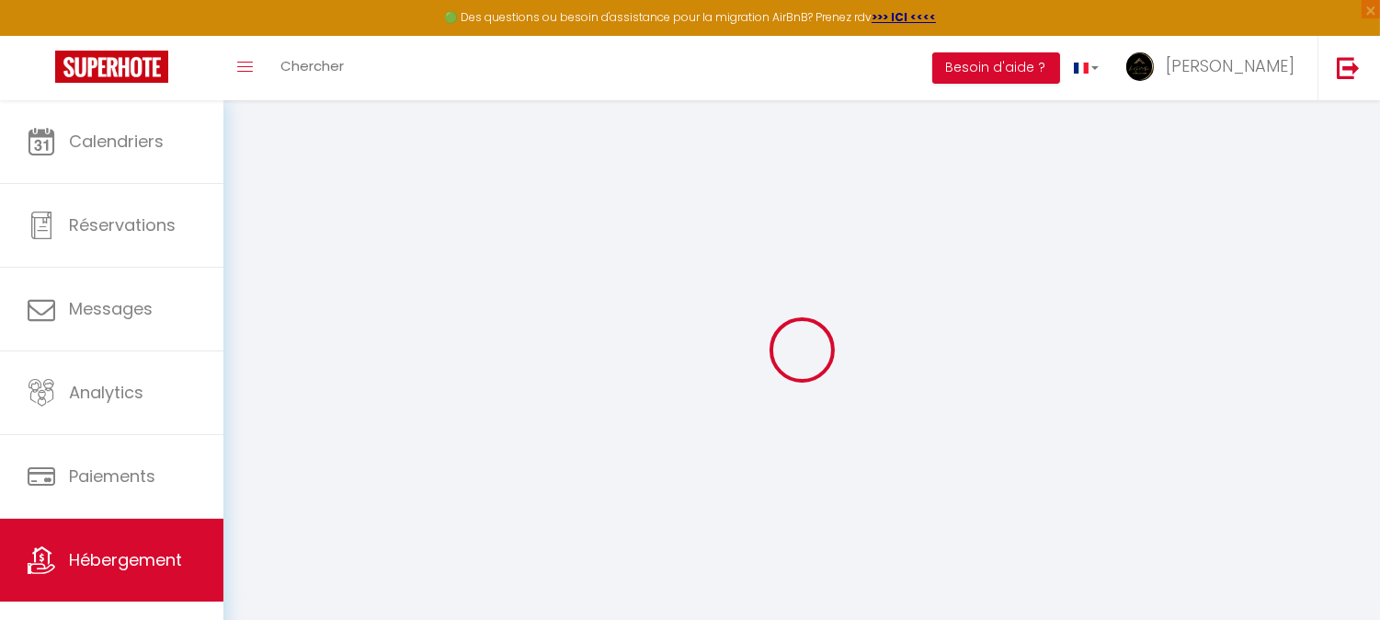
type input "25"
type input "73"
type input "0"
type input "10"
select select "53018"
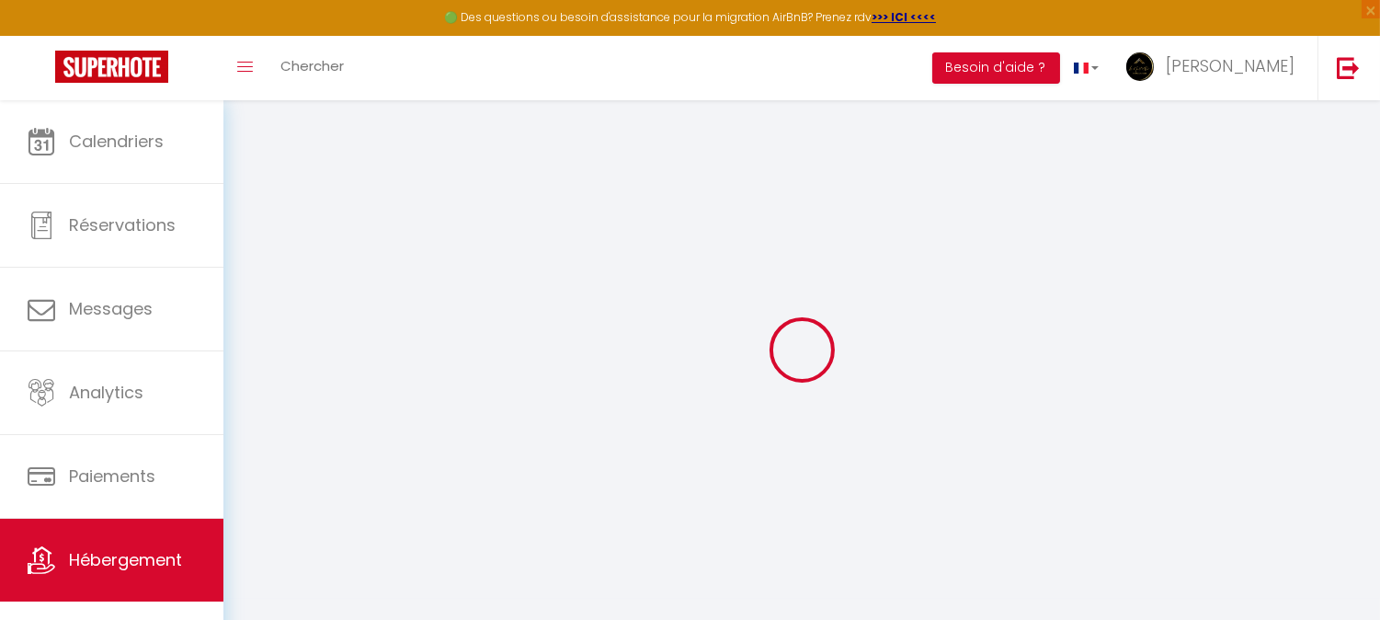
select select
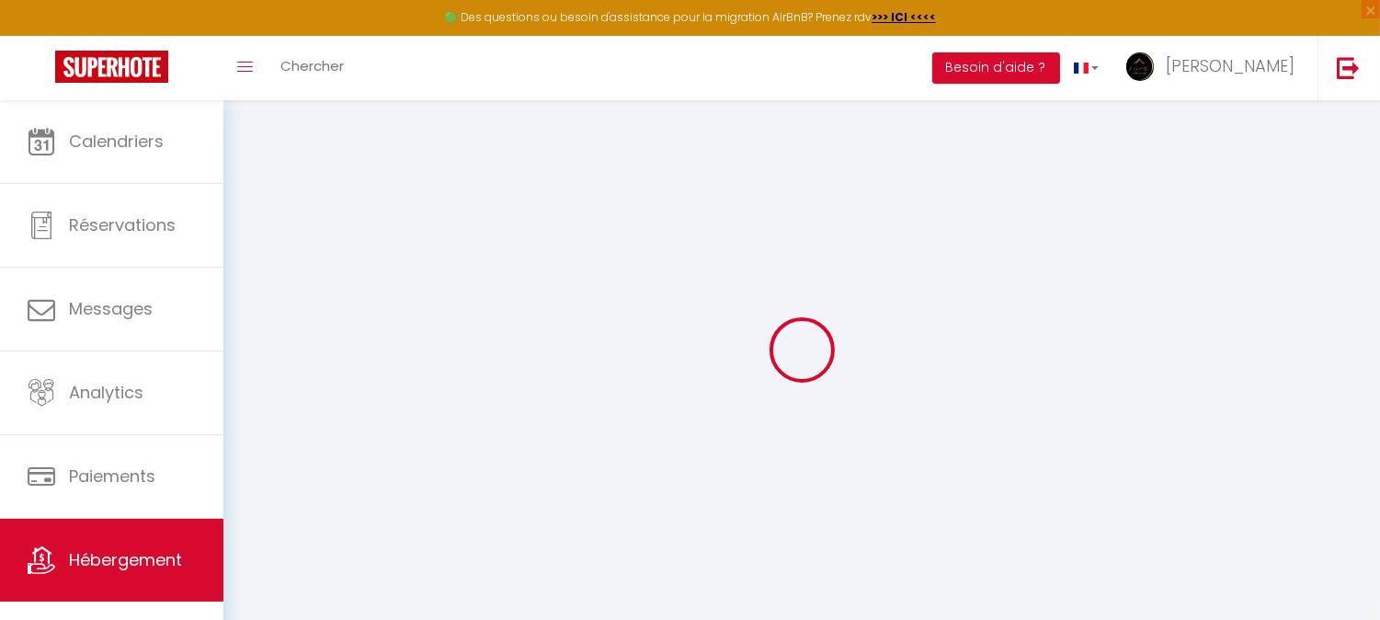
select select
checkbox input "false"
checkbox input "true"
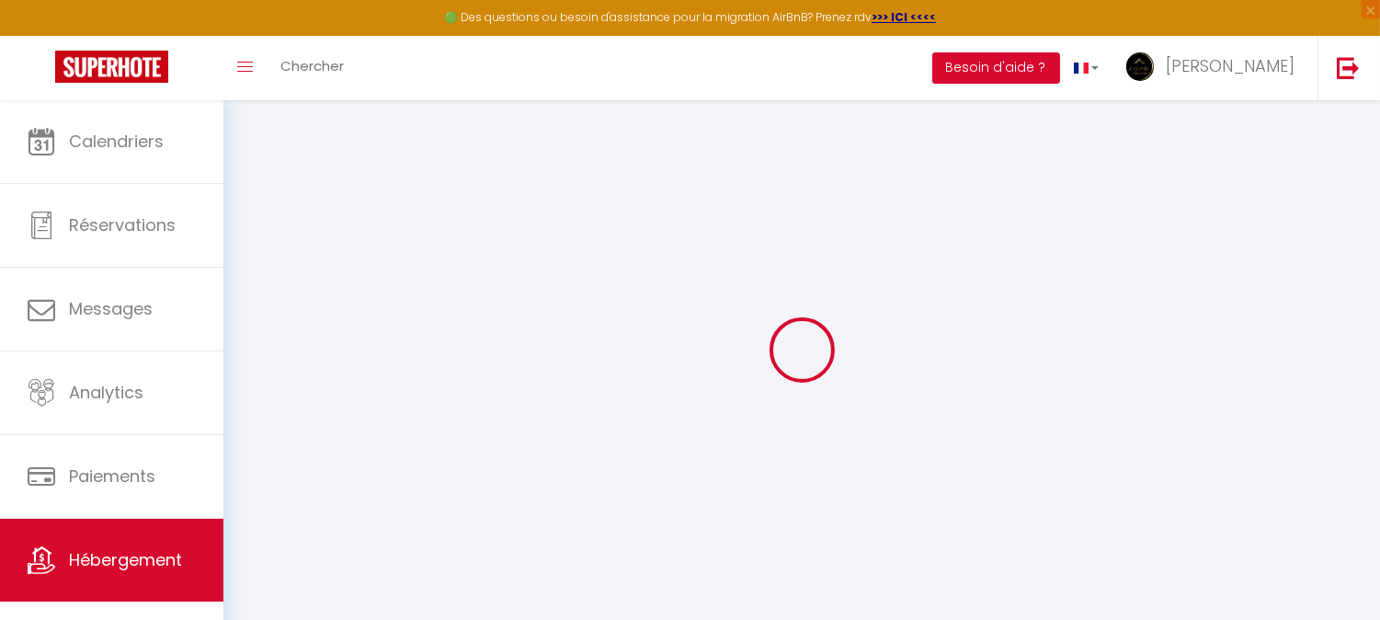
select select
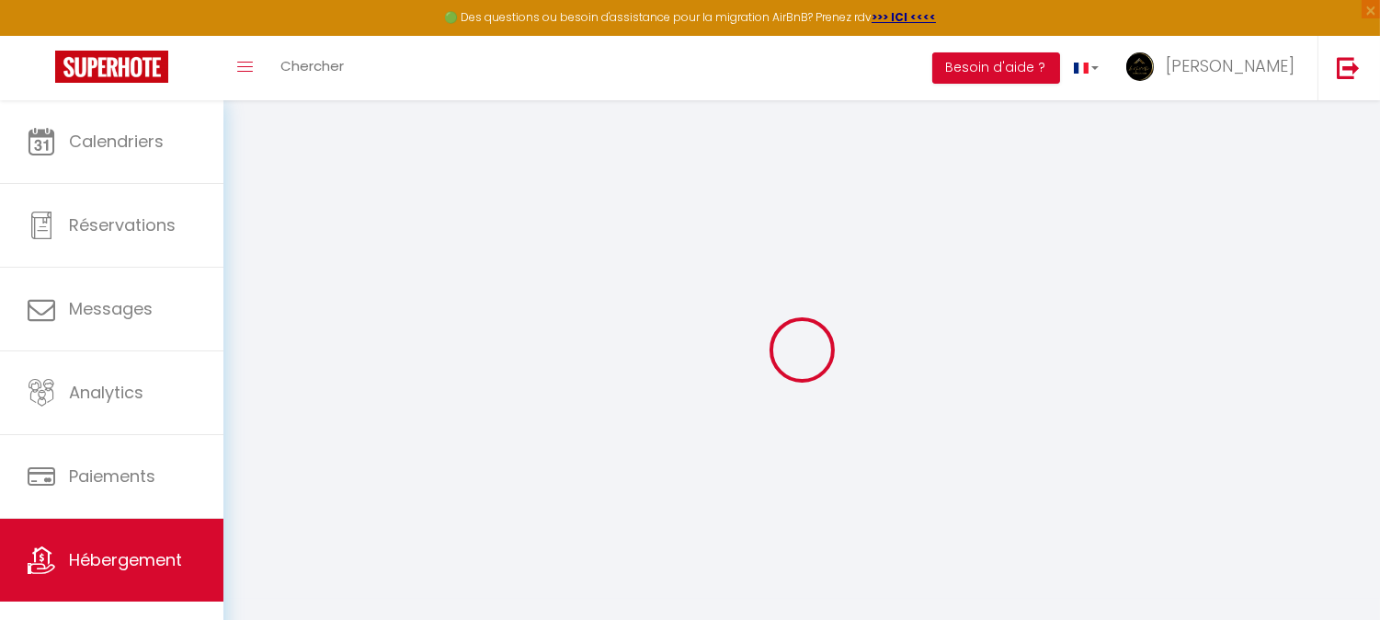
select select
checkbox input "false"
checkbox input "true"
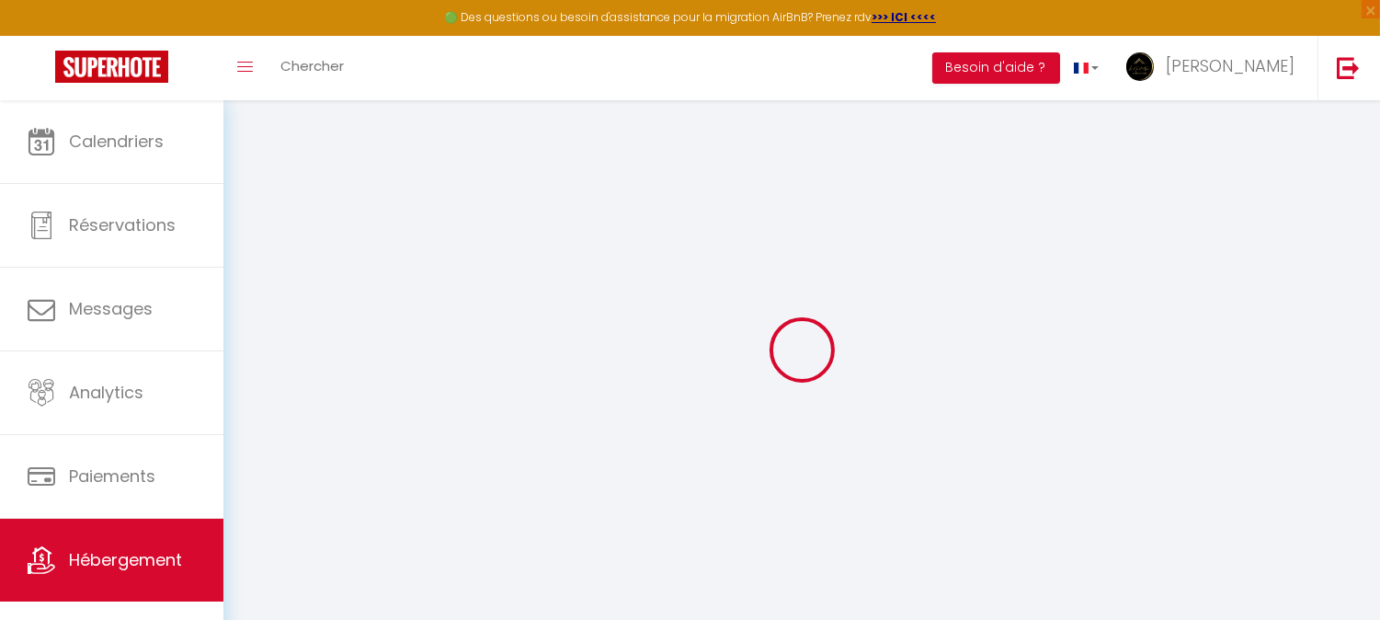
checkbox input "false"
checkbox input "true"
select select "17:00"
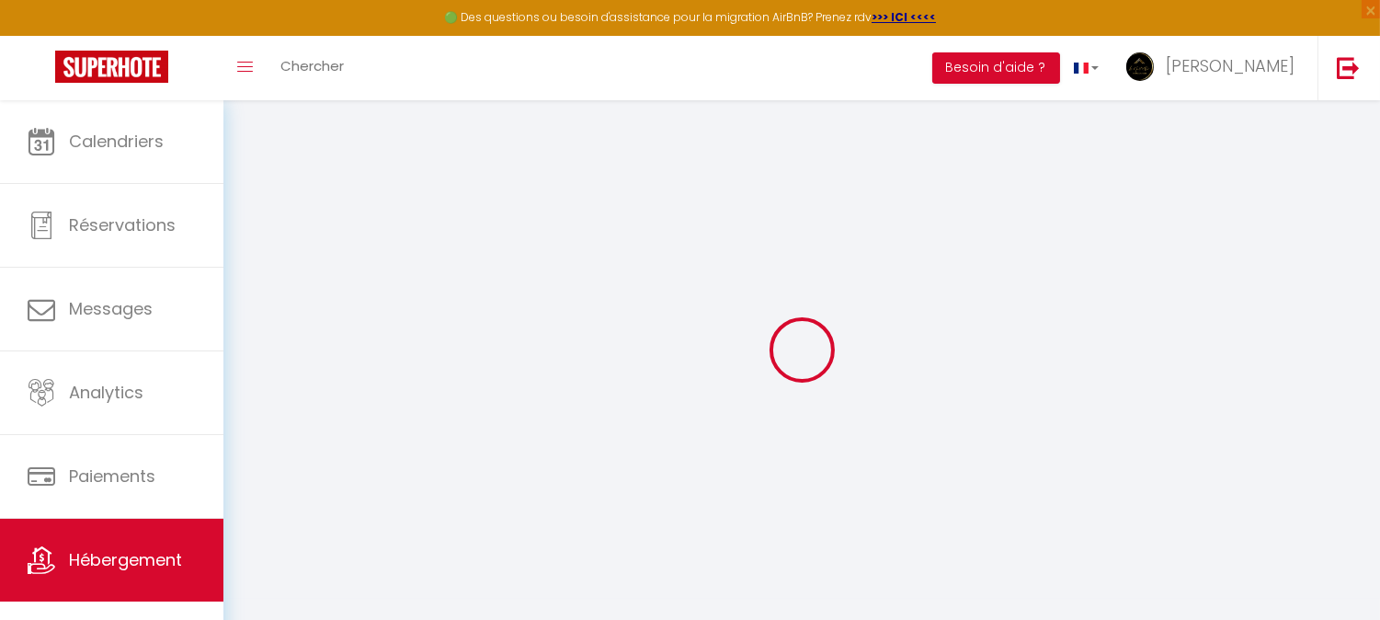
select select "23:45"
select select "10:00"
select select "30"
select select "120"
select select "12:00"
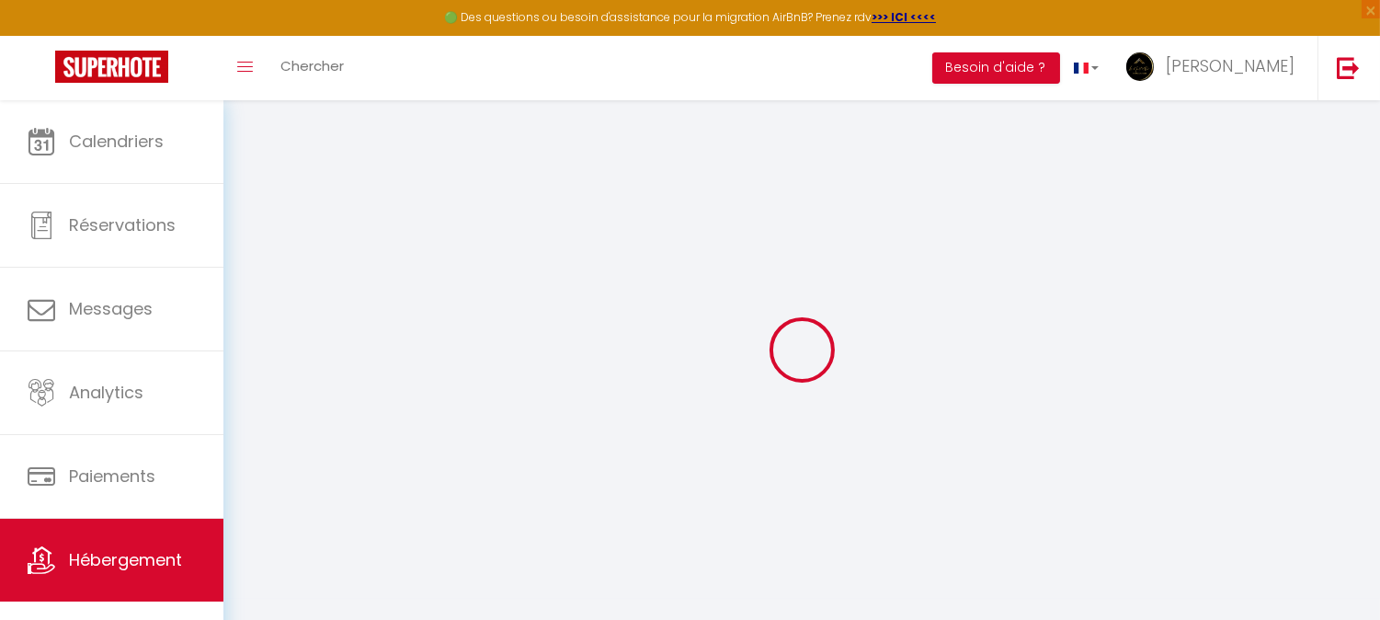
checkbox input "false"
checkbox input "true"
checkbox input "false"
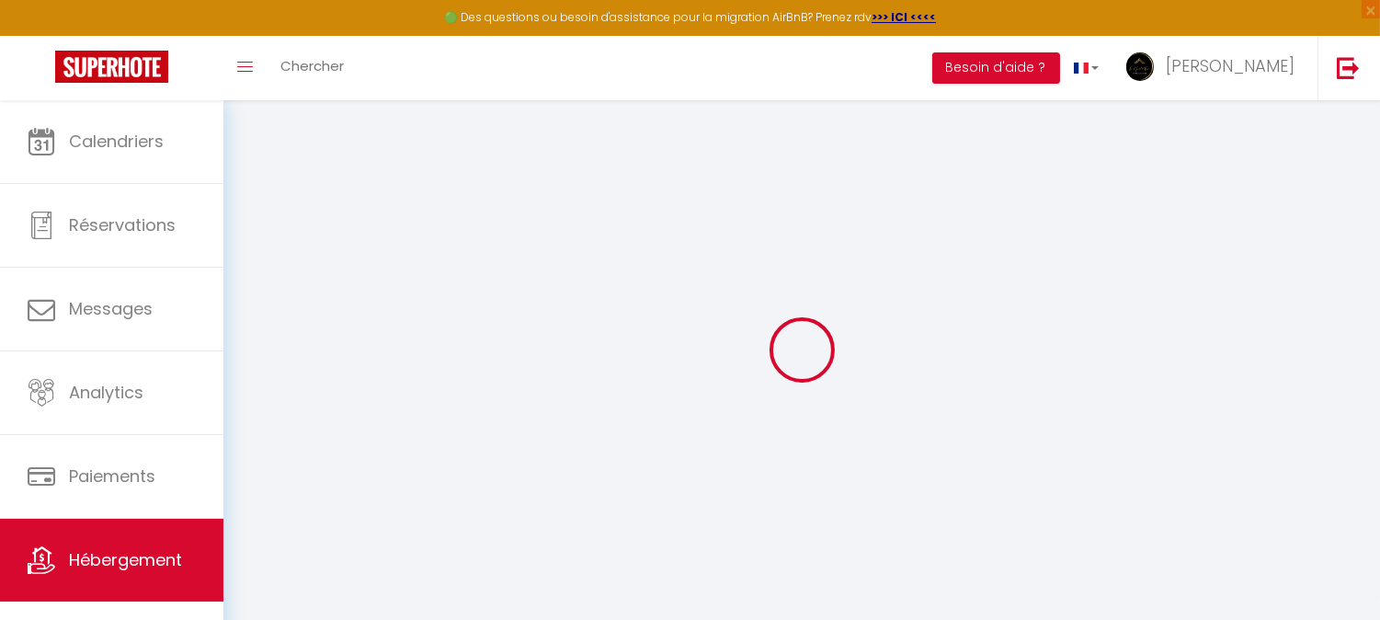
checkbox input "true"
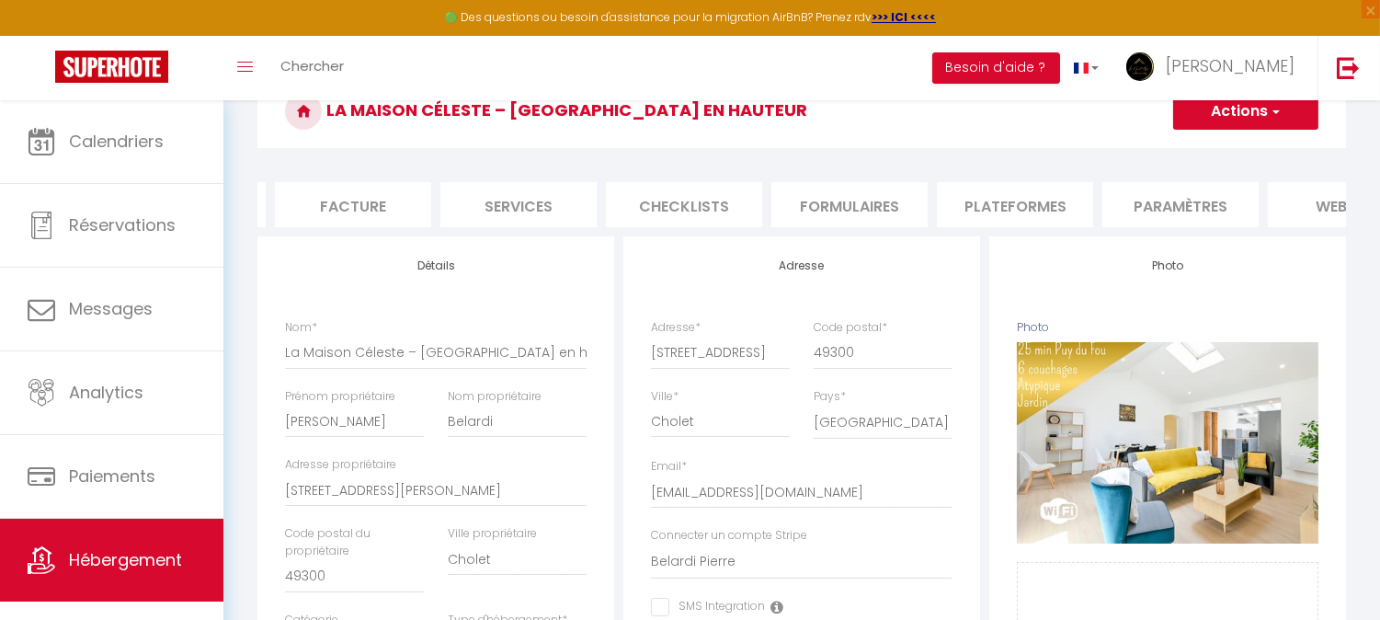
scroll to position [0, 286]
click at [1071, 213] on li "Plateformes" at bounding box center [1042, 204] width 156 height 45
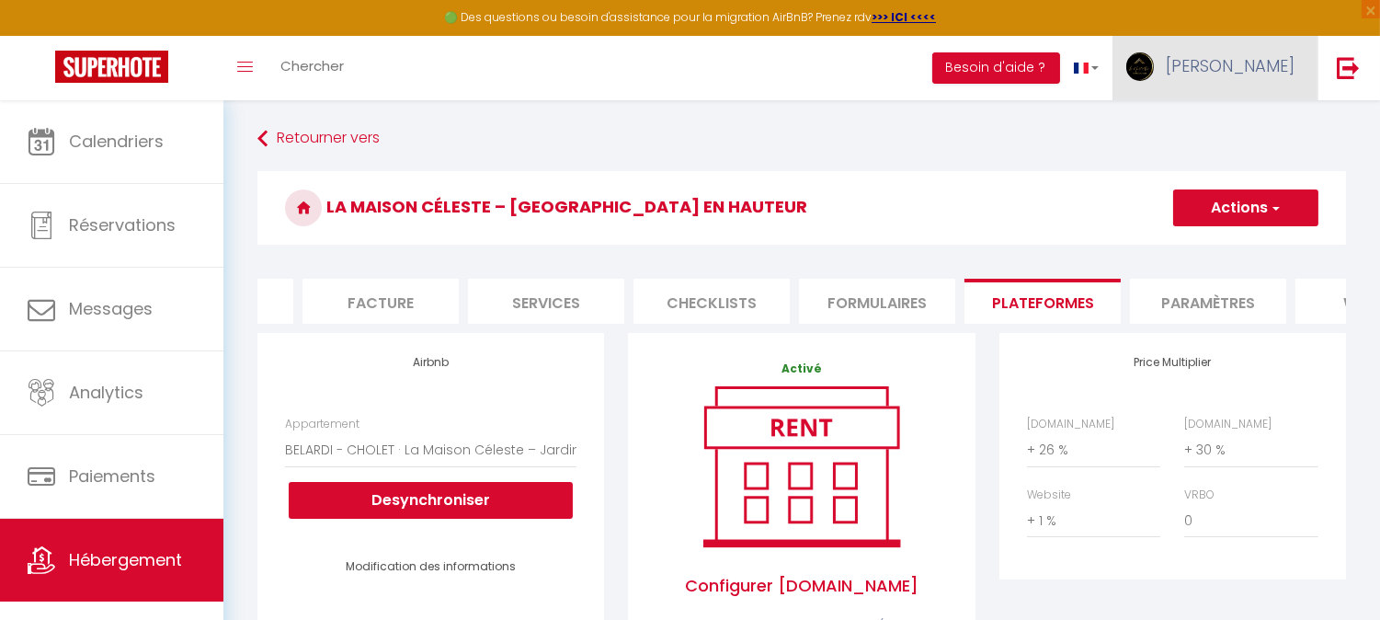
click at [1261, 54] on span "[PERSON_NAME]" at bounding box center [1230, 65] width 129 height 23
click at [1210, 159] on link "Équipe" at bounding box center [1244, 160] width 136 height 31
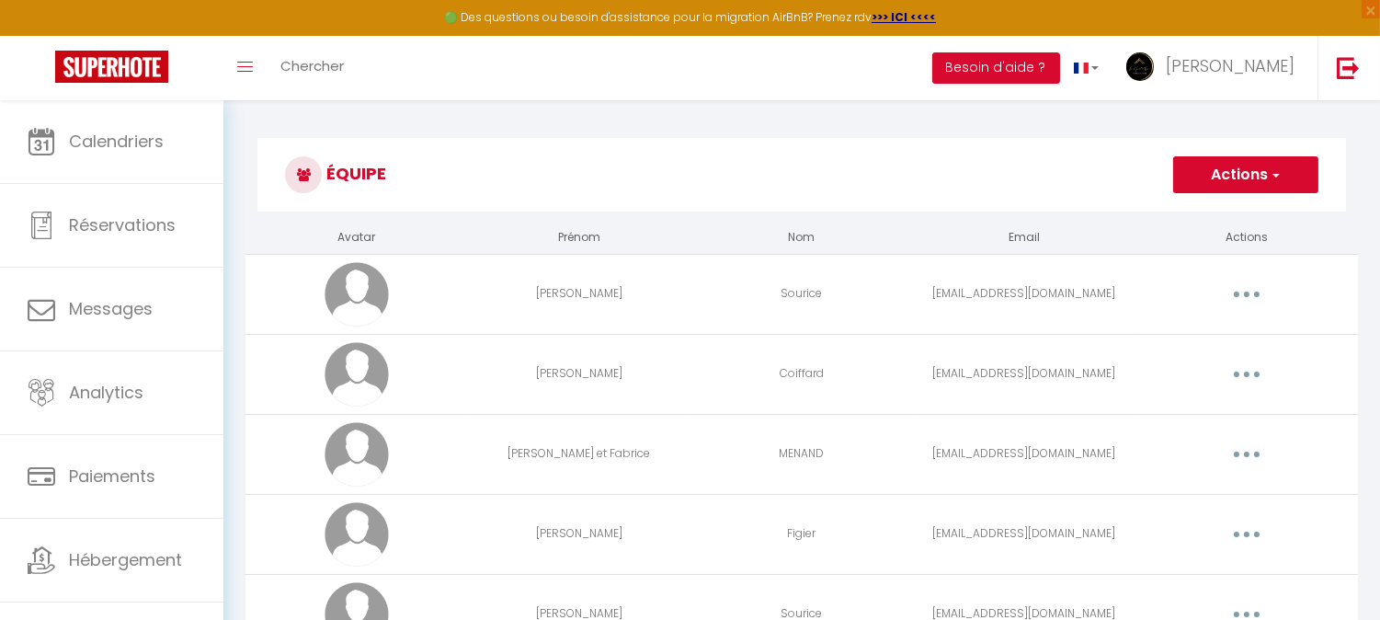
click at [1251, 180] on button "Actions" at bounding box center [1245, 174] width 145 height 37
click at [1161, 218] on link "Ajouter un nouvel utilisateur" at bounding box center [1208, 215] width 217 height 24
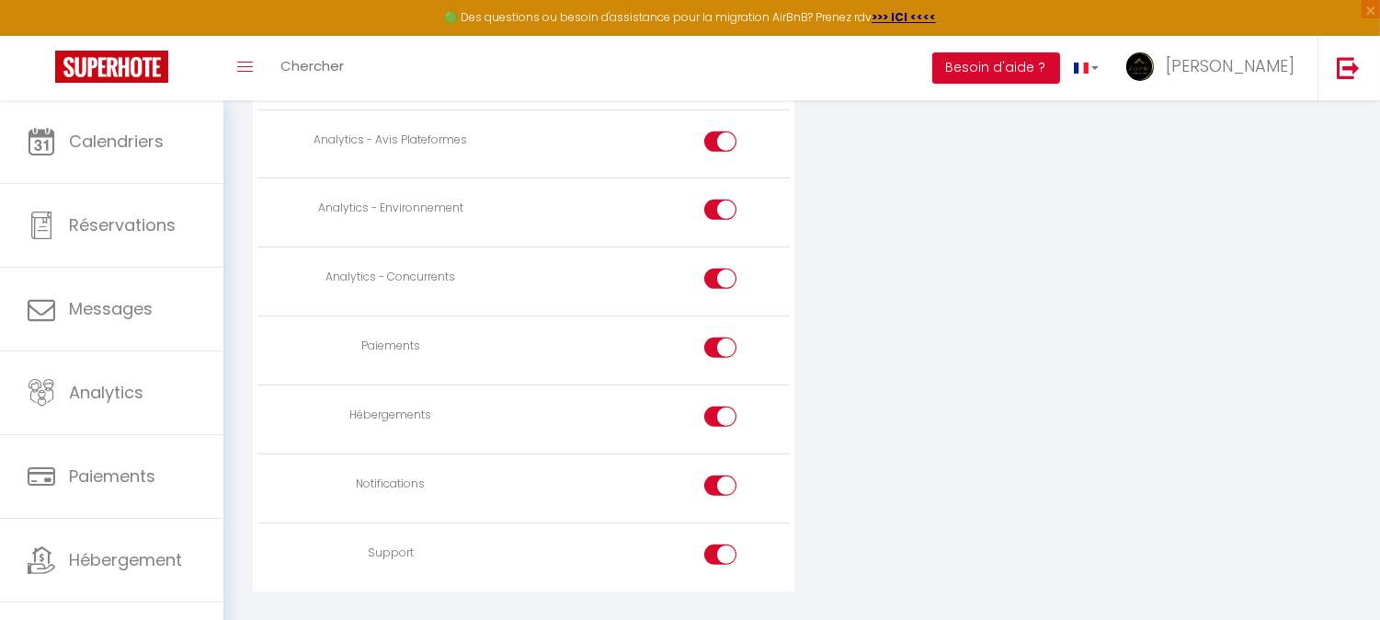
scroll to position [1658, 0]
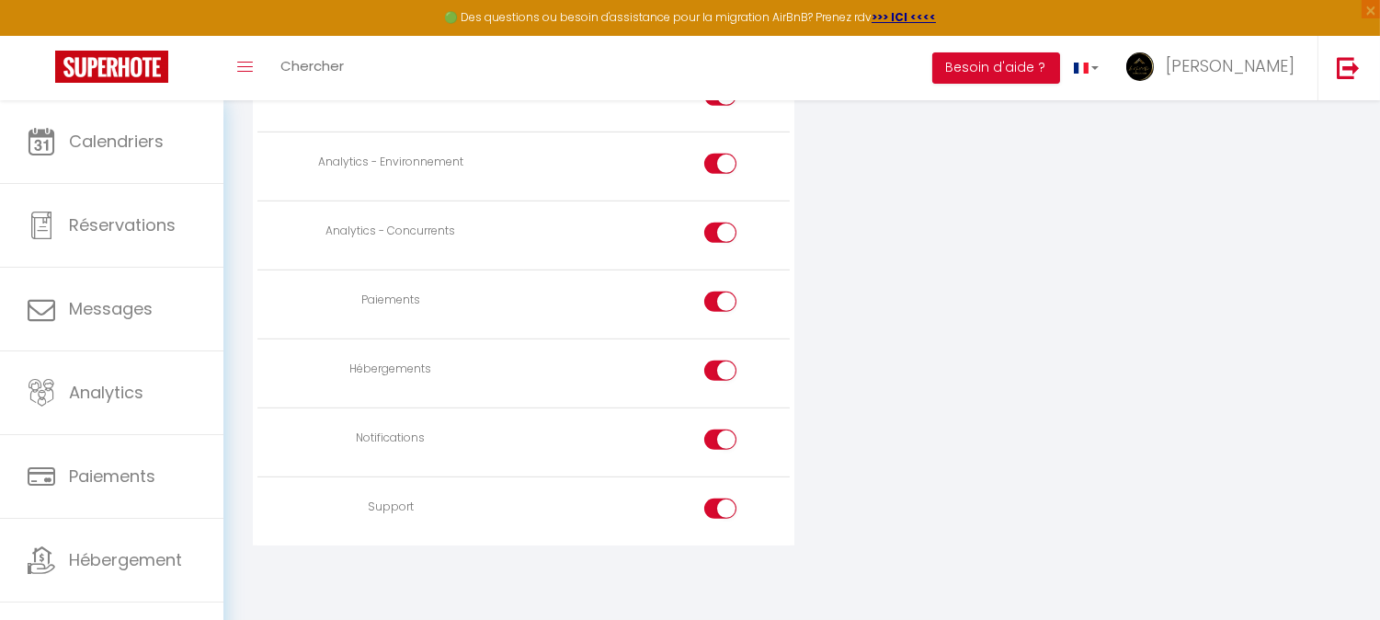
click at [708, 502] on div at bounding box center [720, 508] width 32 height 20
click at [720, 502] on input "checkbox" at bounding box center [736, 512] width 32 height 28
checkbox input "false"
click at [727, 446] on input "checkbox" at bounding box center [736, 443] width 32 height 28
checkbox input "false"
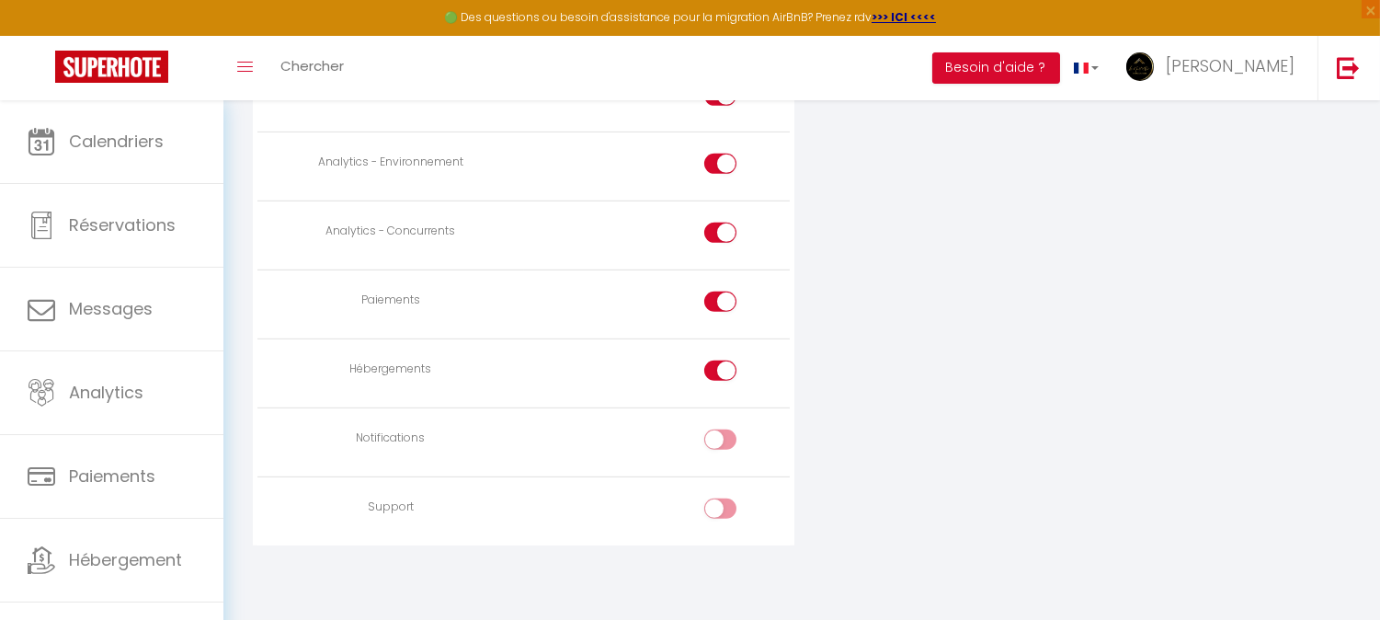
click at [718, 371] on div at bounding box center [720, 370] width 32 height 20
click at [720, 371] on input "checkbox" at bounding box center [736, 374] width 32 height 28
checkbox input "false"
click at [724, 294] on input "checkbox" at bounding box center [736, 305] width 32 height 28
checkbox input "false"
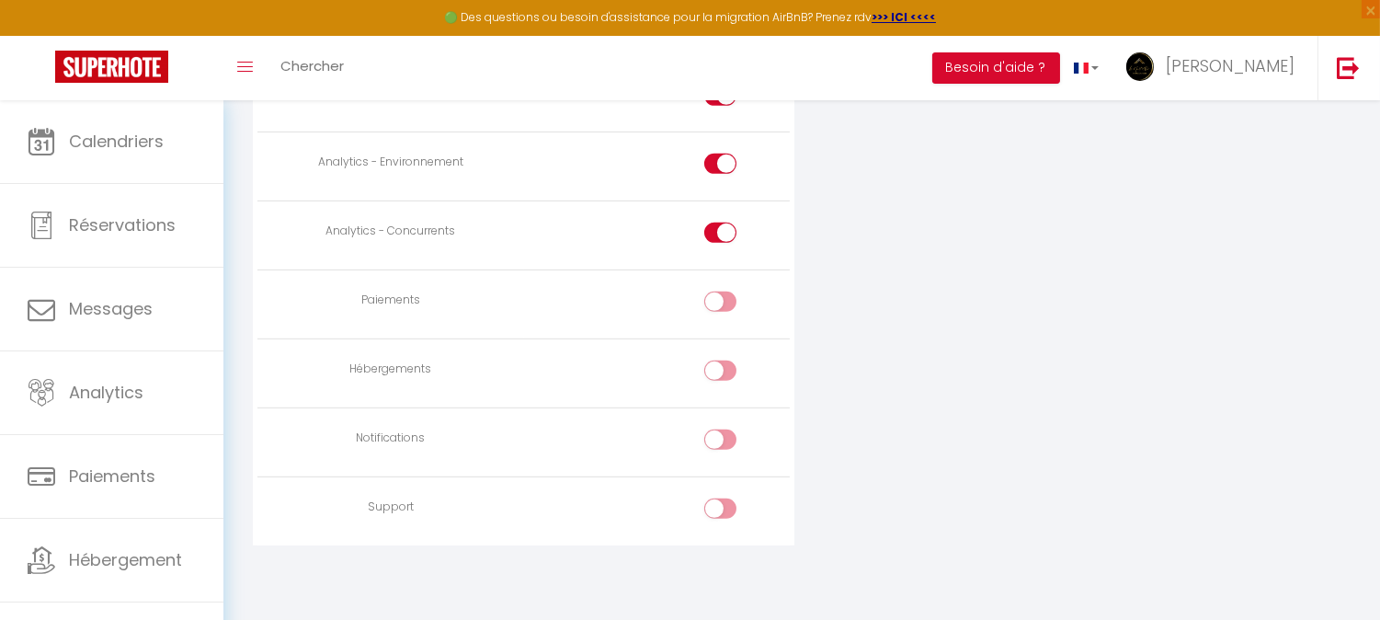
click at [727, 230] on input "checkbox" at bounding box center [736, 236] width 32 height 28
checkbox input "false"
click at [735, 145] on td at bounding box center [657, 166] width 266 height 69
click at [721, 156] on input "checkbox" at bounding box center [736, 168] width 32 height 28
checkbox input "false"
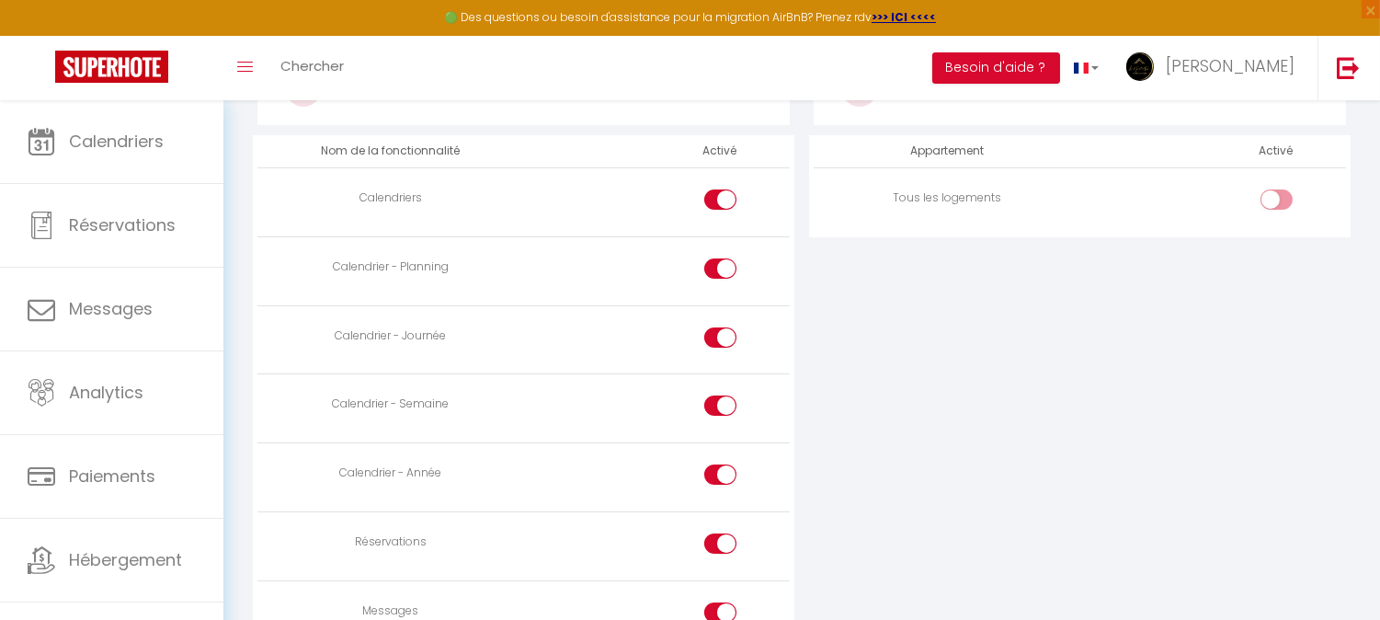
scroll to position [738, 0]
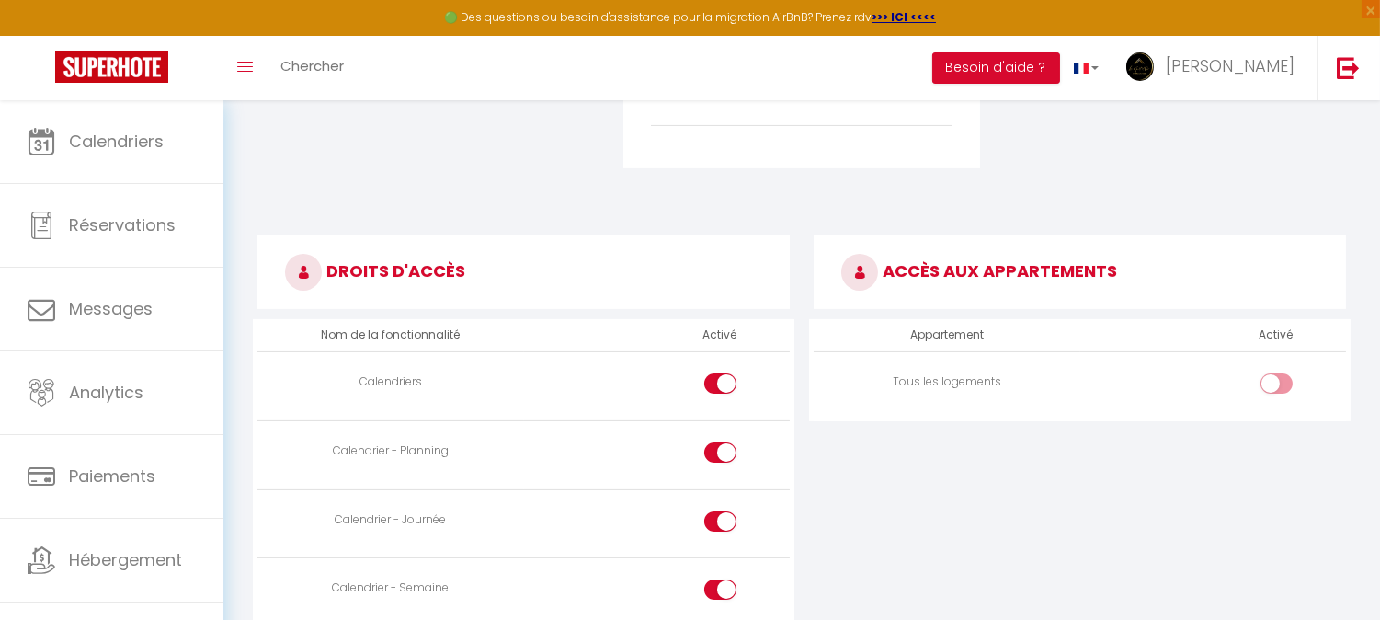
click at [1269, 296] on h3 "ACCÈS AUX APPARTEMENTS" at bounding box center [1080, 272] width 532 height 74
click at [1280, 380] on input "checkbox" at bounding box center [1292, 387] width 32 height 28
checkbox input "true"
click at [966, 393] on td "Tous les logements" at bounding box center [947, 385] width 266 height 69
click at [965, 393] on td "Tous les logements" at bounding box center [947, 385] width 266 height 69
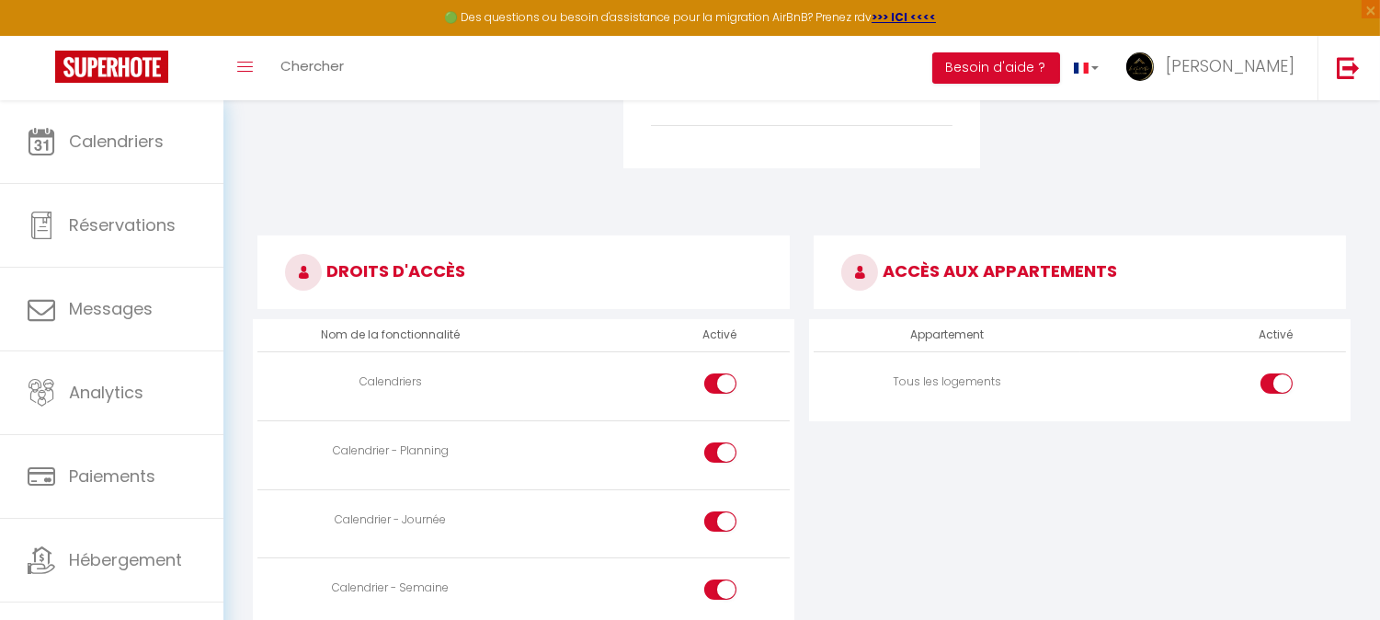
click at [1107, 397] on td at bounding box center [1213, 385] width 266 height 69
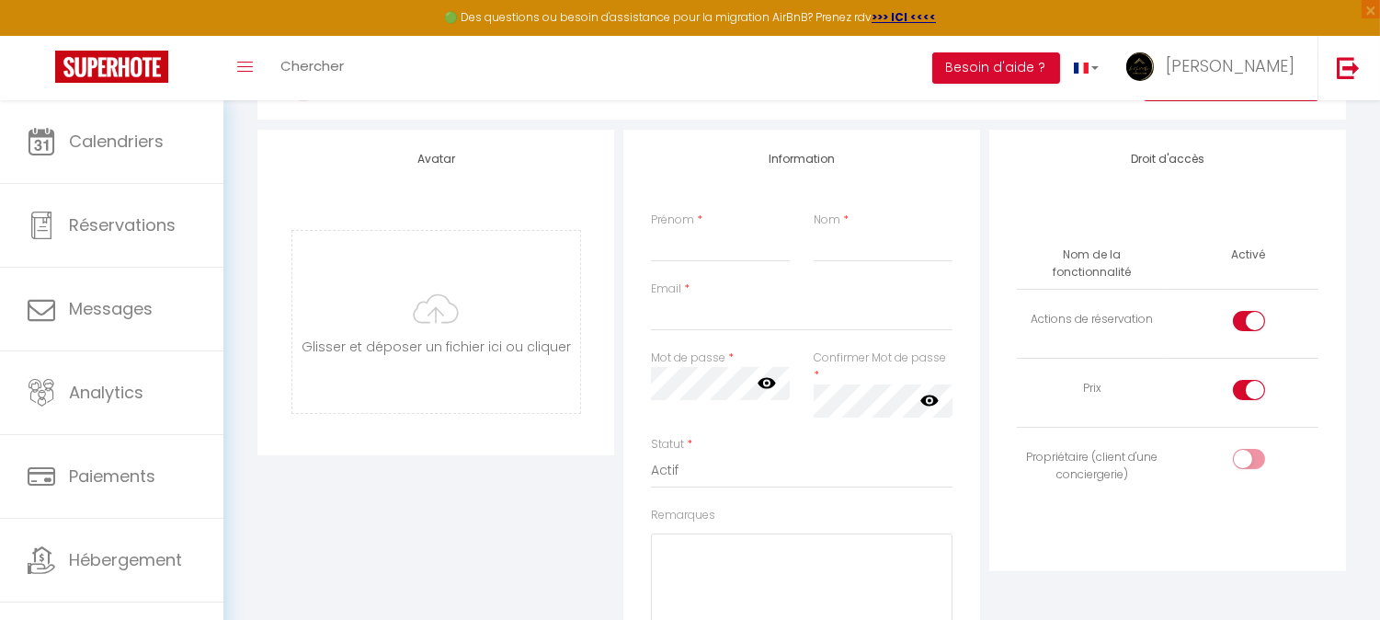
click at [1247, 380] on div at bounding box center [1249, 390] width 32 height 20
click at [1248, 380] on input "checkbox" at bounding box center [1264, 394] width 32 height 28
checkbox input "false"
click at [1253, 311] on input "checkbox" at bounding box center [1264, 325] width 32 height 28
checkbox input "false"
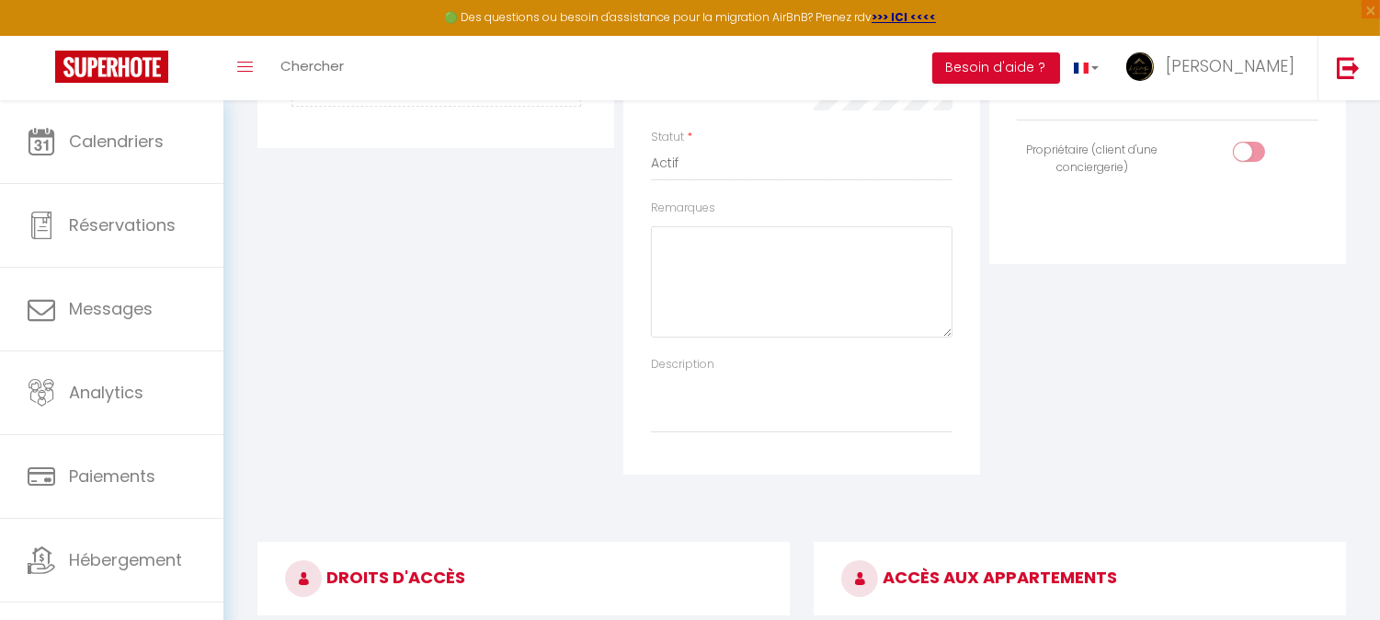
scroll to position [840, 0]
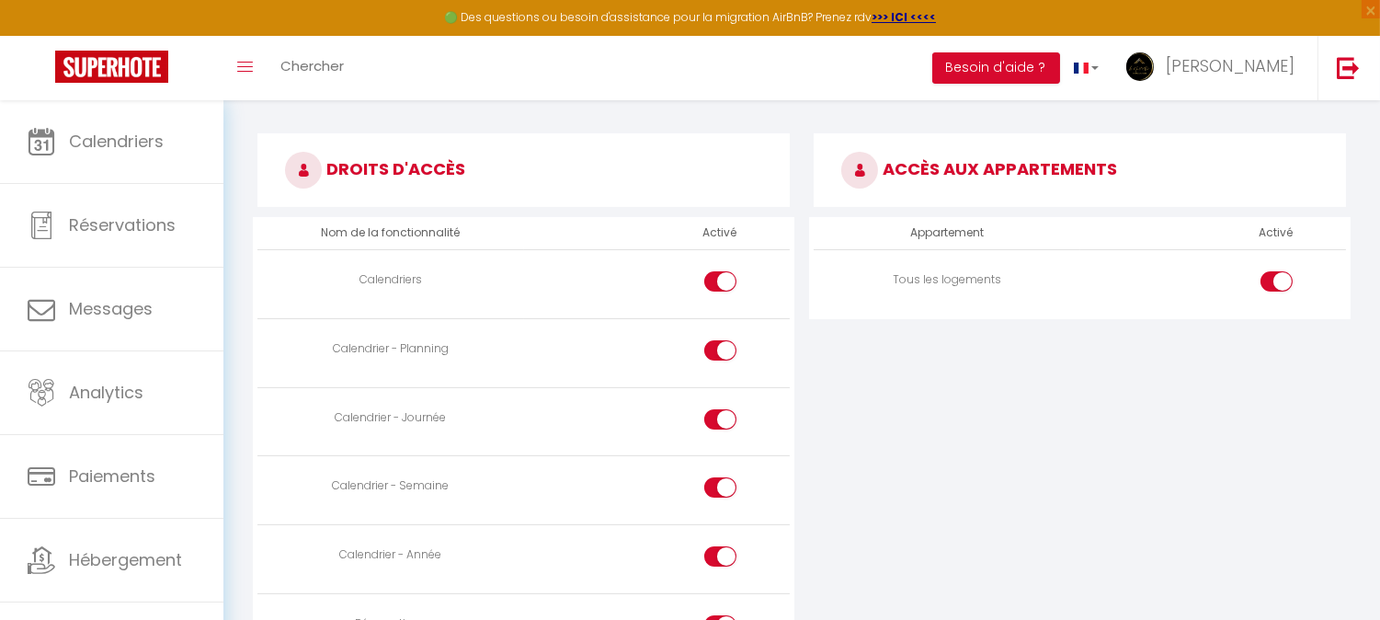
click at [1254, 292] on td at bounding box center [1213, 283] width 266 height 69
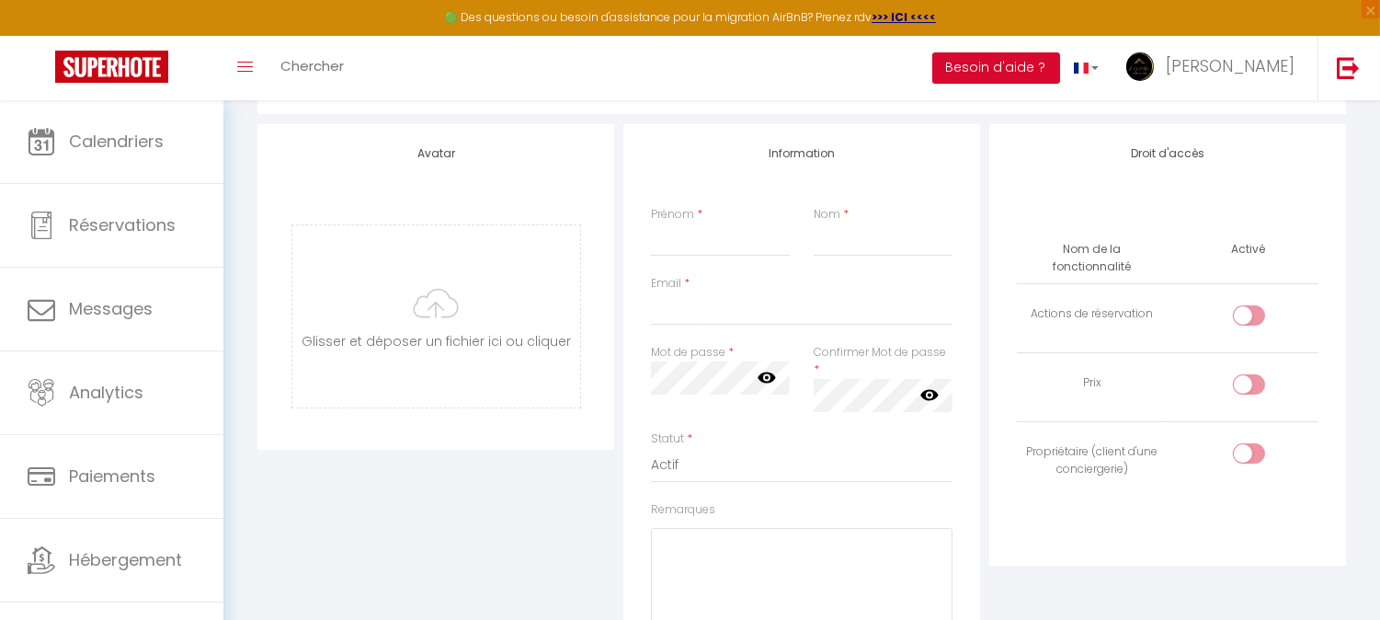
scroll to position [0, 0]
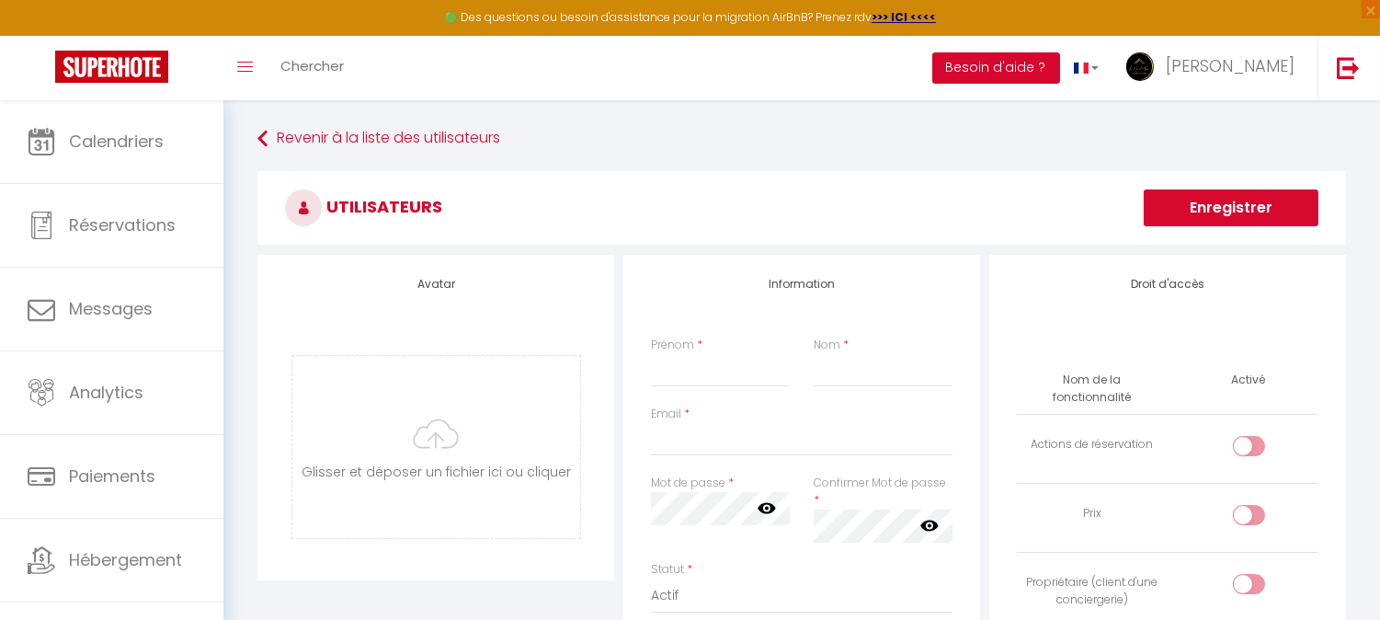
click at [1058, 80] on button "Besoin d'aide ?" at bounding box center [996, 67] width 128 height 31
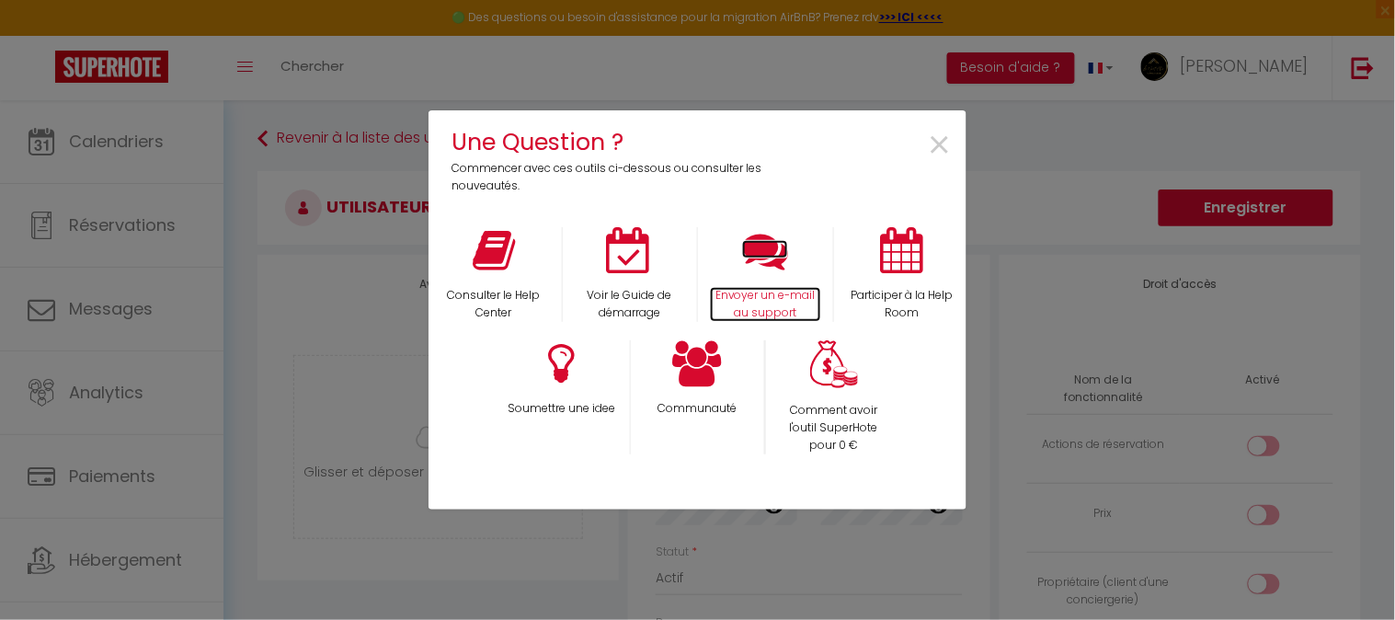
click at [772, 301] on p "Envoyer un e-mail au support" at bounding box center [766, 304] width 112 height 35
click at [944, 134] on span "×" at bounding box center [940, 146] width 25 height 58
